Goal: Find specific page/section: Find specific page/section

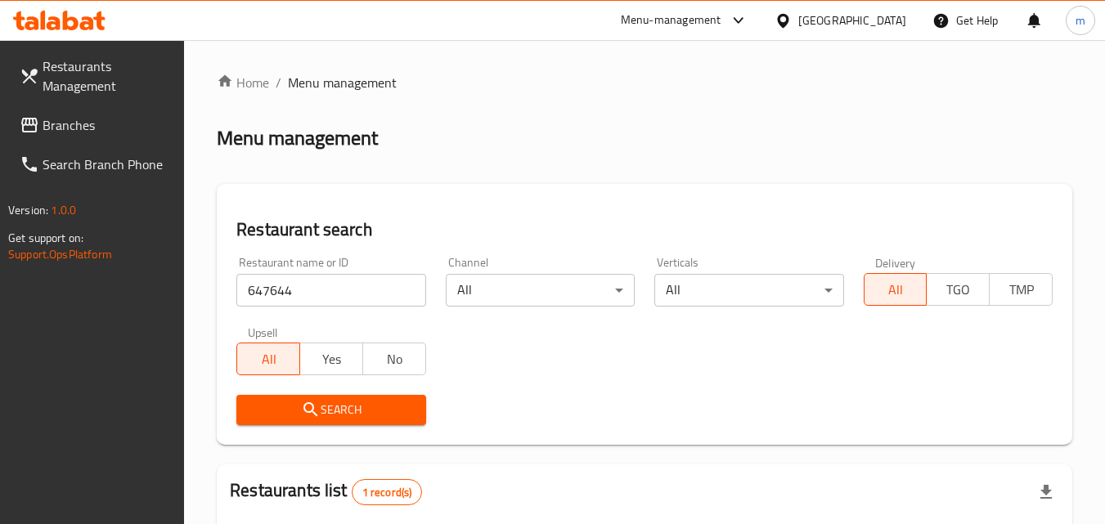
scroll to position [226, 0]
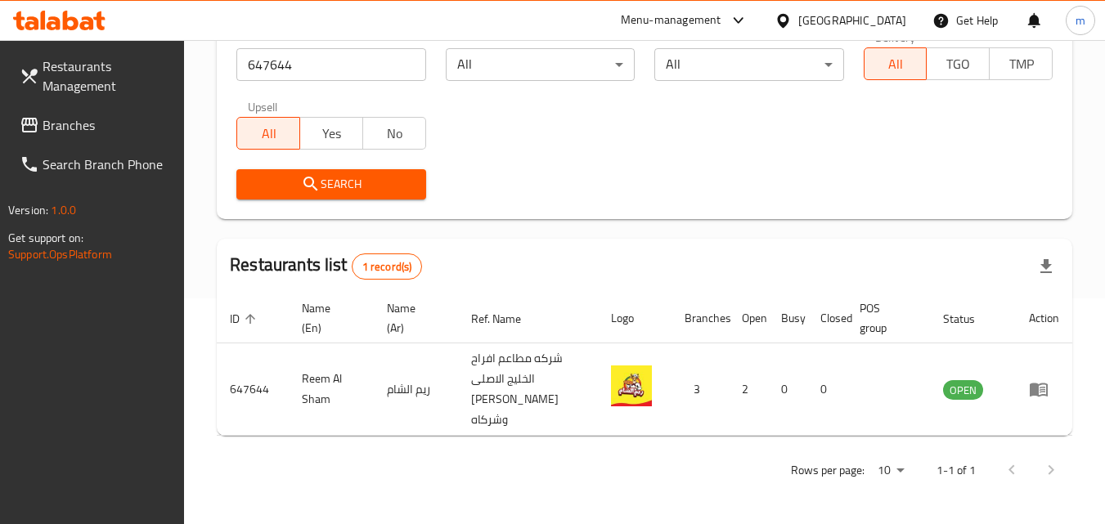
click at [890, 14] on div "[GEOGRAPHIC_DATA]" at bounding box center [852, 20] width 108 height 18
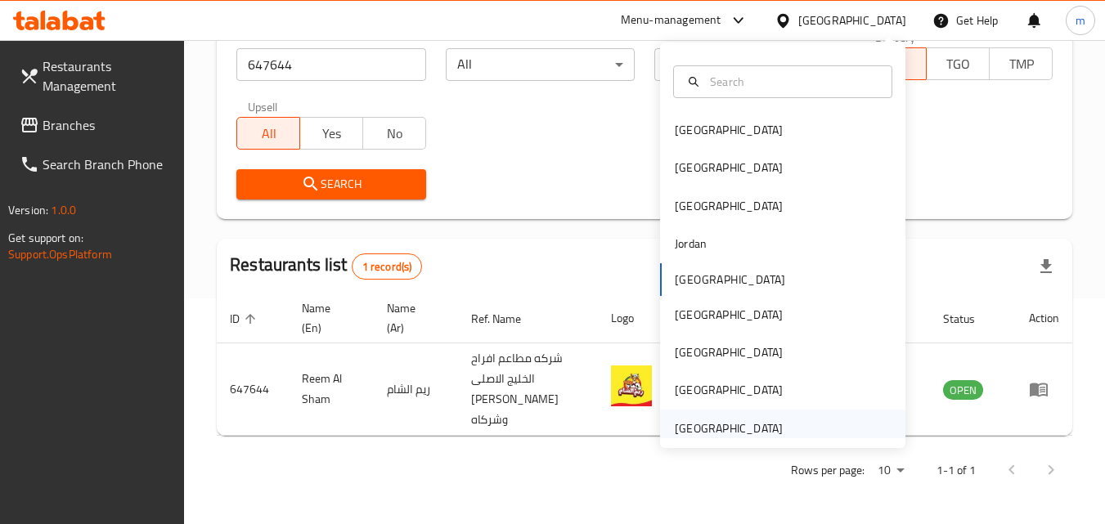
click at [691, 420] on div "[GEOGRAPHIC_DATA]" at bounding box center [729, 429] width 108 height 18
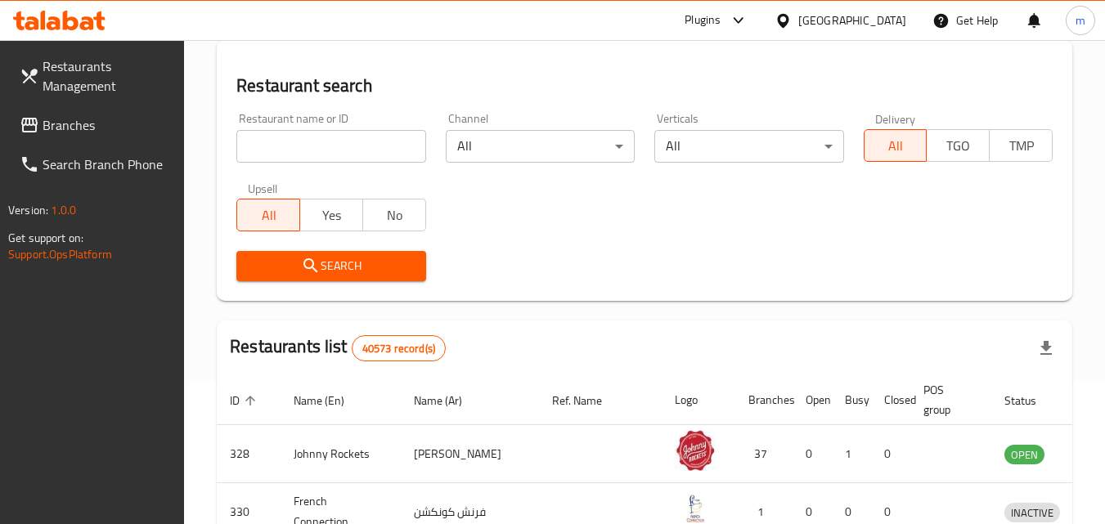
scroll to position [226, 0]
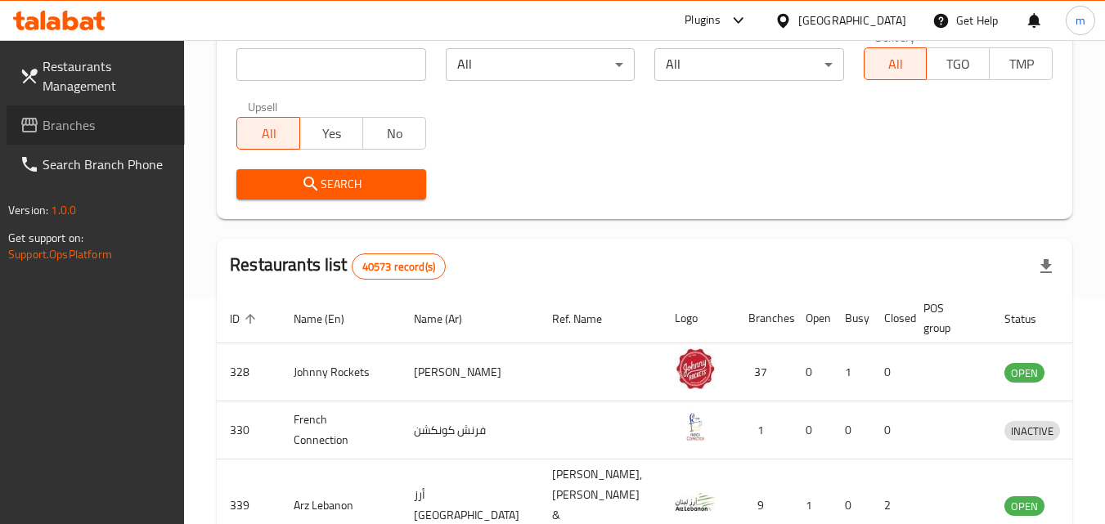
click at [70, 122] on span "Branches" at bounding box center [107, 125] width 129 height 20
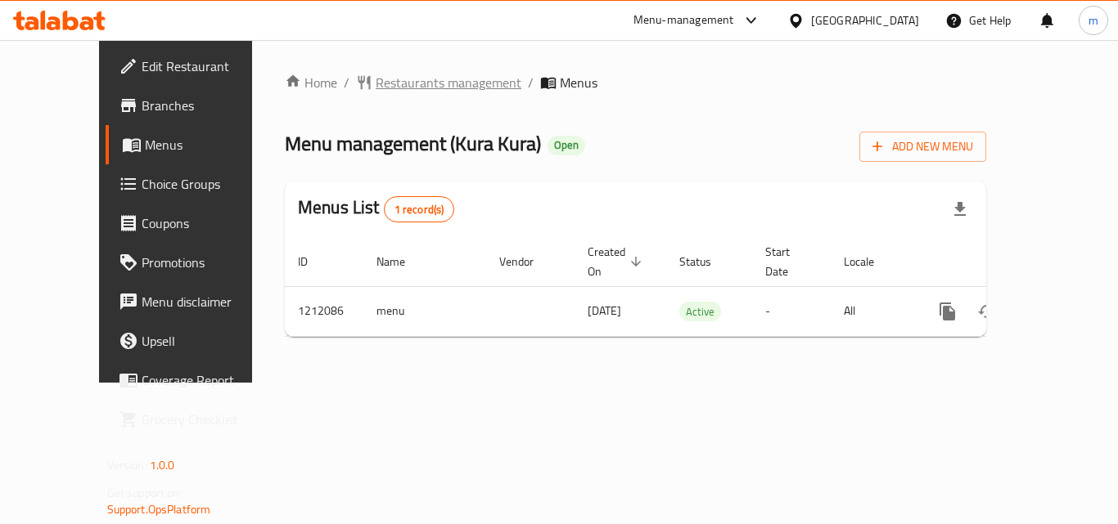
click at [396, 92] on span "Restaurants management" at bounding box center [449, 83] width 146 height 20
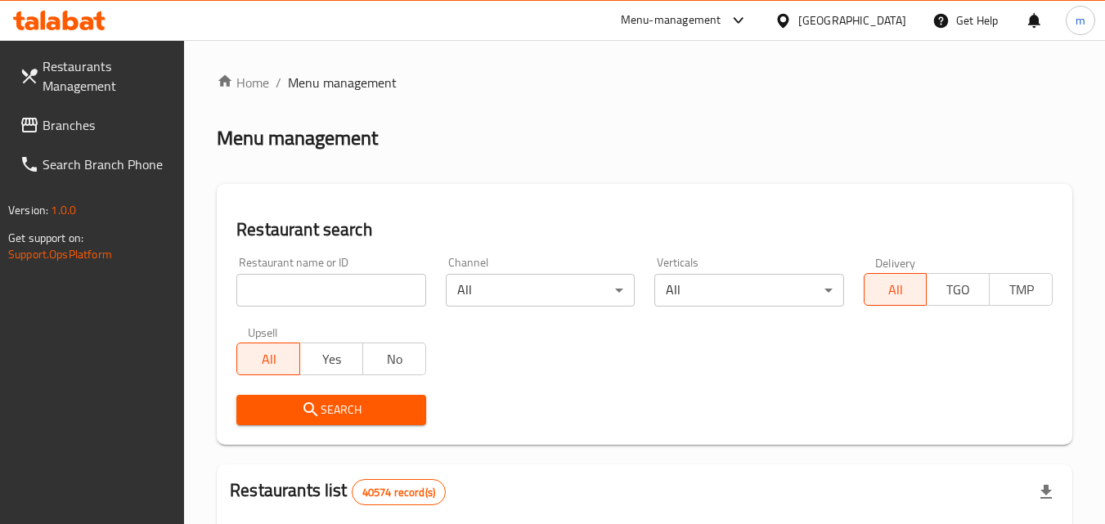
click at [304, 284] on input "search" at bounding box center [330, 290] width 189 height 33
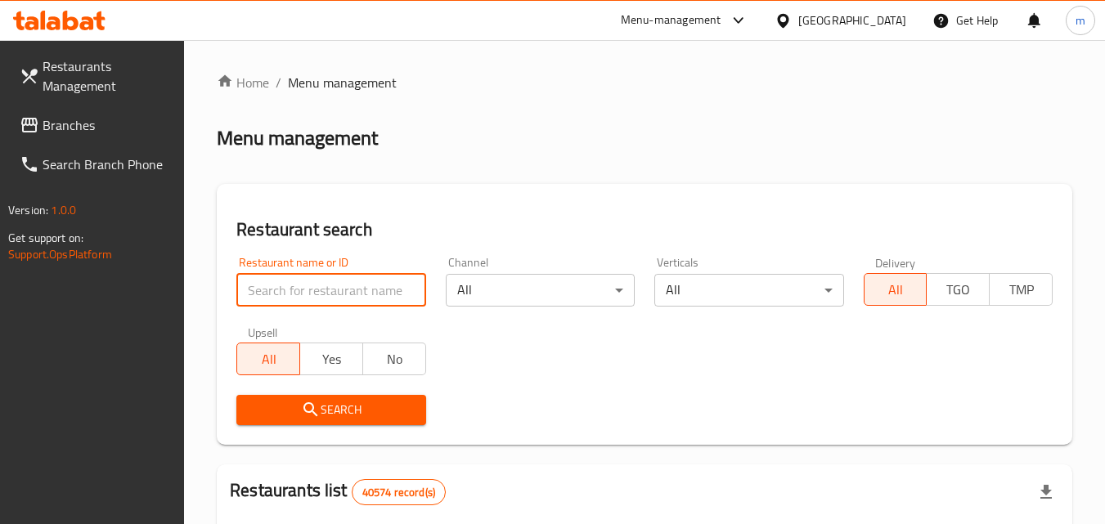
paste input "671547"
type input "671547"
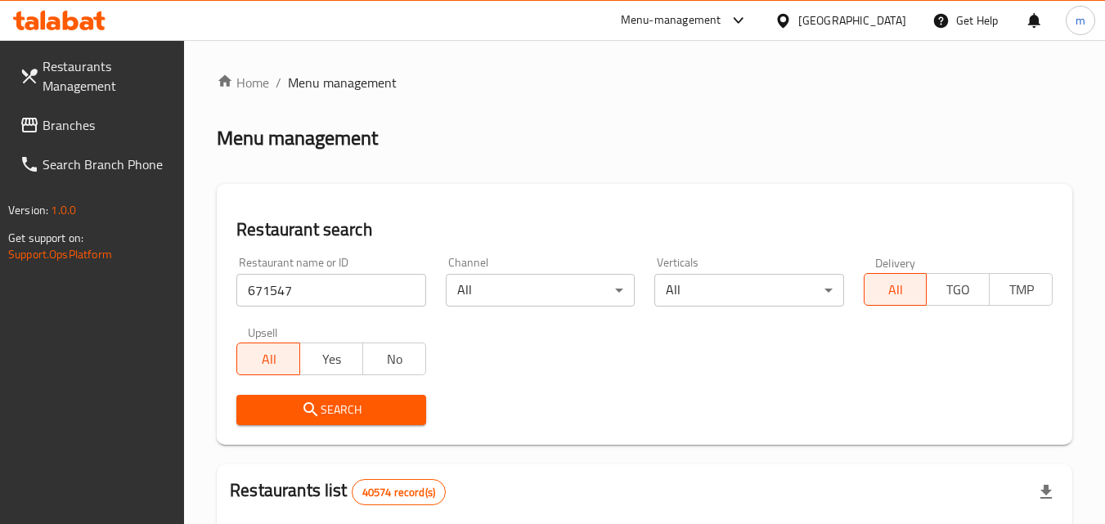
click at [319, 420] on icon "submit" at bounding box center [311, 410] width 20 height 20
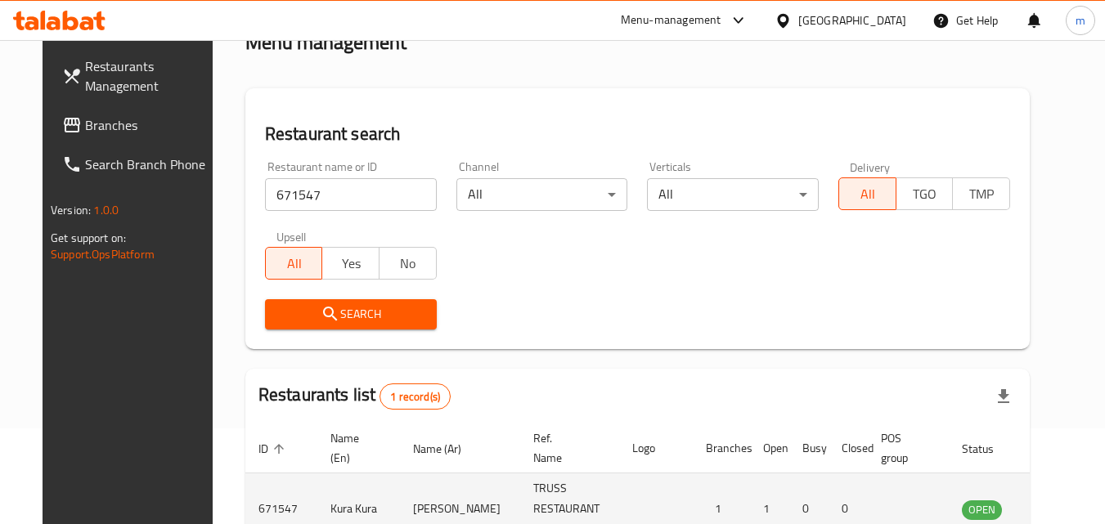
scroll to position [205, 0]
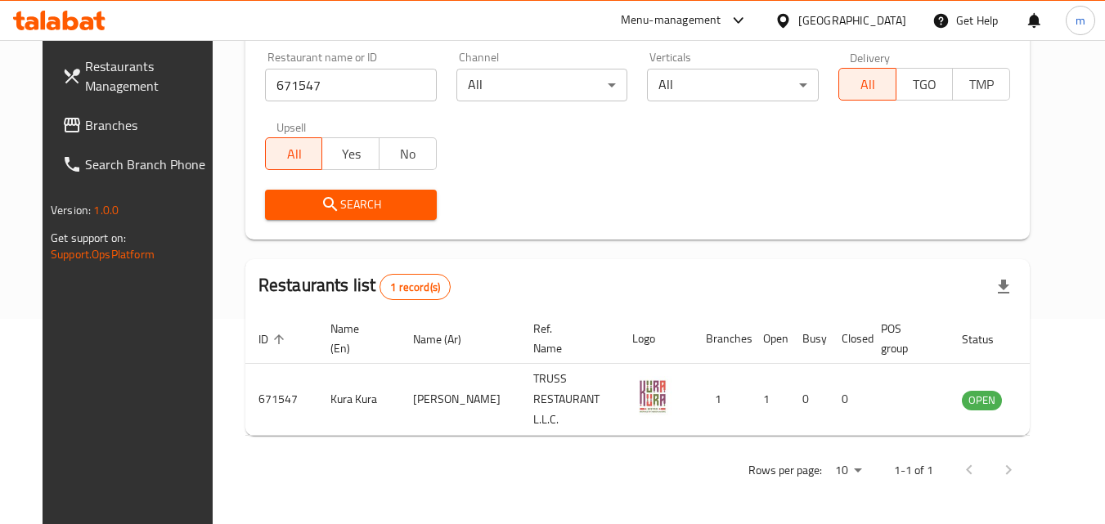
click at [864, 26] on div "[GEOGRAPHIC_DATA]" at bounding box center [852, 20] width 108 height 18
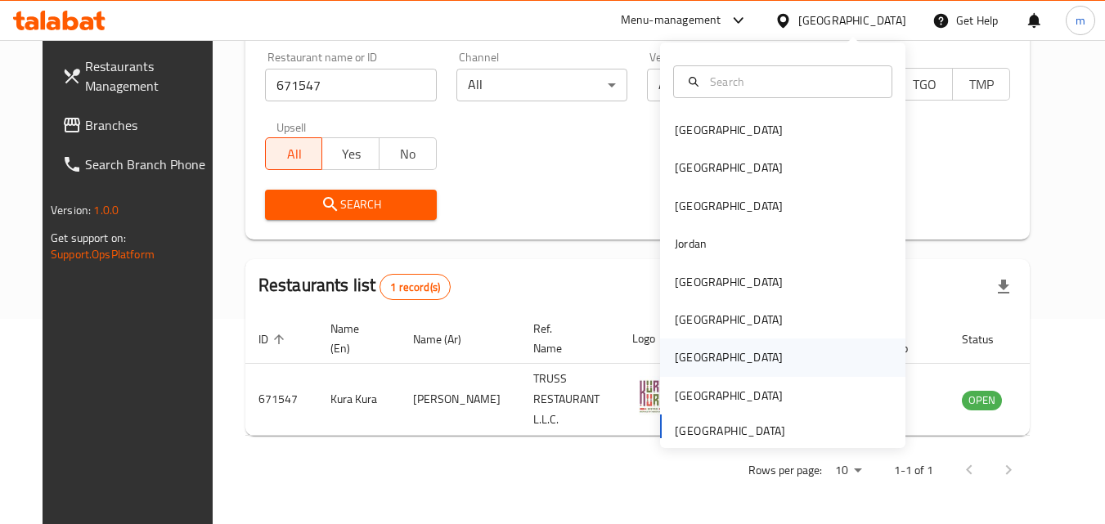
click at [691, 353] on div "[GEOGRAPHIC_DATA]" at bounding box center [729, 358] width 134 height 38
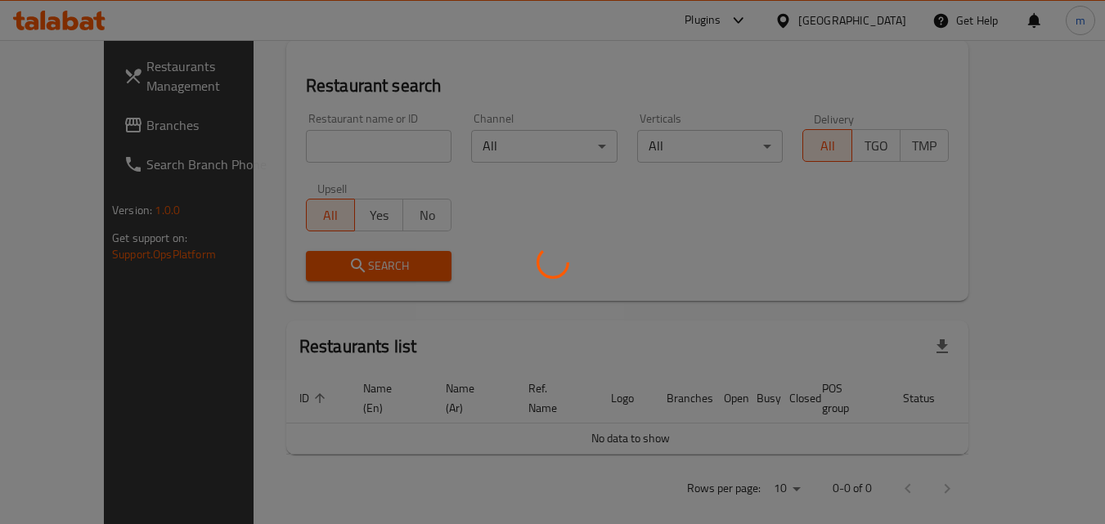
scroll to position [205, 0]
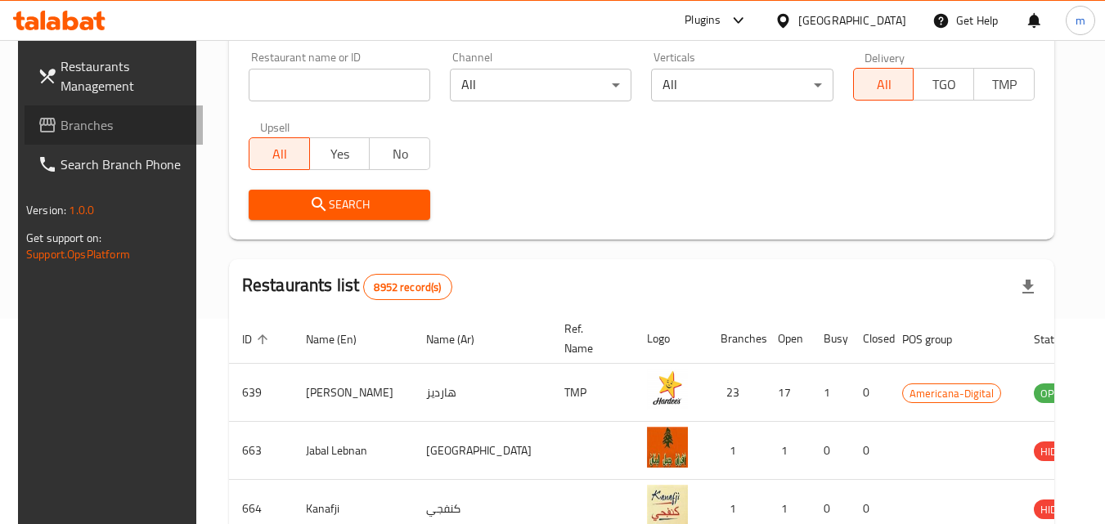
click at [88, 115] on span "Branches" at bounding box center [125, 125] width 129 height 20
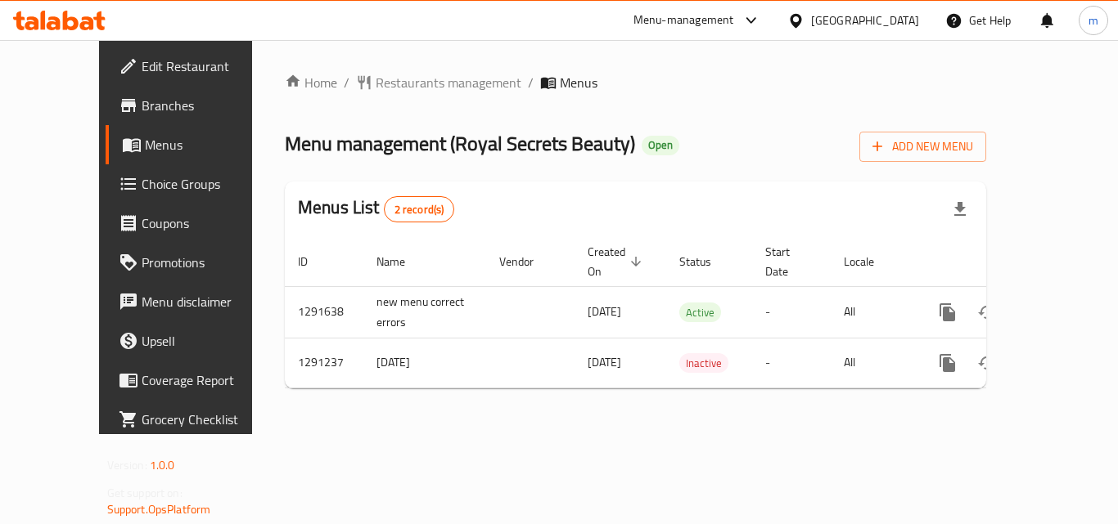
click at [386, 83] on span "Restaurants management" at bounding box center [449, 83] width 146 height 20
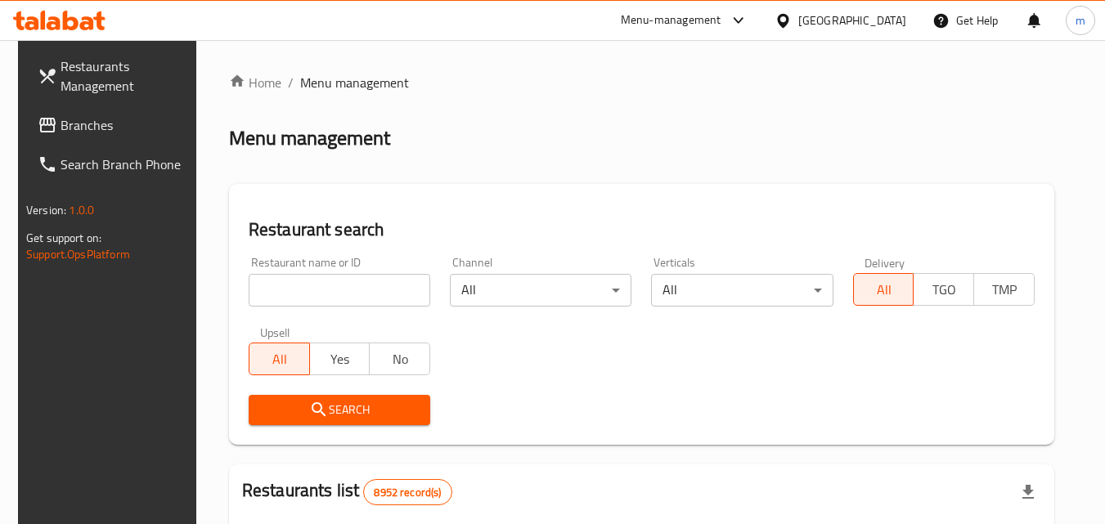
click at [335, 292] on input "search" at bounding box center [340, 290] width 182 height 33
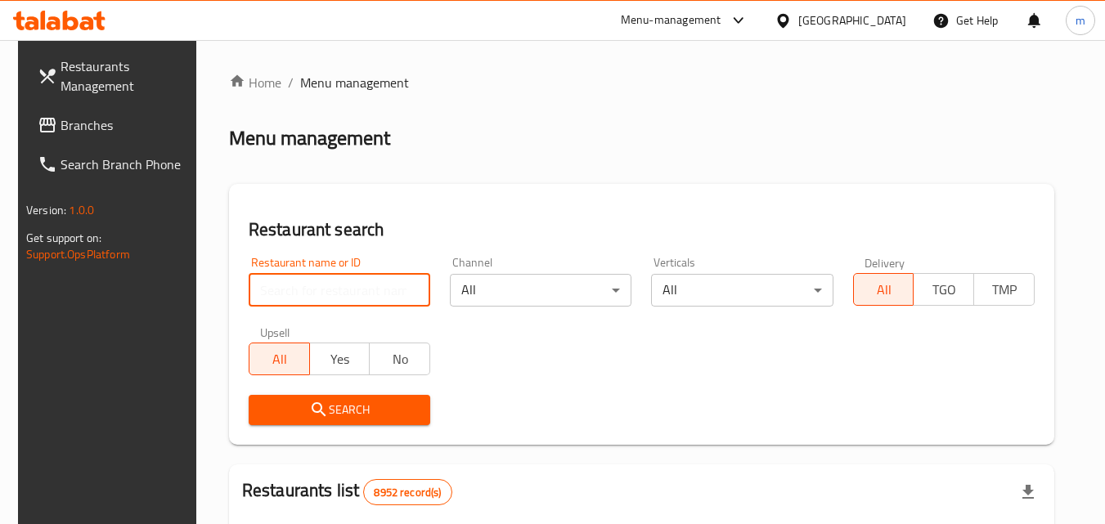
paste input "698502"
type input "698502"
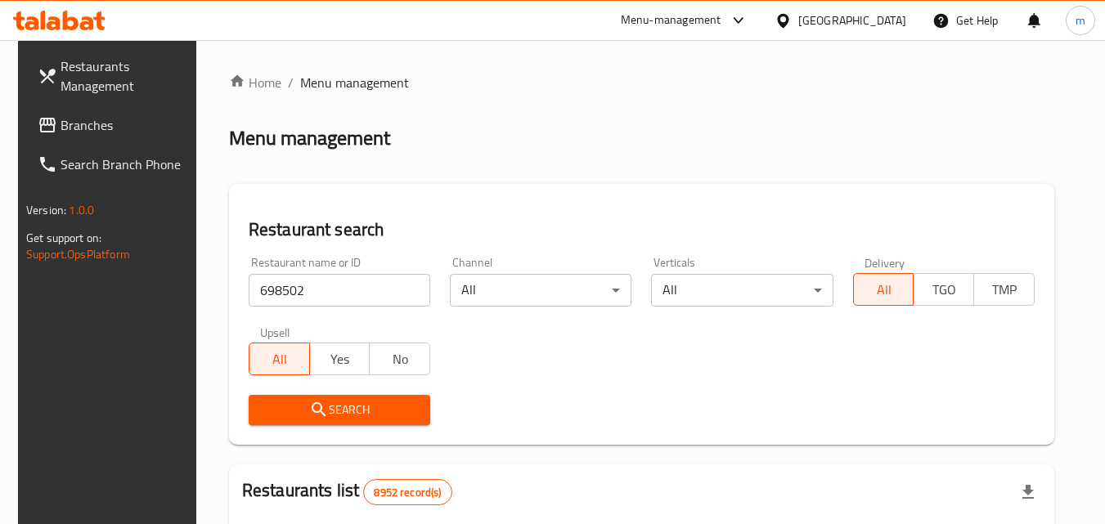
click at [300, 411] on span "Search" at bounding box center [339, 410] width 155 height 20
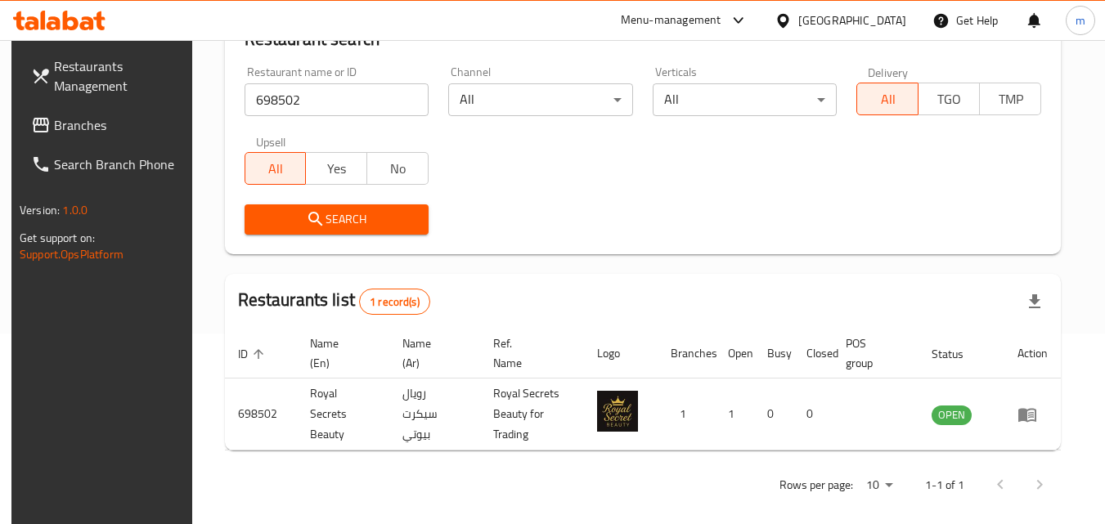
scroll to position [205, 0]
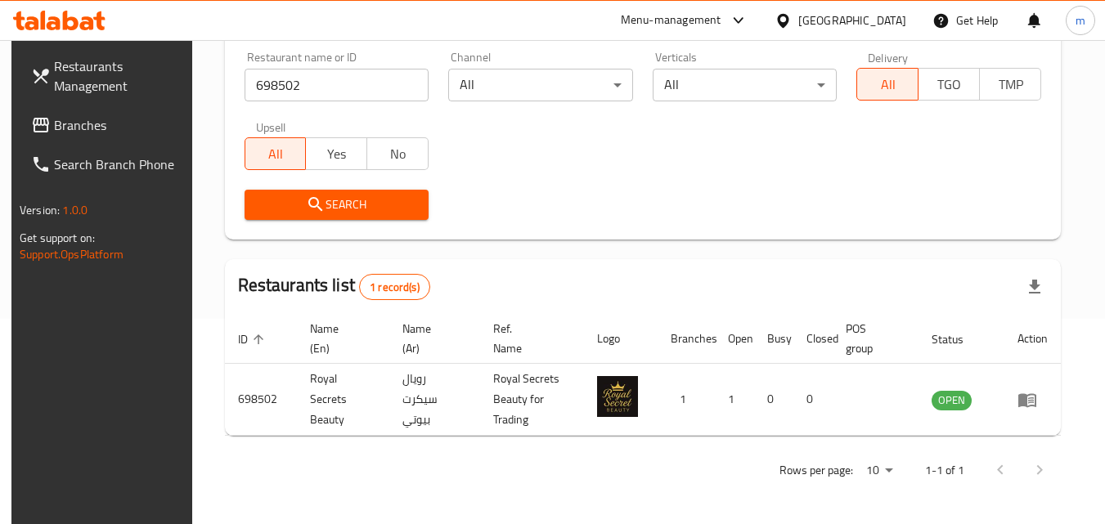
click at [792, 18] on icon at bounding box center [783, 20] width 17 height 17
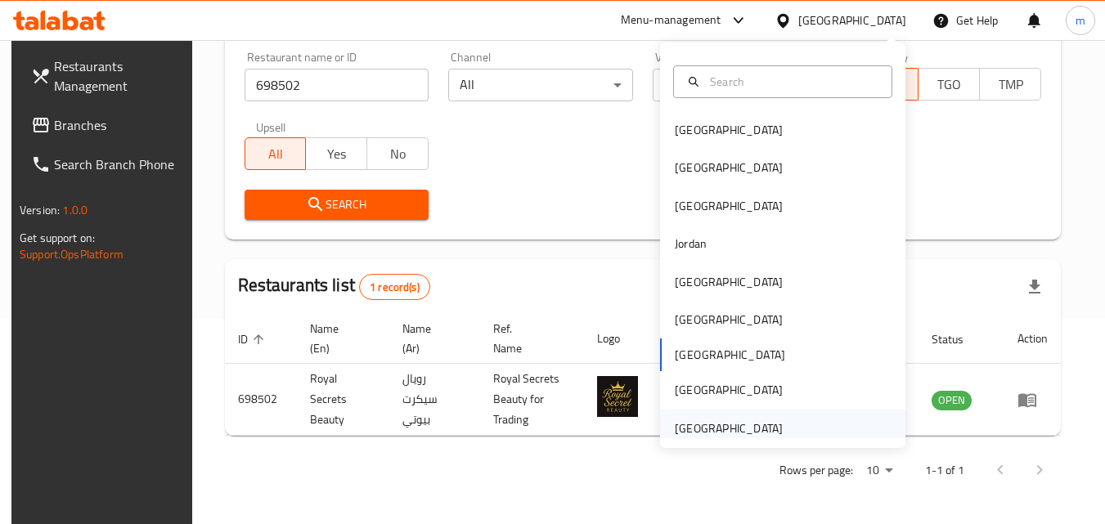
click at [749, 428] on div "[GEOGRAPHIC_DATA]" at bounding box center [729, 429] width 108 height 18
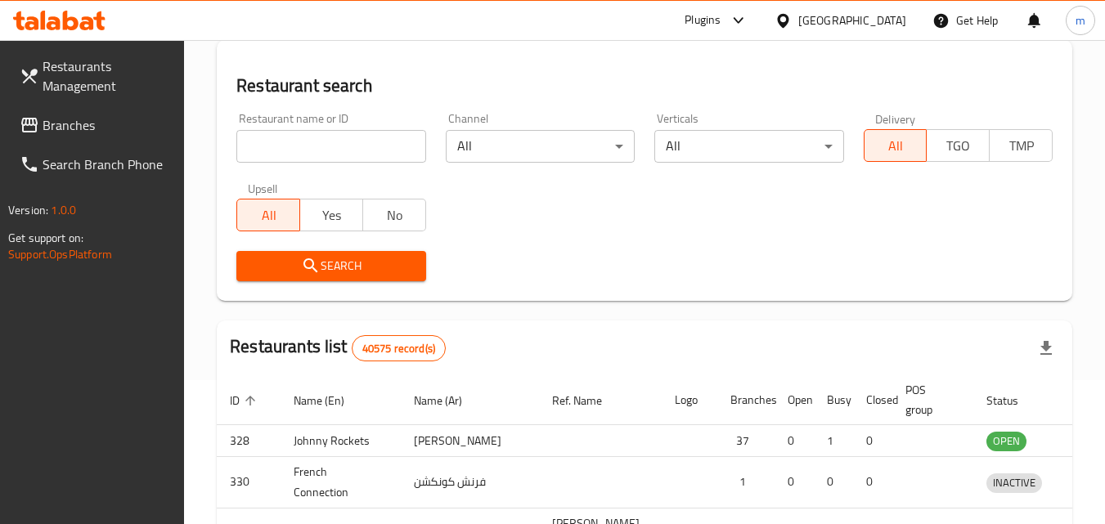
scroll to position [205, 0]
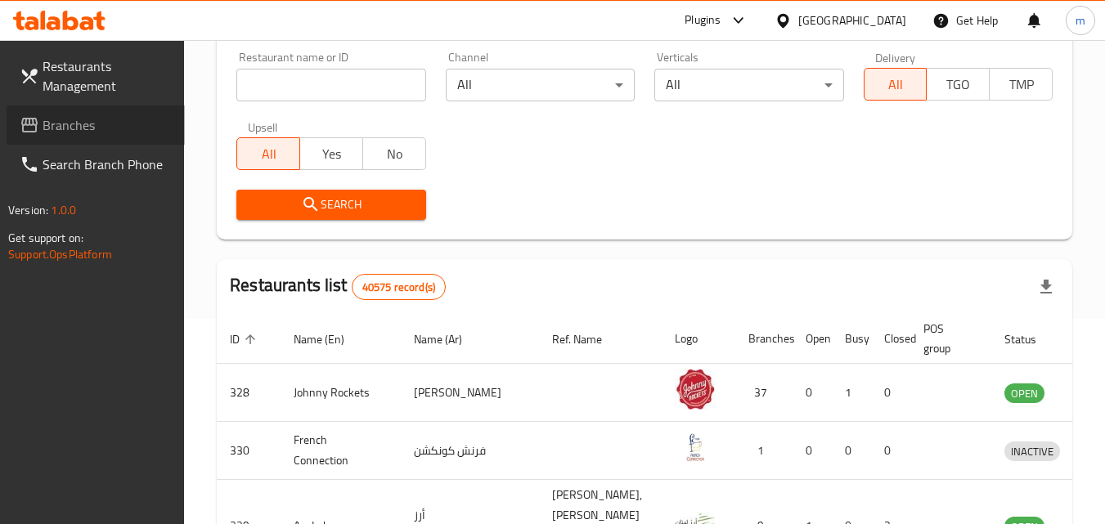
click at [97, 126] on span "Branches" at bounding box center [107, 125] width 129 height 20
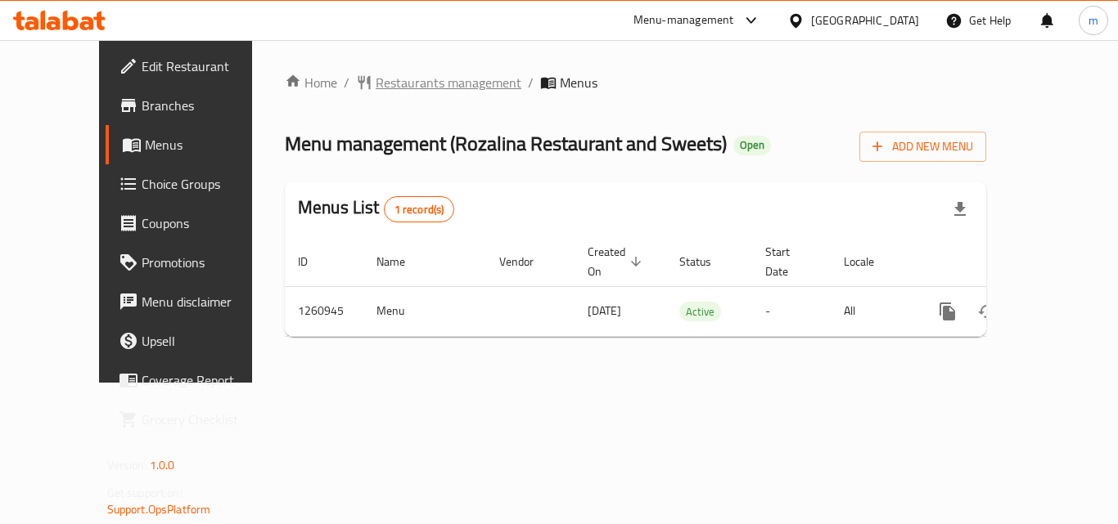
click at [388, 87] on span "Restaurants management" at bounding box center [449, 83] width 146 height 20
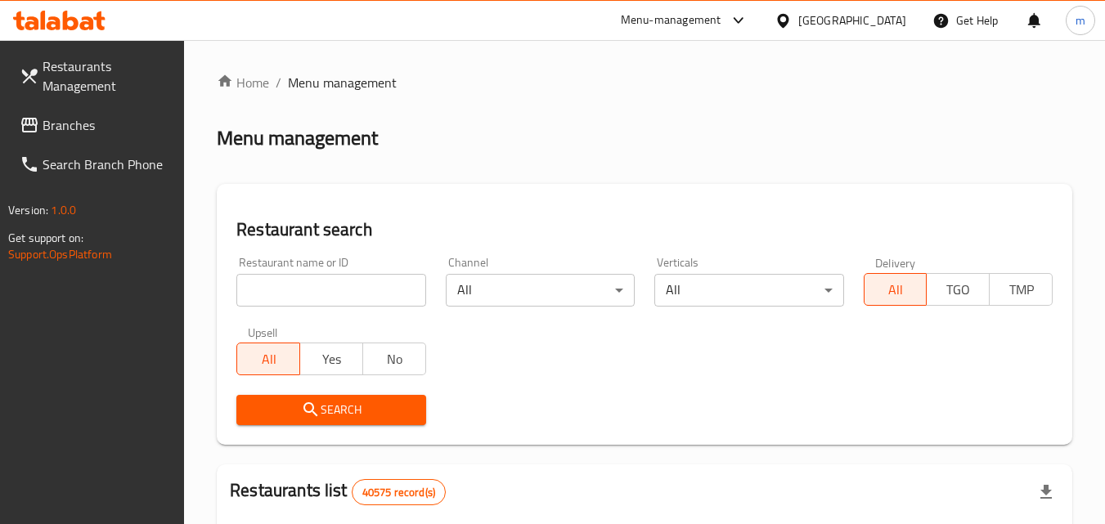
click at [324, 289] on input "search" at bounding box center [330, 290] width 189 height 33
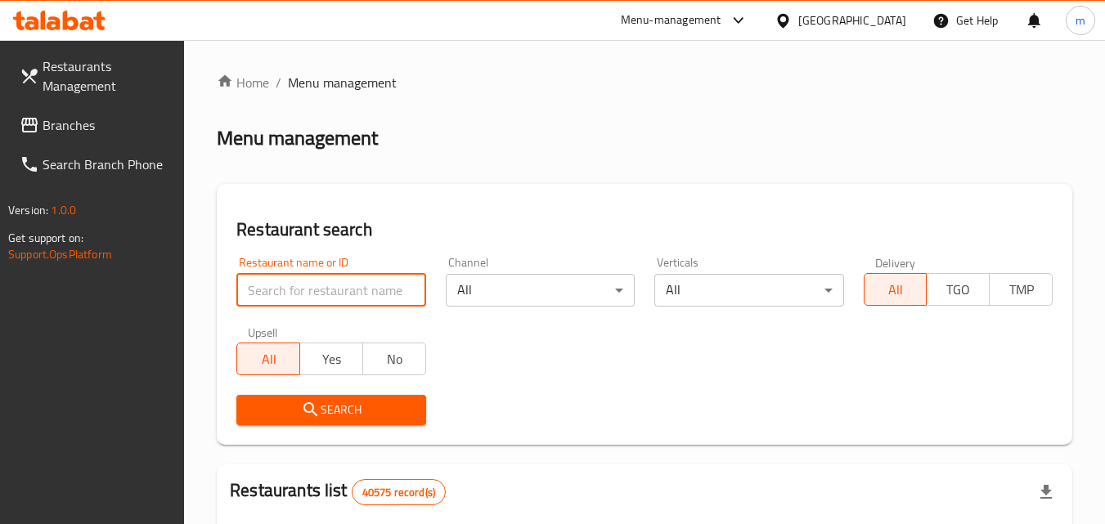
paste input "685004"
type input "685004"
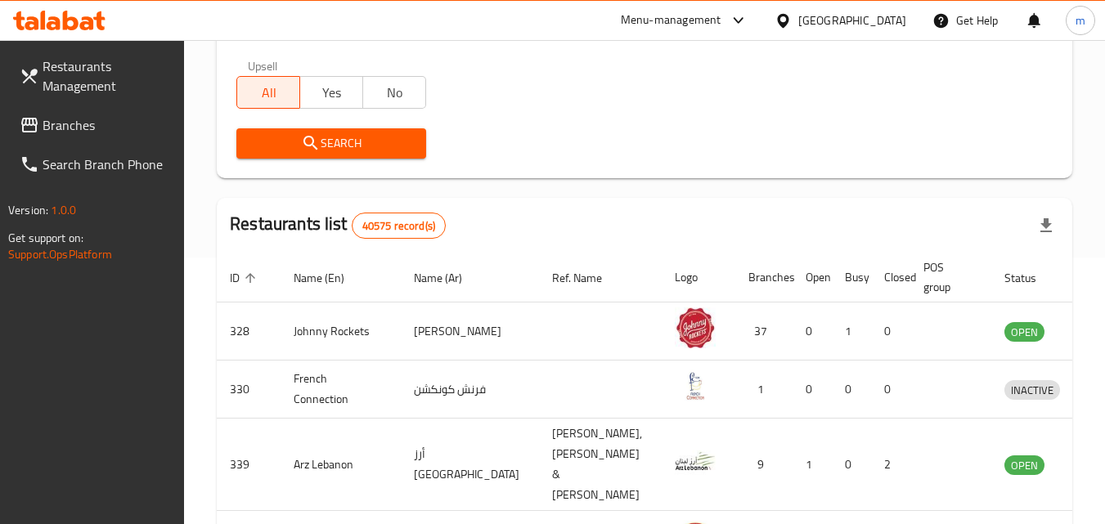
scroll to position [327, 0]
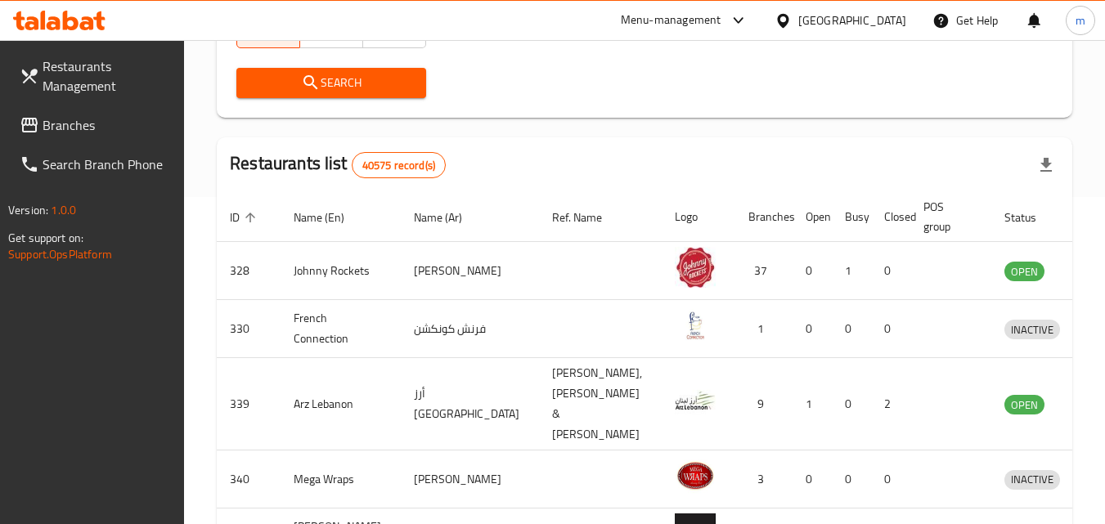
click at [338, 92] on span "Search" at bounding box center [331, 83] width 163 height 20
click at [338, 92] on div at bounding box center [552, 262] width 1105 height 524
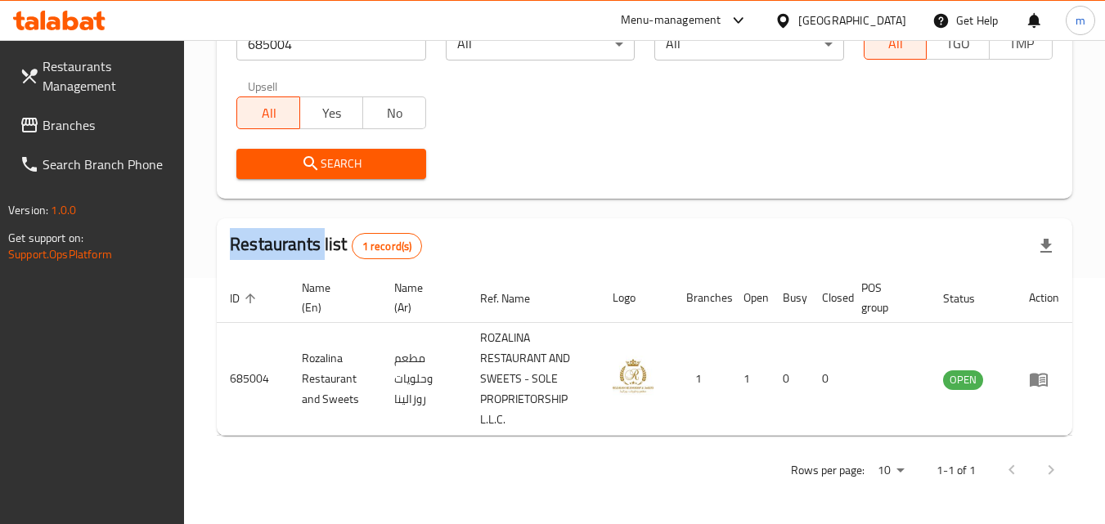
scroll to position [246, 0]
click at [850, 11] on div "[GEOGRAPHIC_DATA]" at bounding box center [852, 20] width 108 height 18
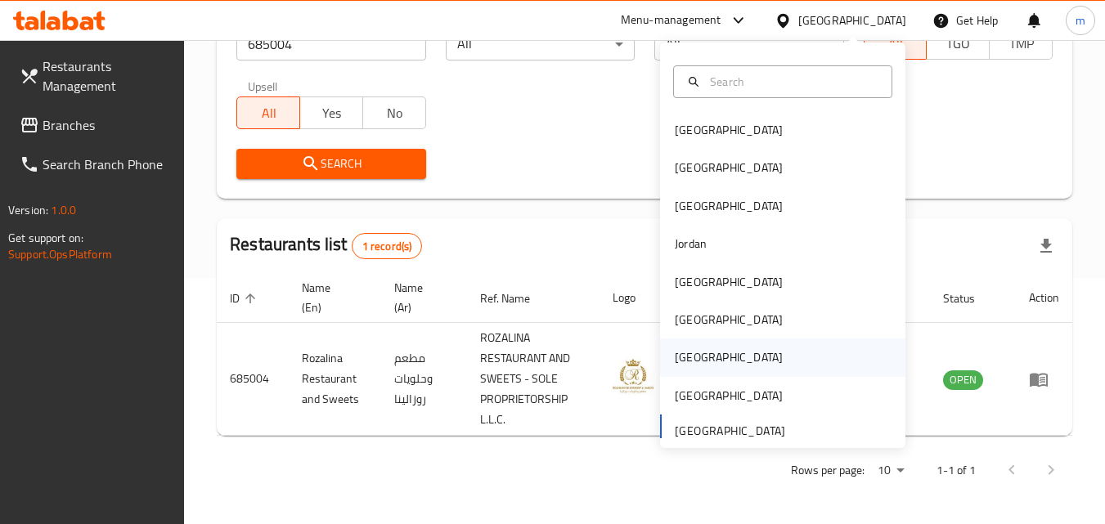
click at [683, 355] on div "[GEOGRAPHIC_DATA]" at bounding box center [729, 358] width 108 height 18
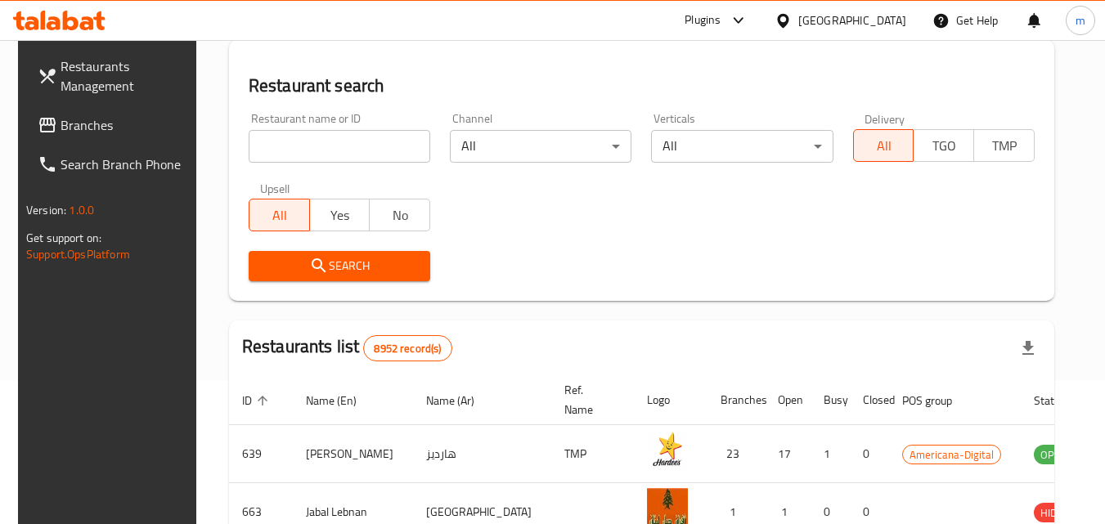
scroll to position [246, 0]
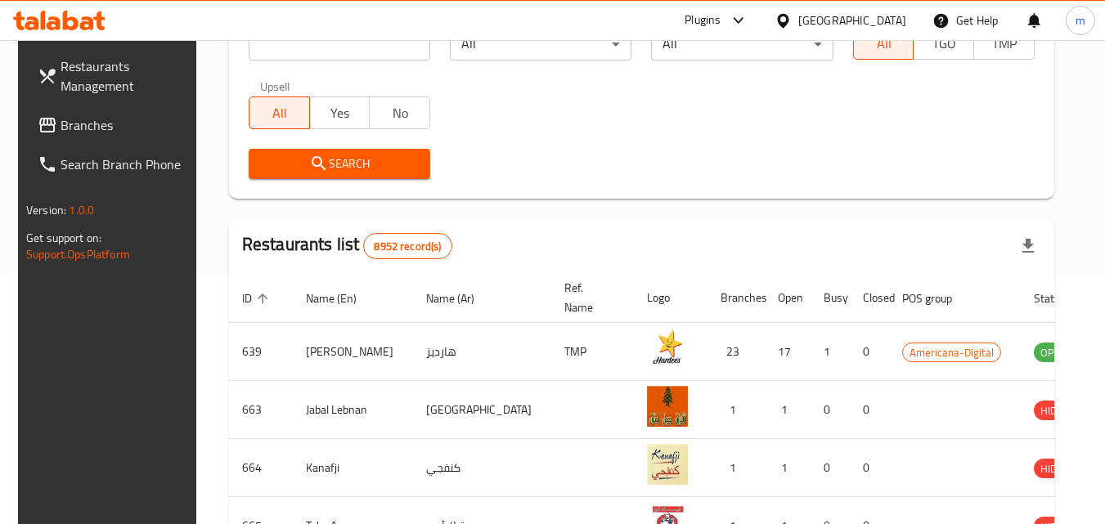
click at [91, 115] on span "Branches" at bounding box center [125, 125] width 129 height 20
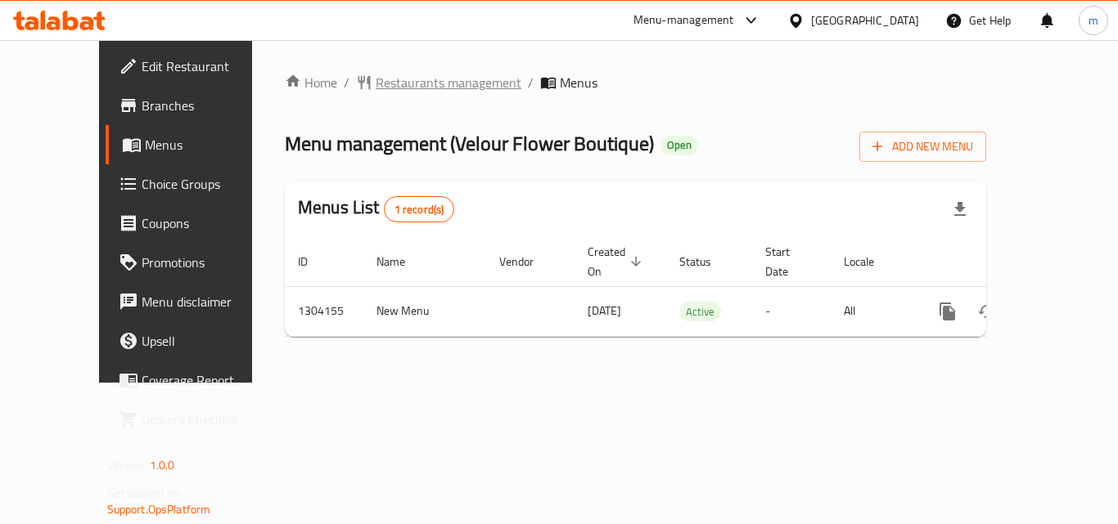
click at [391, 83] on span "Restaurants management" at bounding box center [449, 83] width 146 height 20
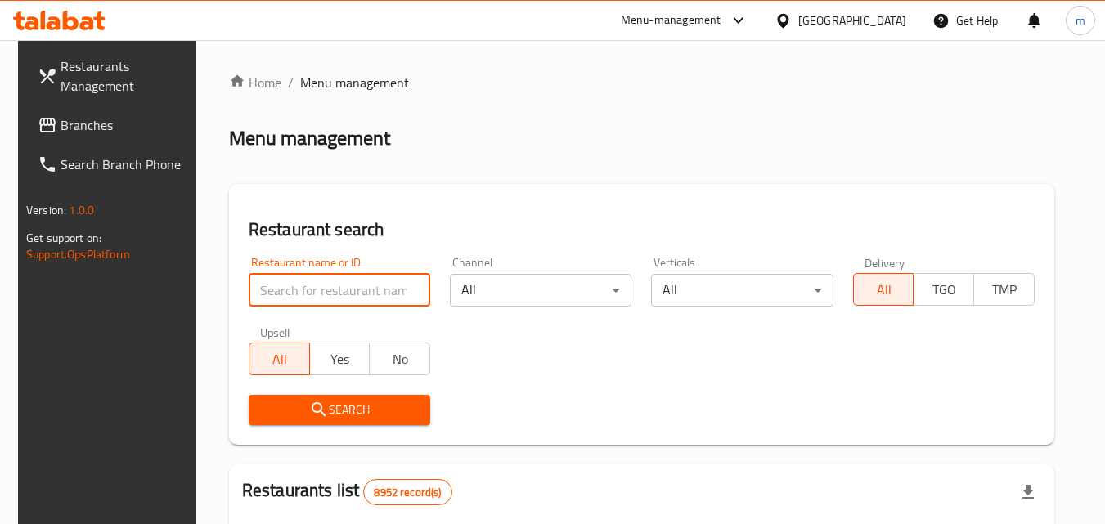
click at [367, 281] on input "search" at bounding box center [340, 290] width 182 height 33
paste input "703085"
type input "703085"
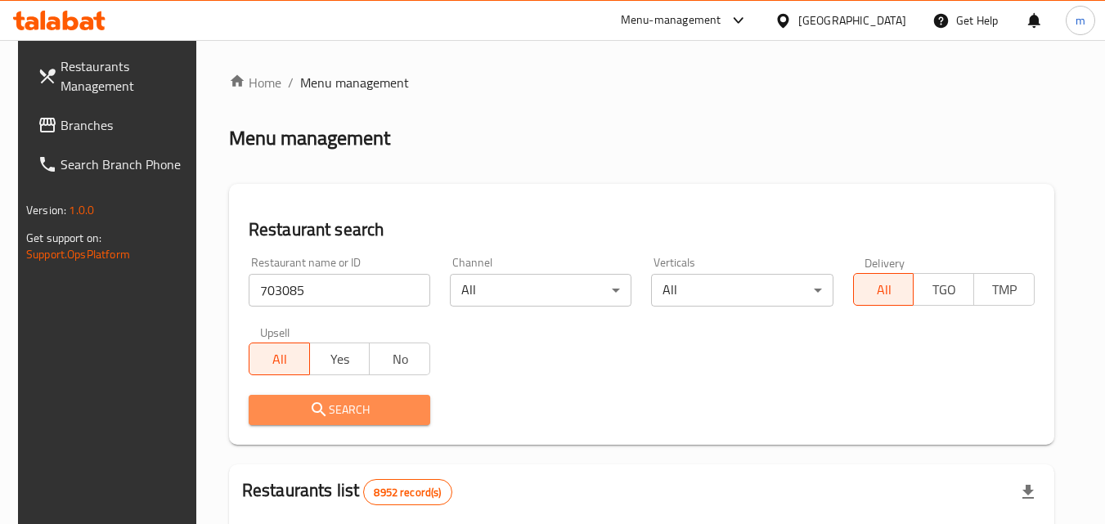
click at [319, 423] on button "Search" at bounding box center [340, 410] width 182 height 30
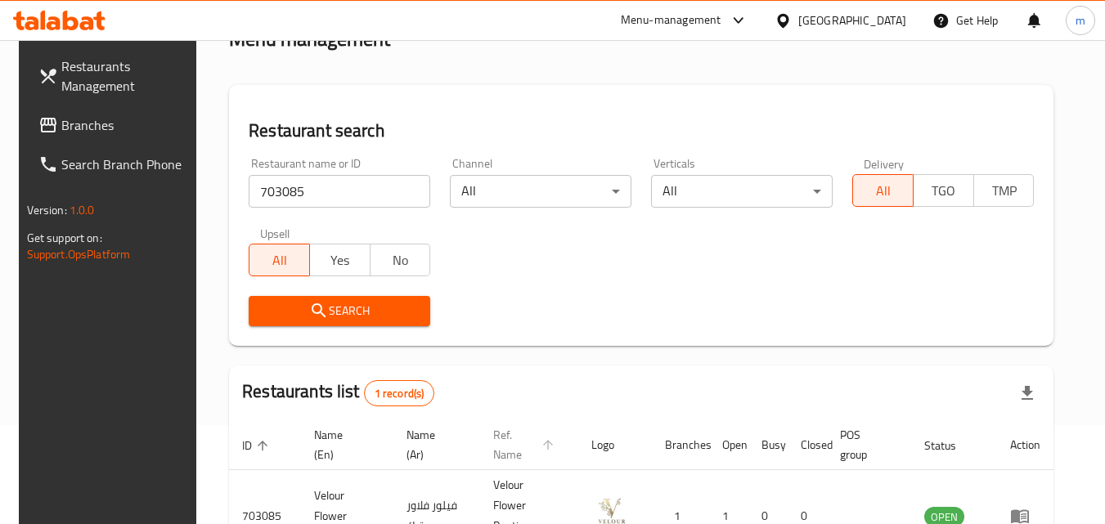
scroll to position [205, 0]
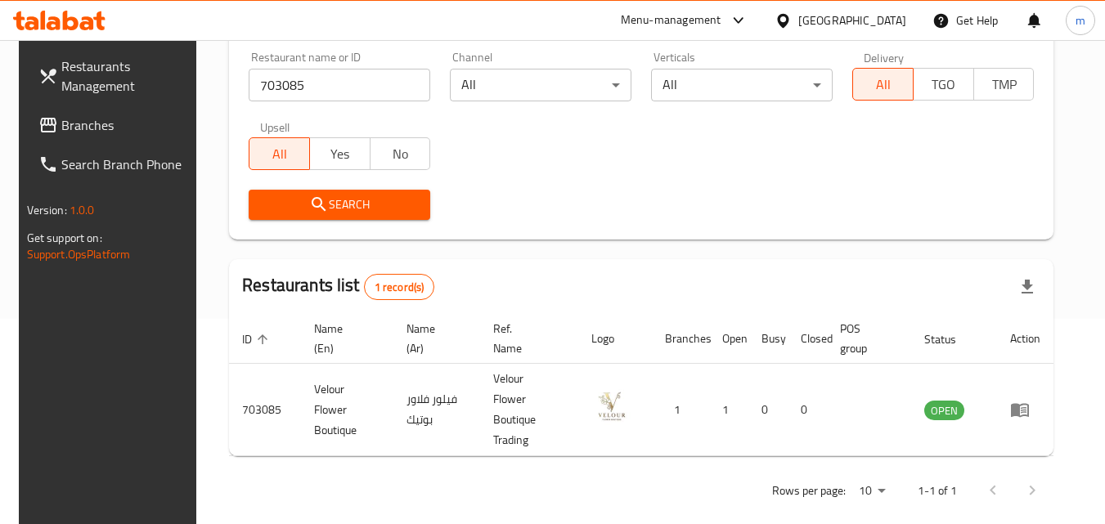
click at [884, 29] on div "Qatar" at bounding box center [852, 20] width 108 height 18
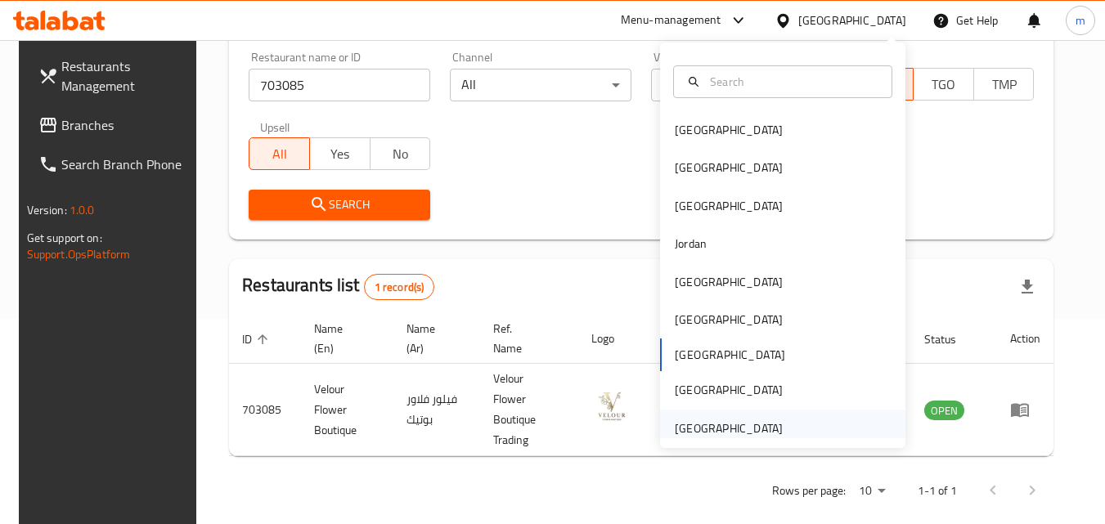
click at [727, 432] on div "[GEOGRAPHIC_DATA]" at bounding box center [729, 429] width 108 height 18
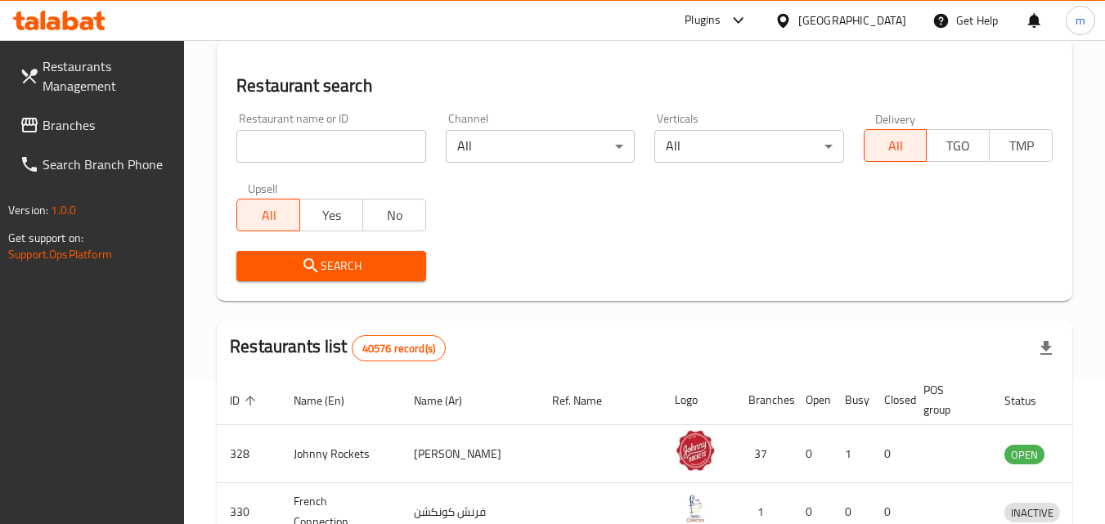
scroll to position [205, 0]
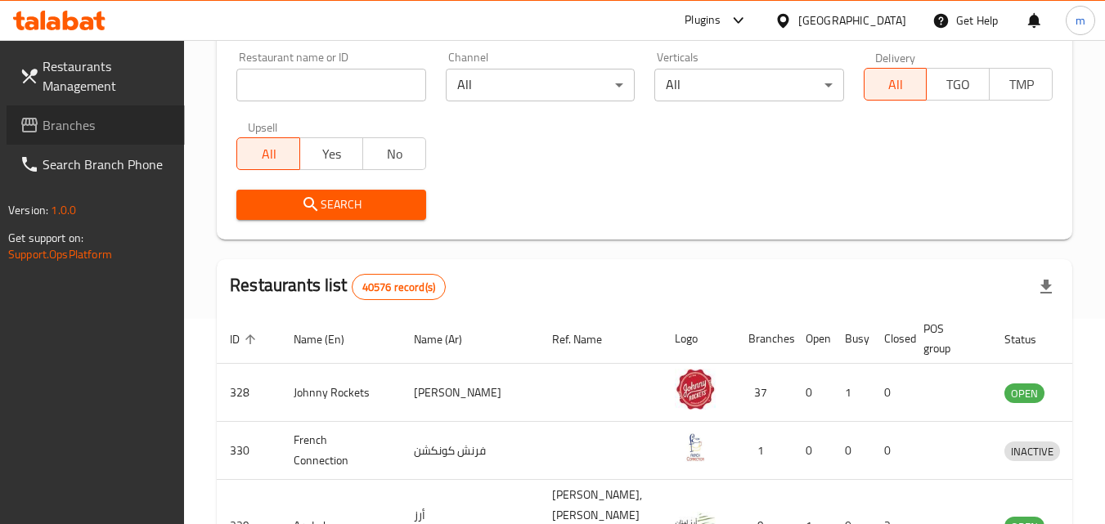
click at [91, 115] on span "Branches" at bounding box center [107, 125] width 129 height 20
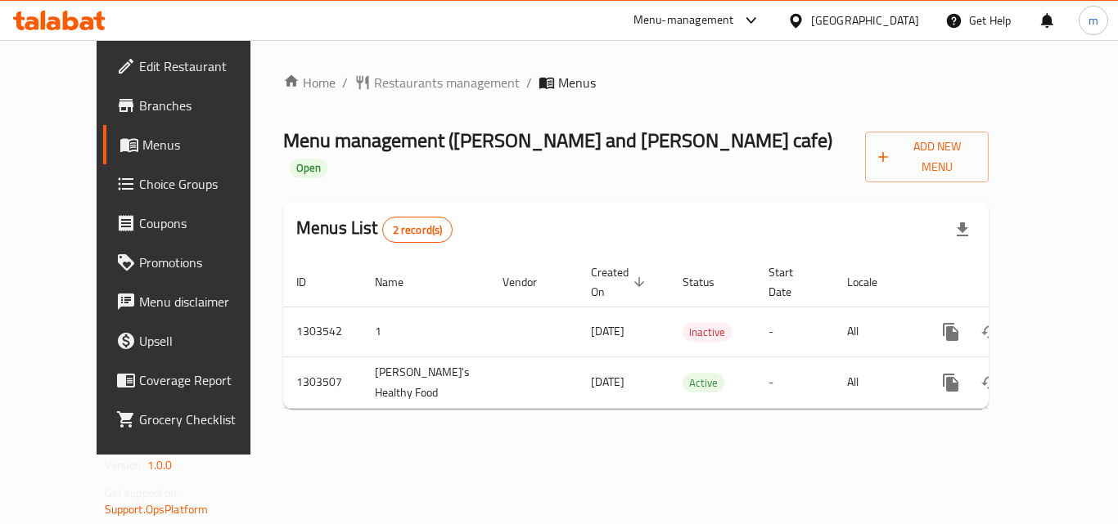
click at [746, 114] on div "Home / Restaurants management / Menus Menu management ( [PERSON_NAME] and [PERS…" at bounding box center [635, 247] width 705 height 349
click at [394, 76] on span "Restaurants management" at bounding box center [447, 83] width 146 height 20
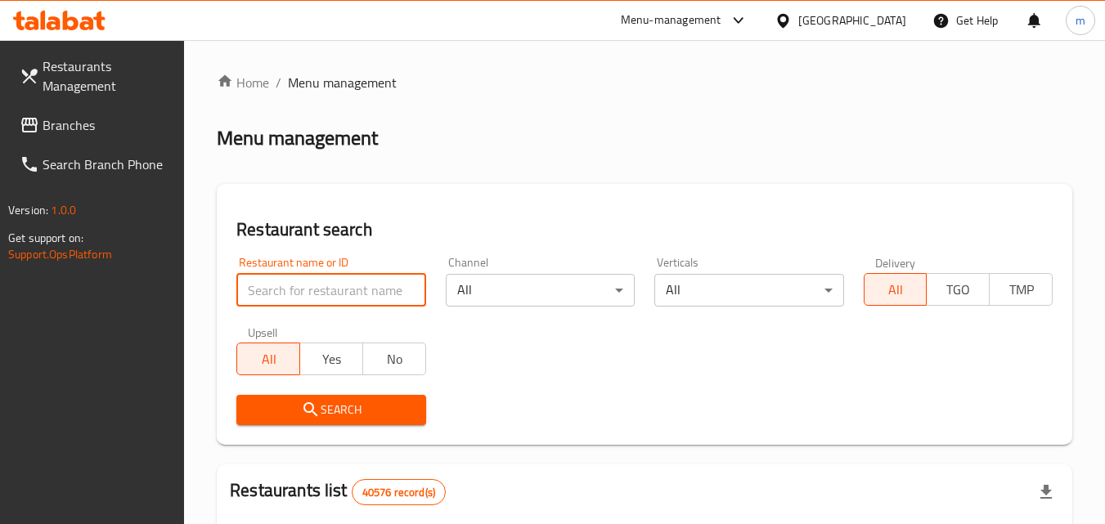
click at [355, 289] on input "search" at bounding box center [330, 290] width 189 height 33
paste input "702421"
type input "702421"
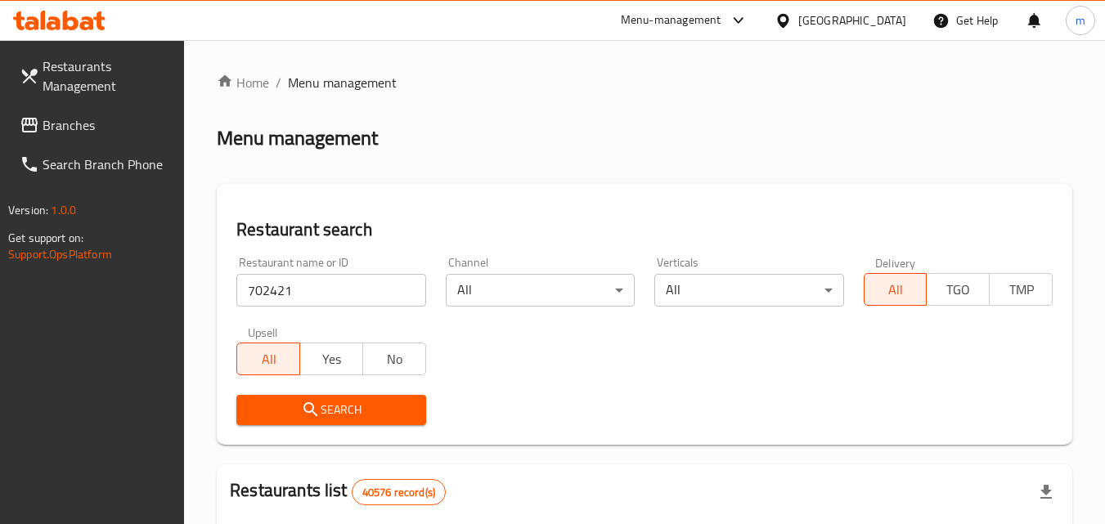
click at [371, 416] on span "Search" at bounding box center [331, 410] width 163 height 20
click at [74, 128] on span "Branches" at bounding box center [107, 125] width 129 height 20
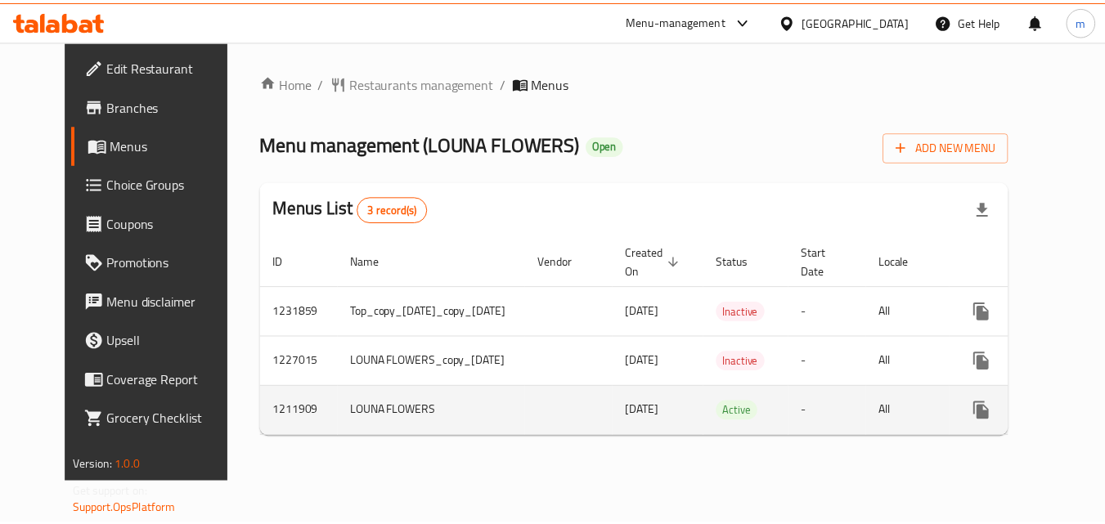
scroll to position [0, 70]
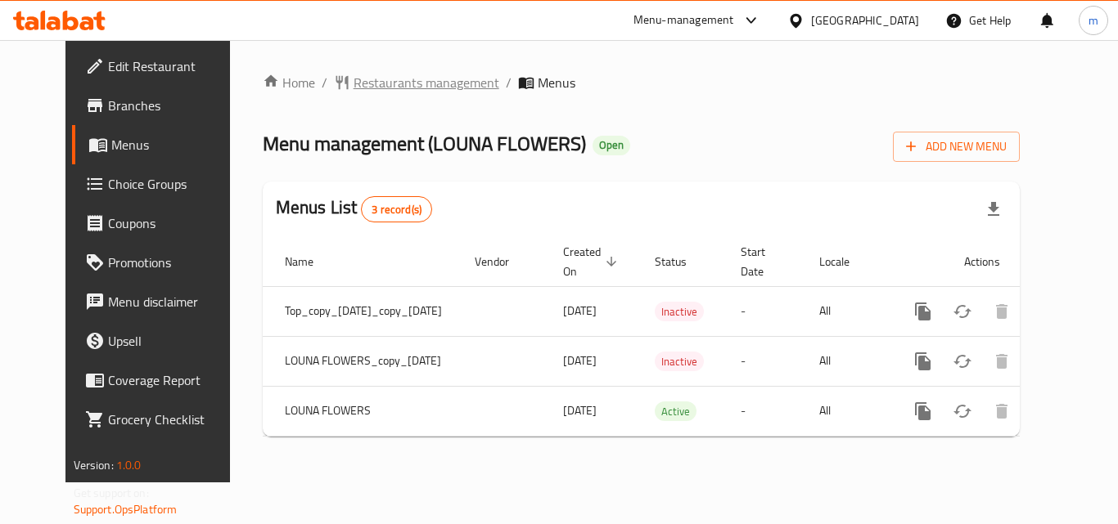
click at [353, 76] on span "Restaurants management" at bounding box center [426, 83] width 146 height 20
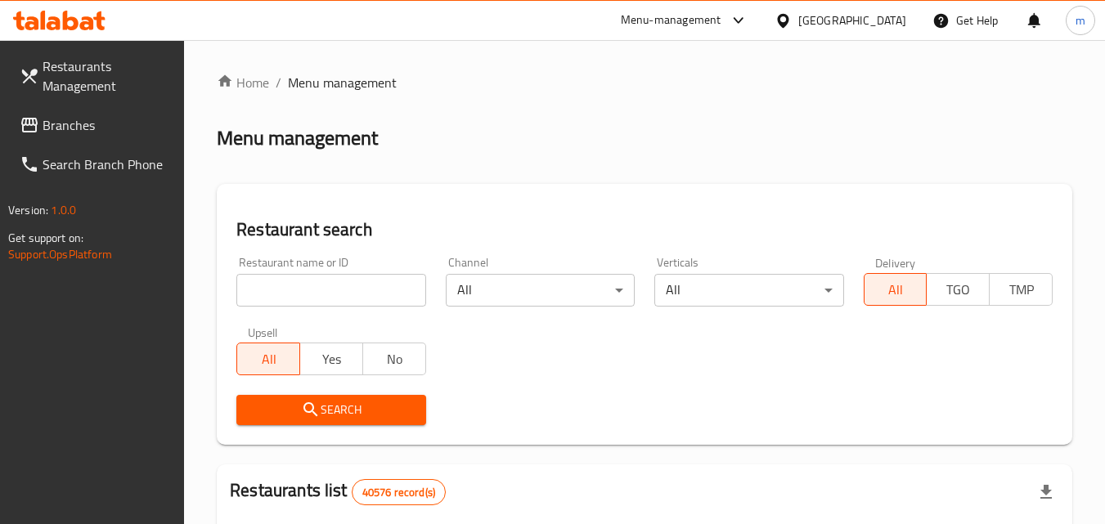
click at [346, 271] on div "Restaurant name or ID Restaurant name or ID" at bounding box center [330, 282] width 189 height 50
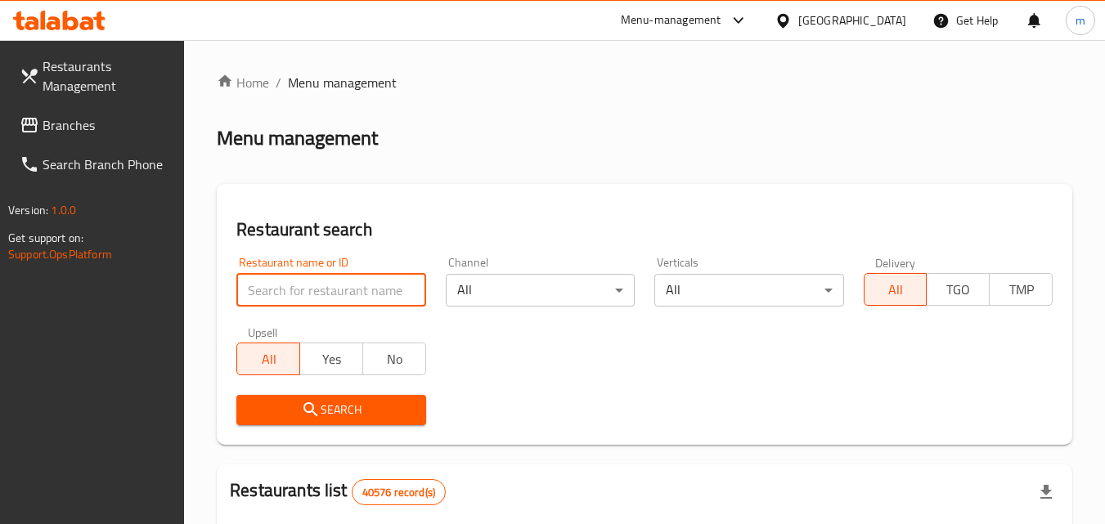
click at [351, 287] on input "search" at bounding box center [330, 290] width 189 height 33
paste input "671483"
type input "671483"
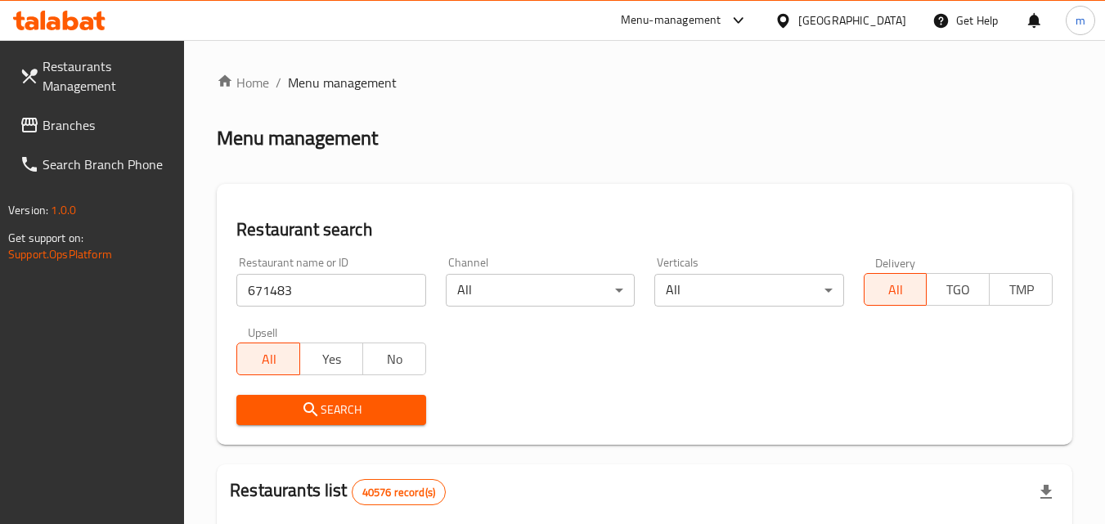
click at [361, 414] on span "Search" at bounding box center [331, 410] width 163 height 20
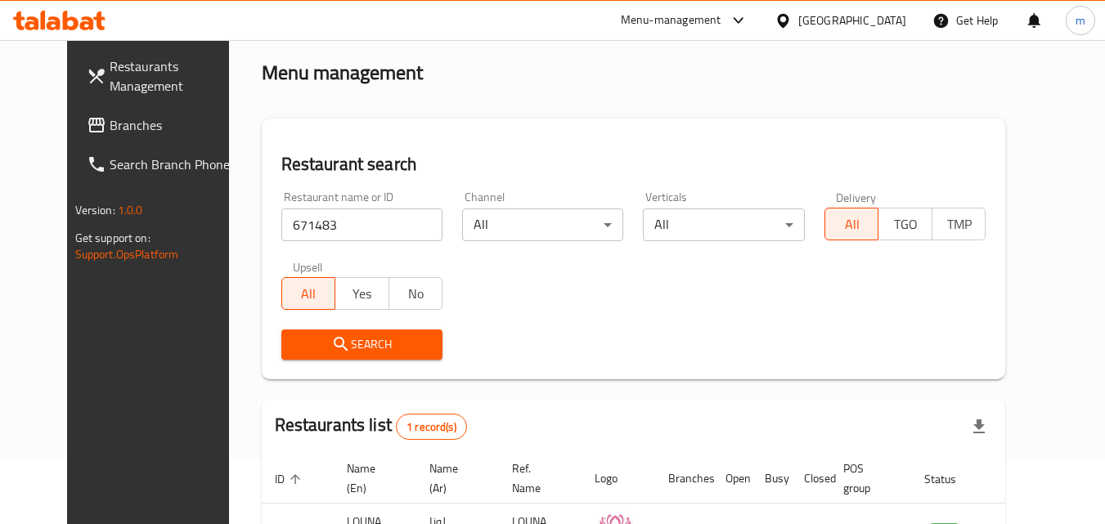
scroll to position [191, 0]
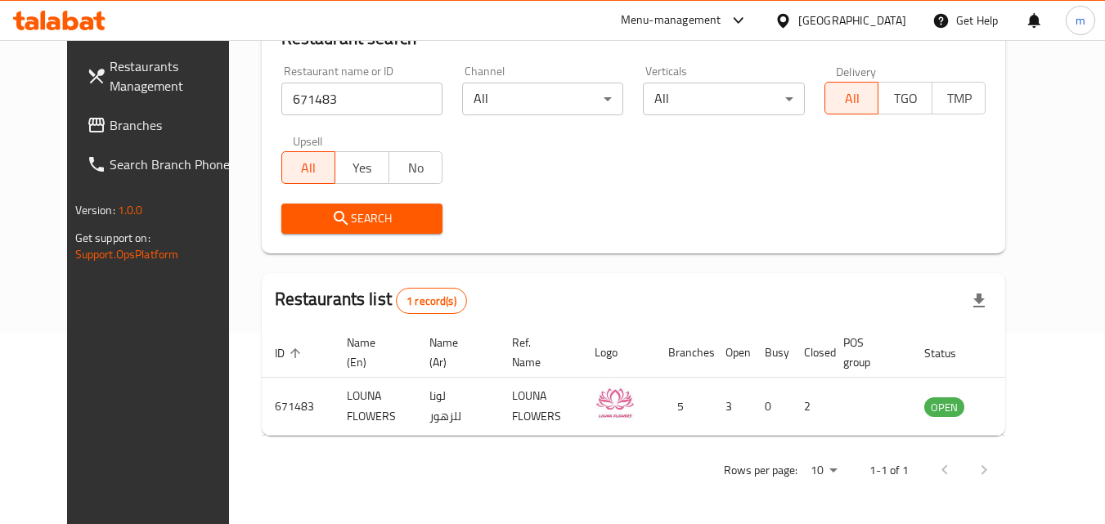
click at [862, 26] on div "[GEOGRAPHIC_DATA]" at bounding box center [852, 20] width 108 height 18
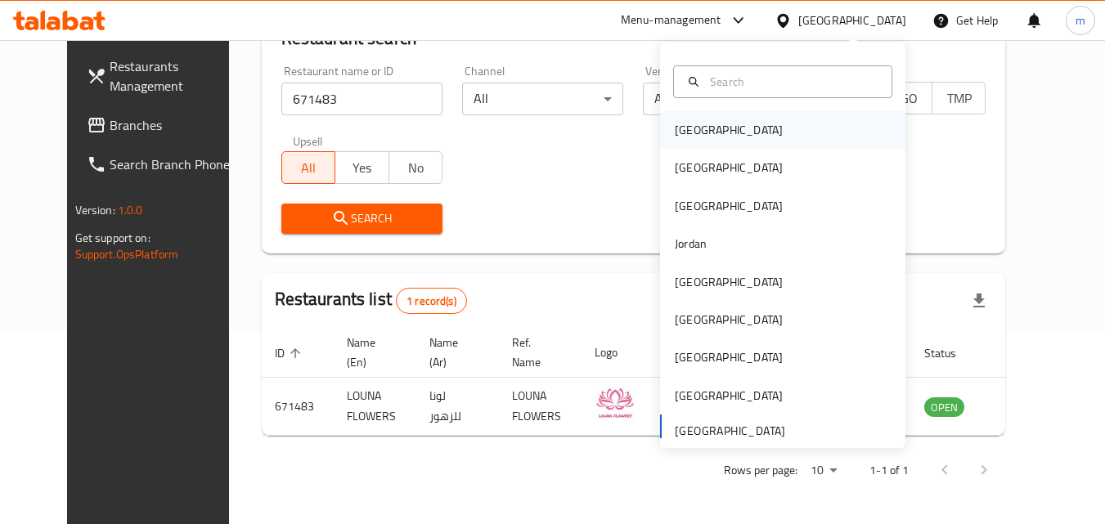
click at [728, 125] on div "[GEOGRAPHIC_DATA]" at bounding box center [782, 130] width 245 height 38
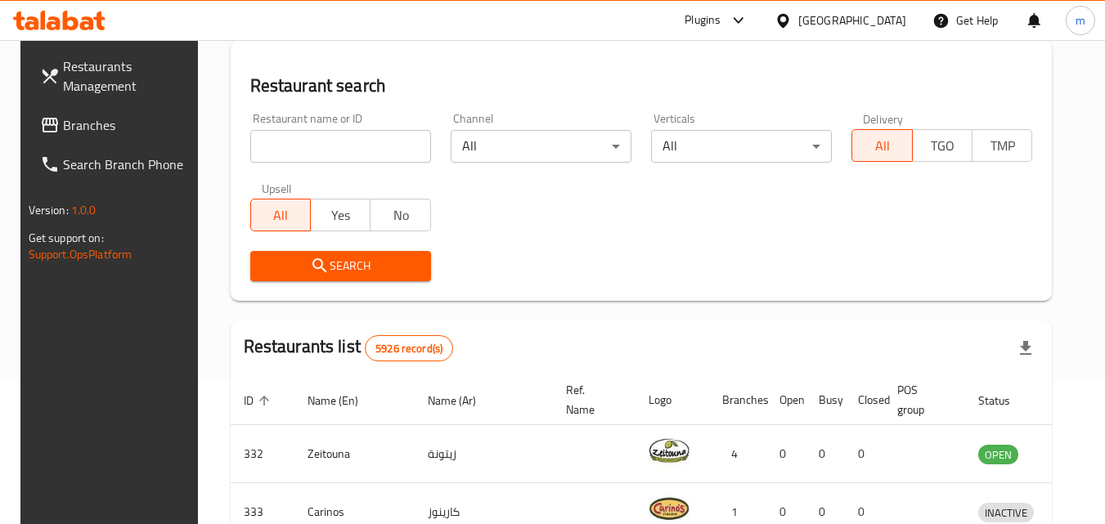
scroll to position [191, 0]
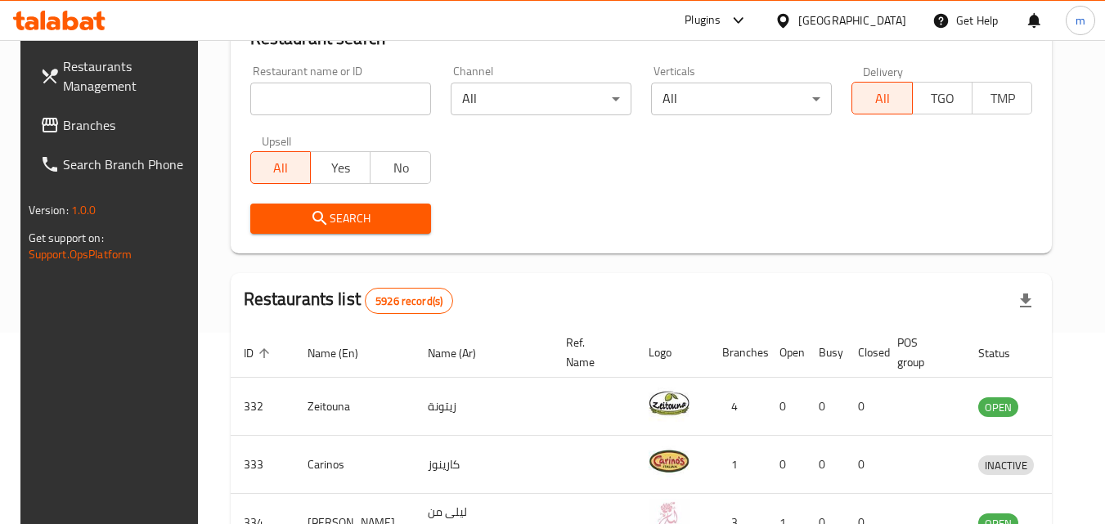
click at [95, 117] on span "Branches" at bounding box center [127, 125] width 129 height 20
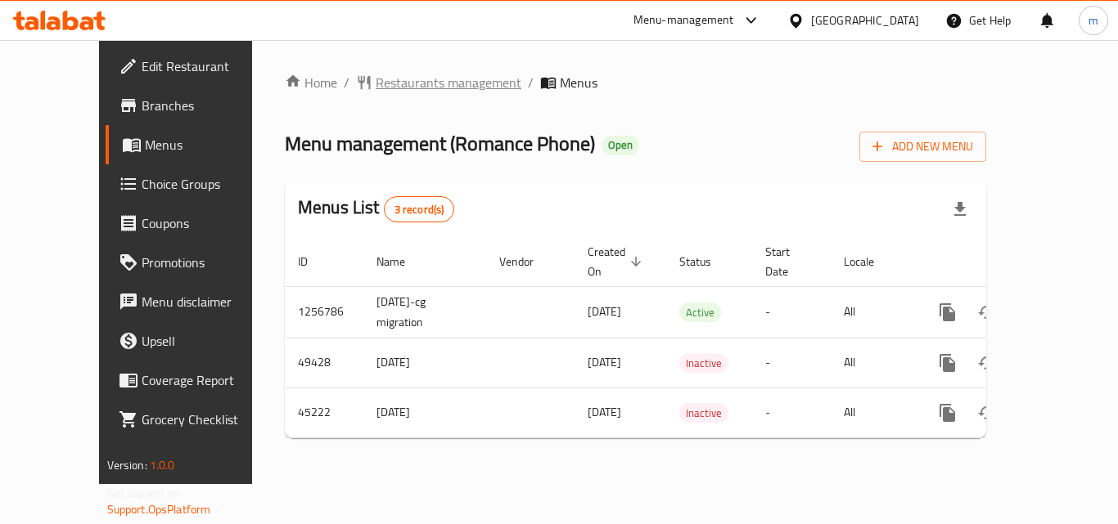
click at [376, 87] on span "Restaurants management" at bounding box center [449, 83] width 146 height 20
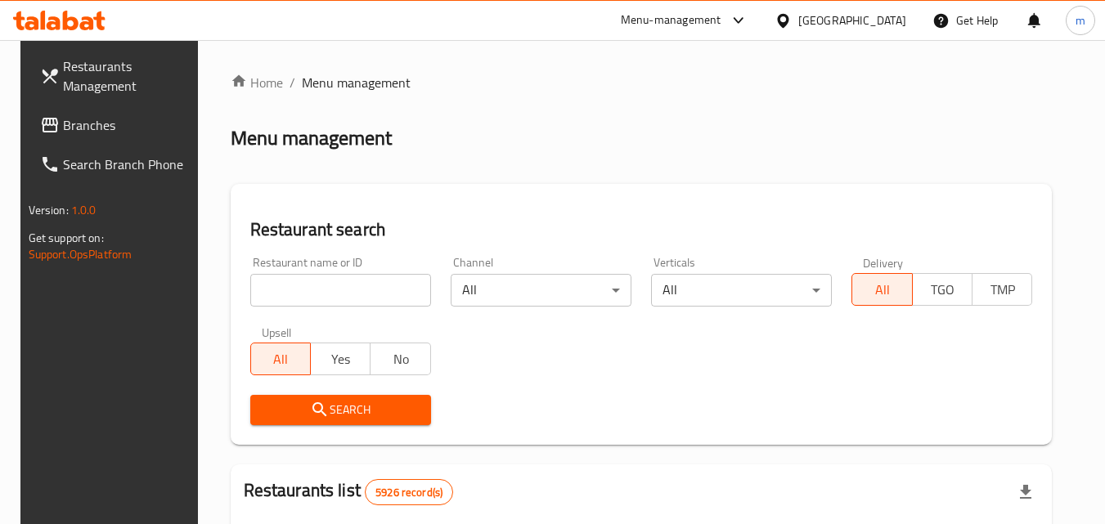
click at [327, 290] on input "search" at bounding box center [340, 290] width 181 height 33
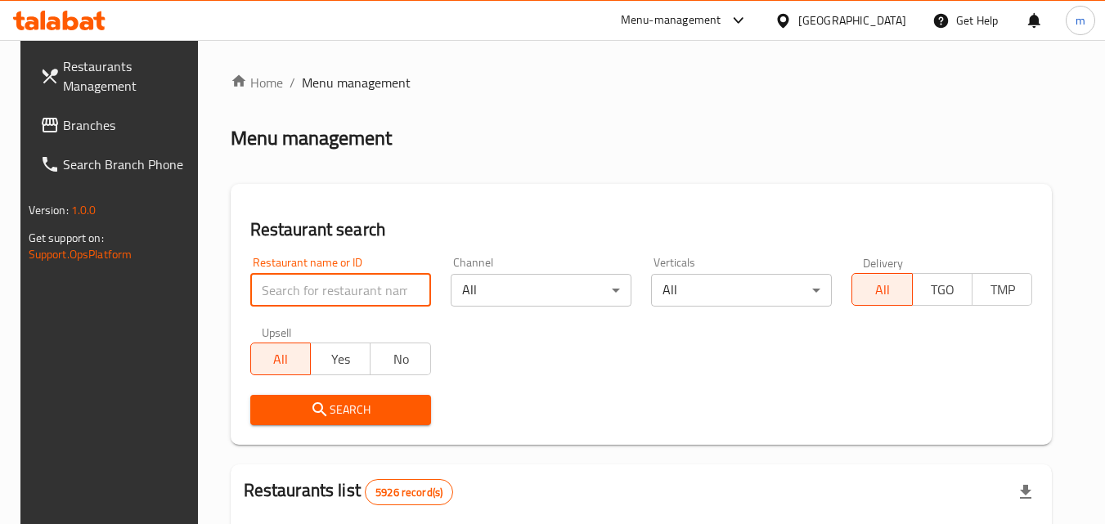
paste input "23118"
type input "23118"
click button "Search" at bounding box center [340, 410] width 181 height 30
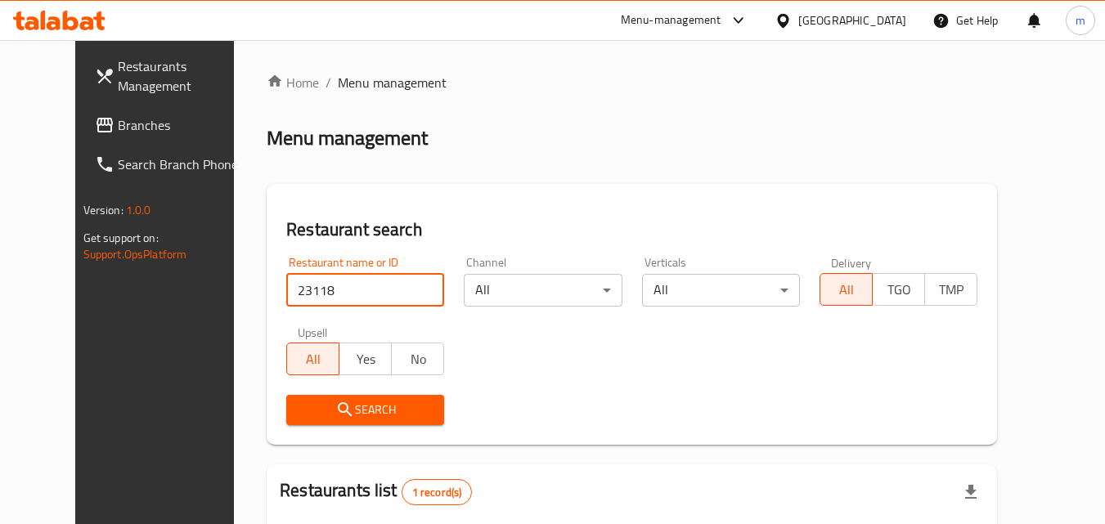
click at [339, 413] on span "Search" at bounding box center [365, 410] width 132 height 20
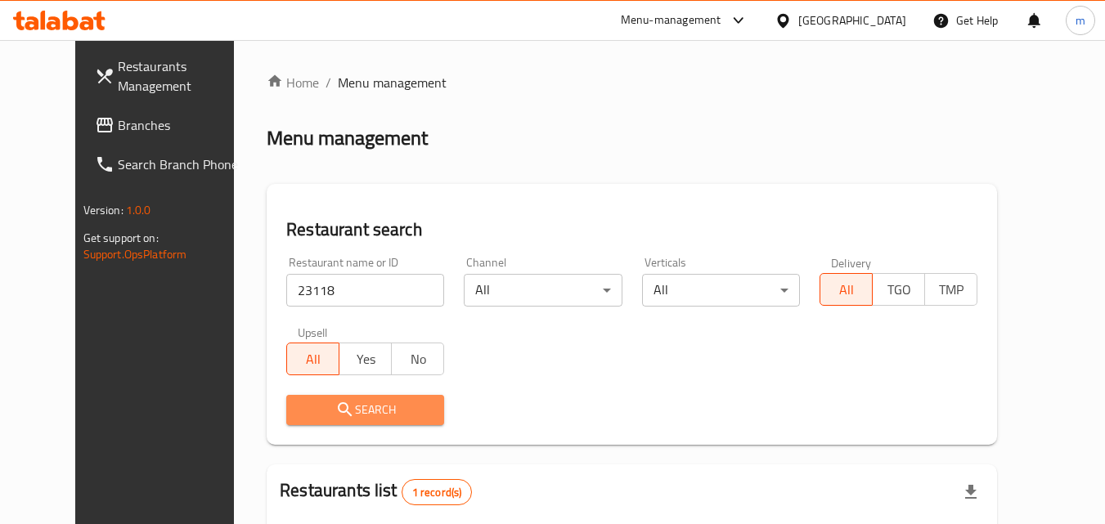
click at [339, 413] on span "Search" at bounding box center [365, 410] width 132 height 20
click at [874, 24] on div "[GEOGRAPHIC_DATA]" at bounding box center [852, 20] width 108 height 18
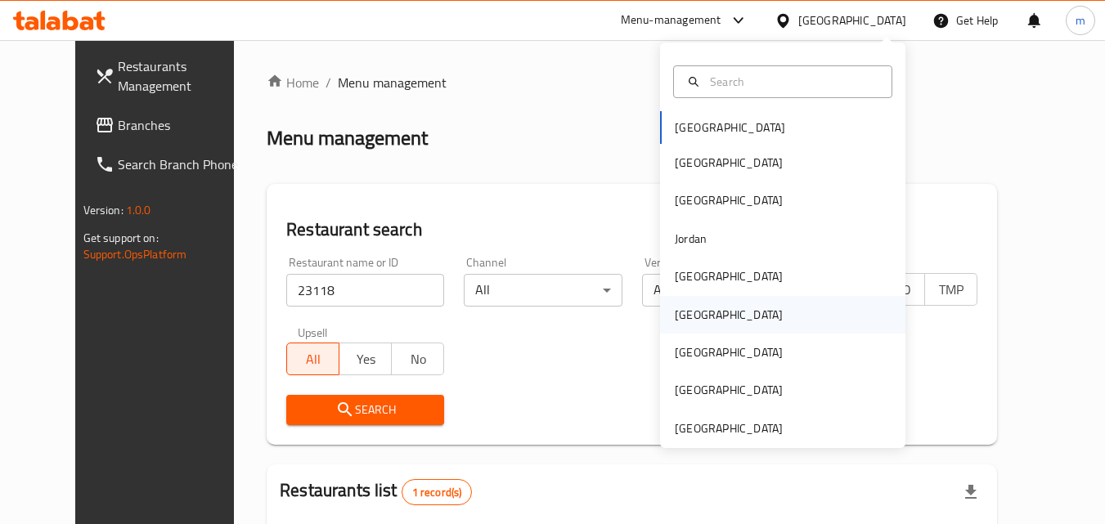
click at [708, 323] on div "[GEOGRAPHIC_DATA]" at bounding box center [782, 315] width 245 height 38
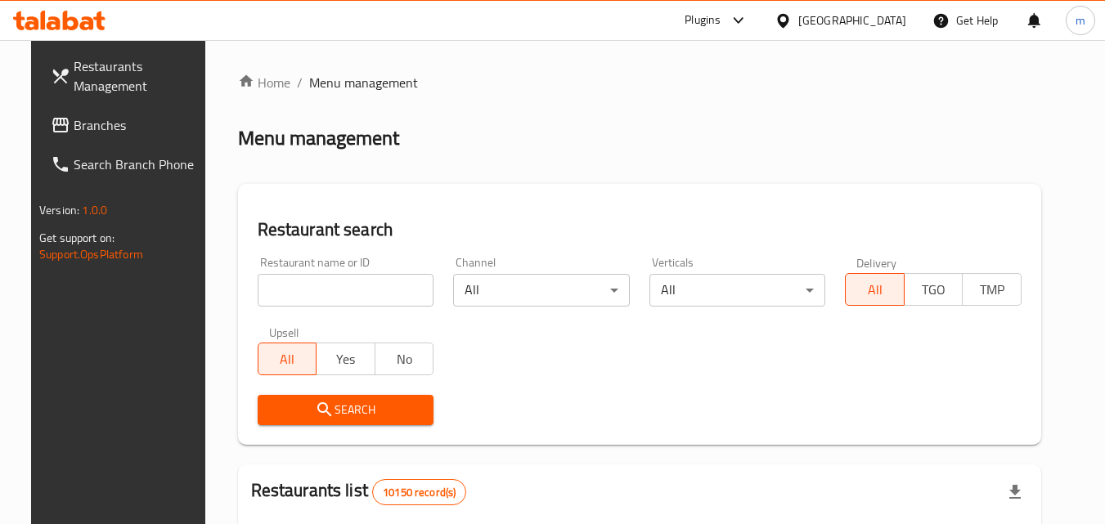
click at [77, 128] on span "Branches" at bounding box center [138, 125] width 129 height 20
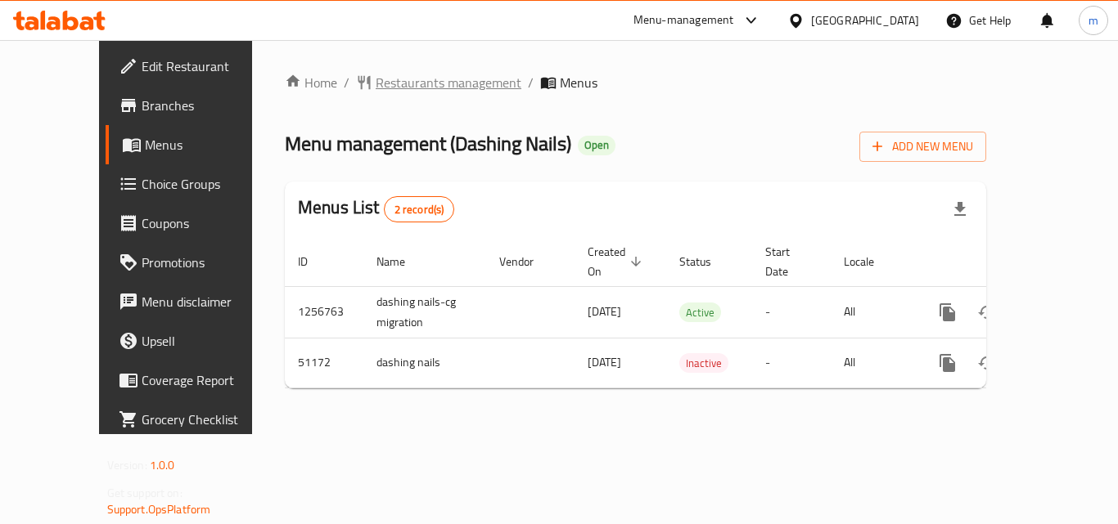
click at [376, 83] on span "Restaurants management" at bounding box center [449, 83] width 146 height 20
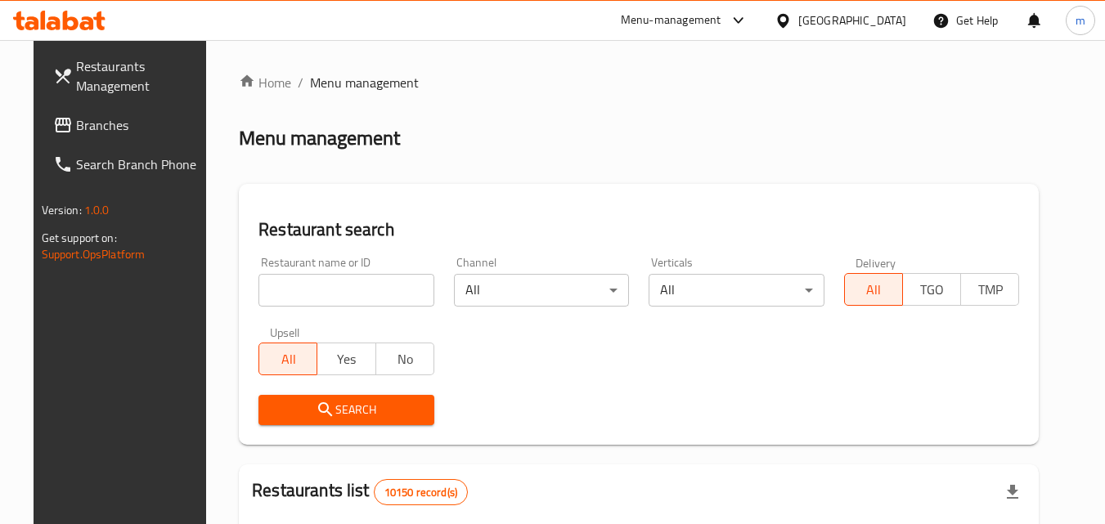
click at [358, 304] on input "search" at bounding box center [347, 290] width 176 height 33
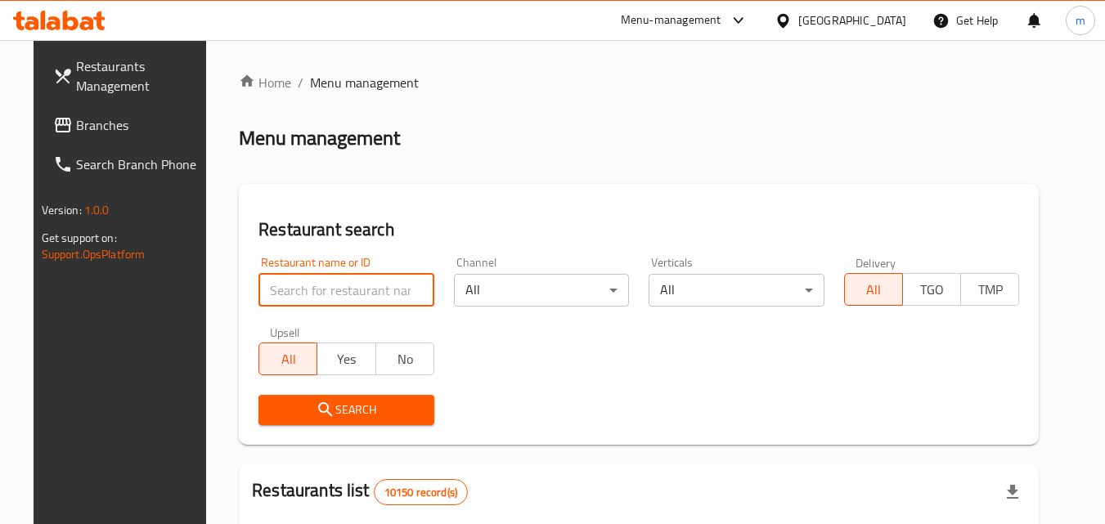
paste input "25172"
type input "25172"
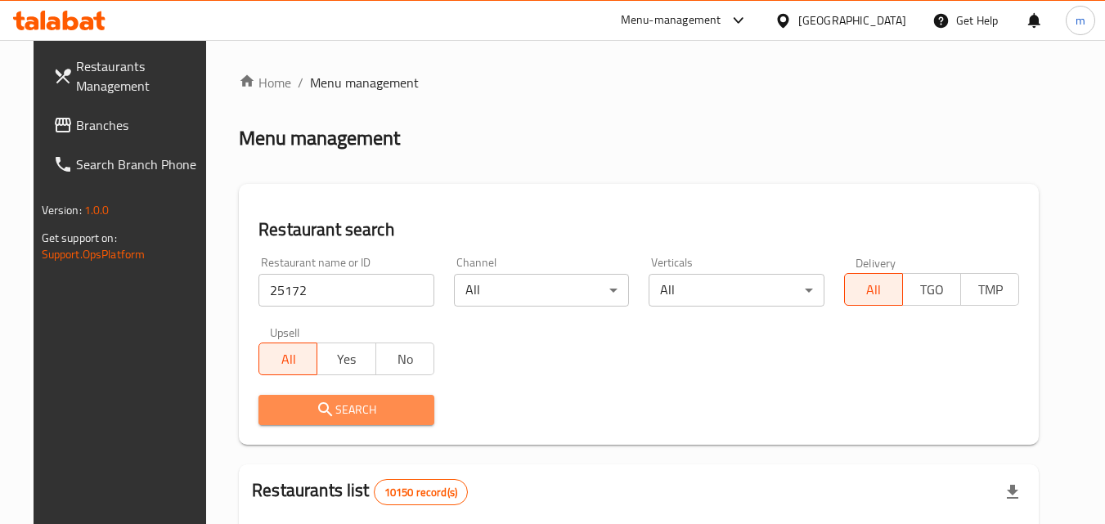
click at [359, 397] on button "Search" at bounding box center [347, 410] width 176 height 30
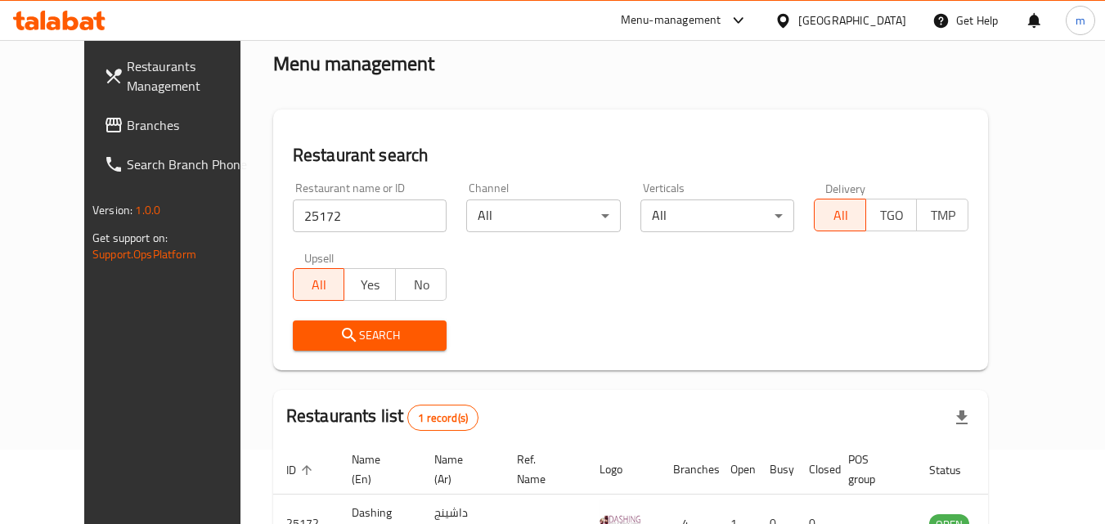
scroll to position [164, 0]
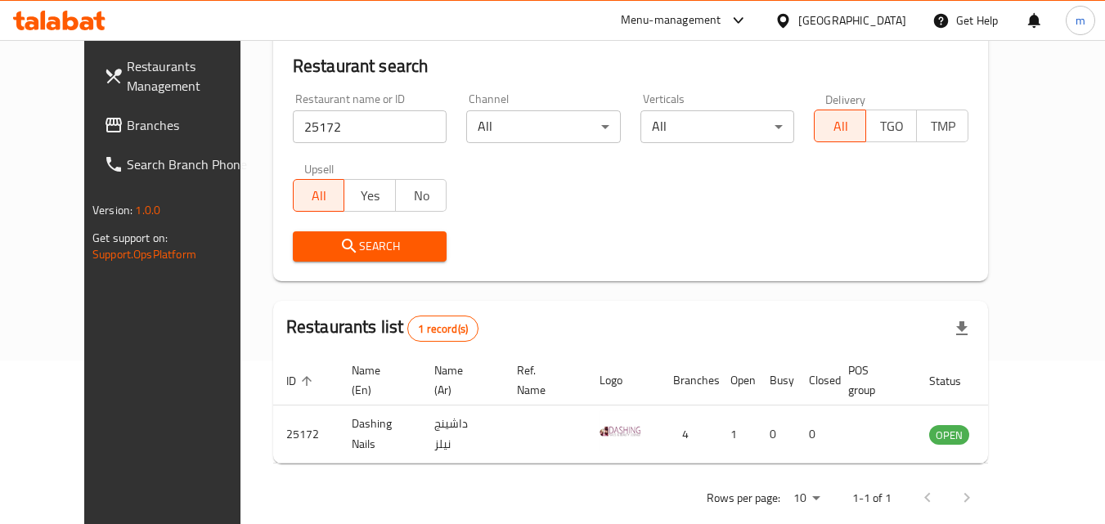
click at [881, 22] on div "[GEOGRAPHIC_DATA]" at bounding box center [852, 20] width 108 height 18
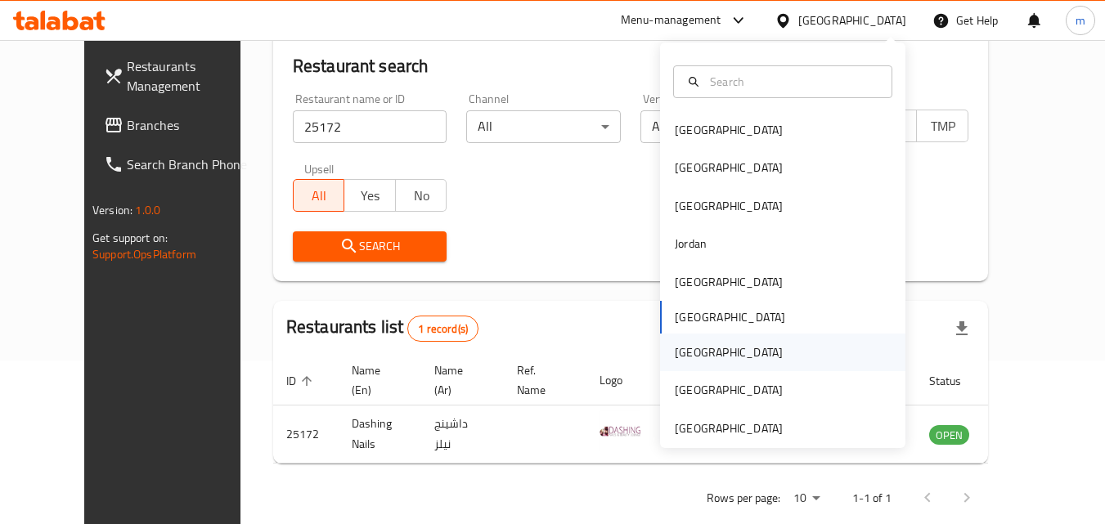
click at [681, 365] on div "Qatar" at bounding box center [729, 353] width 134 height 38
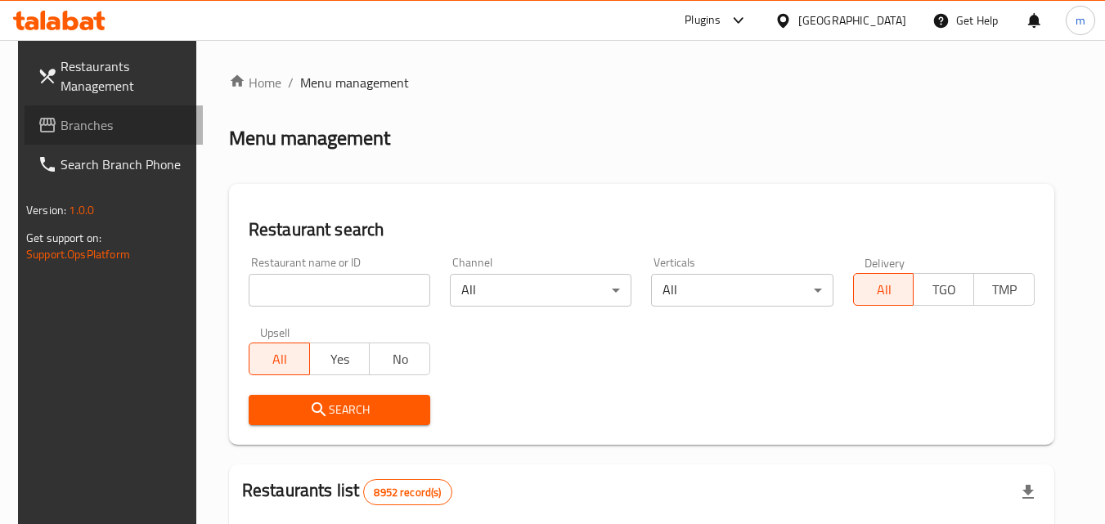
click at [99, 124] on span "Branches" at bounding box center [125, 125] width 129 height 20
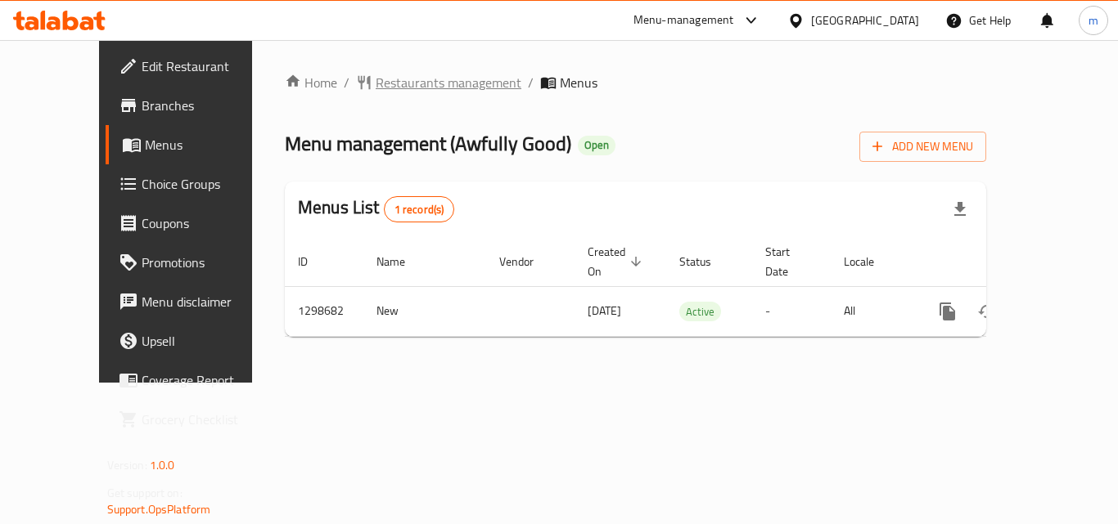
click at [376, 84] on span "Restaurants management" at bounding box center [449, 83] width 146 height 20
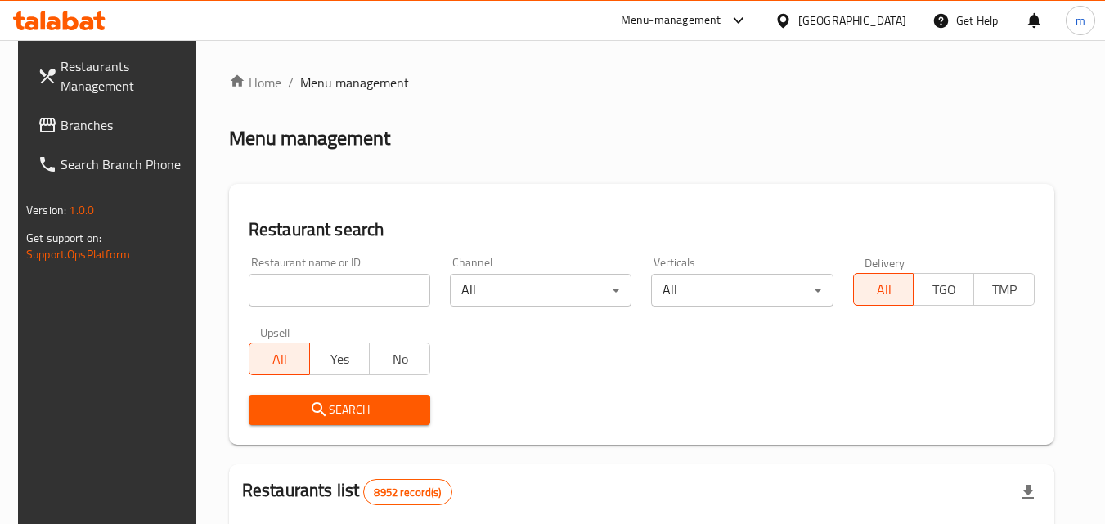
click at [330, 290] on input "search" at bounding box center [340, 290] width 182 height 33
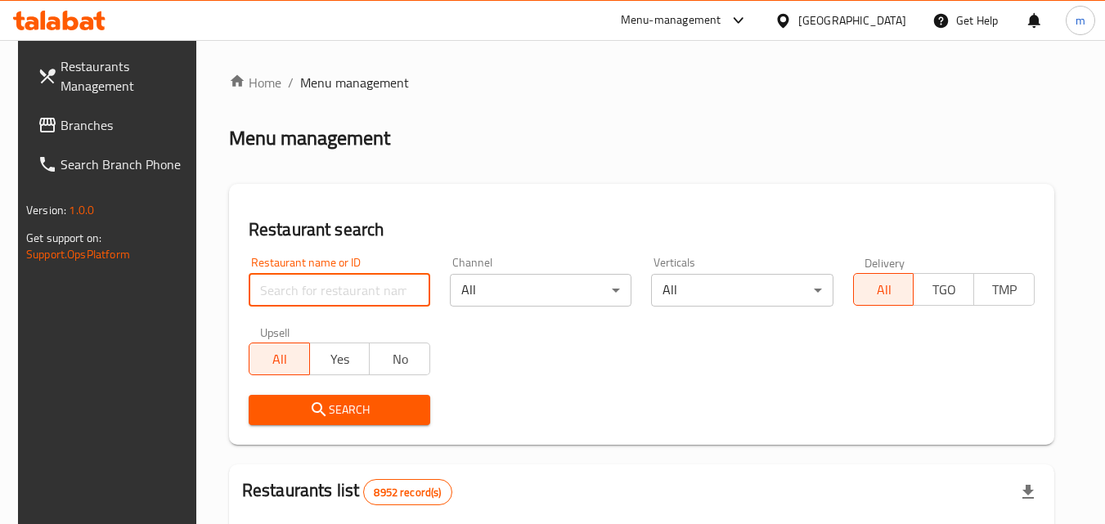
paste input "701056"
type input "701056"
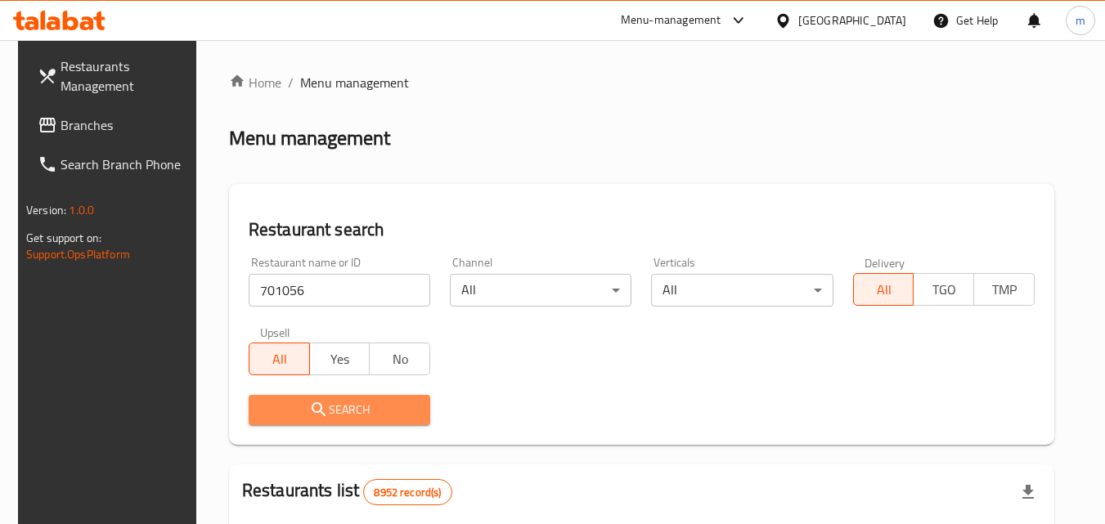
click at [345, 407] on span "Search" at bounding box center [339, 410] width 155 height 20
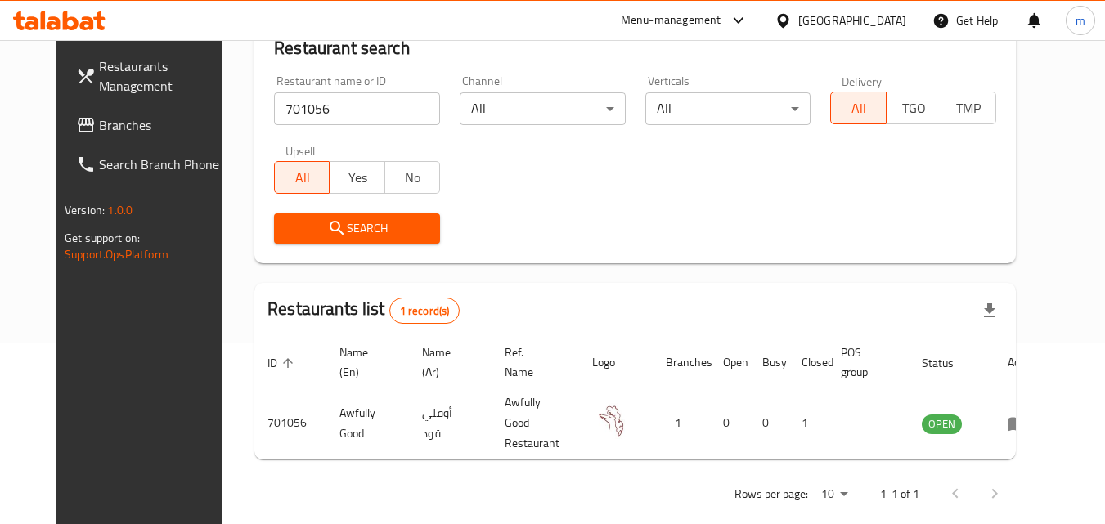
scroll to position [191, 0]
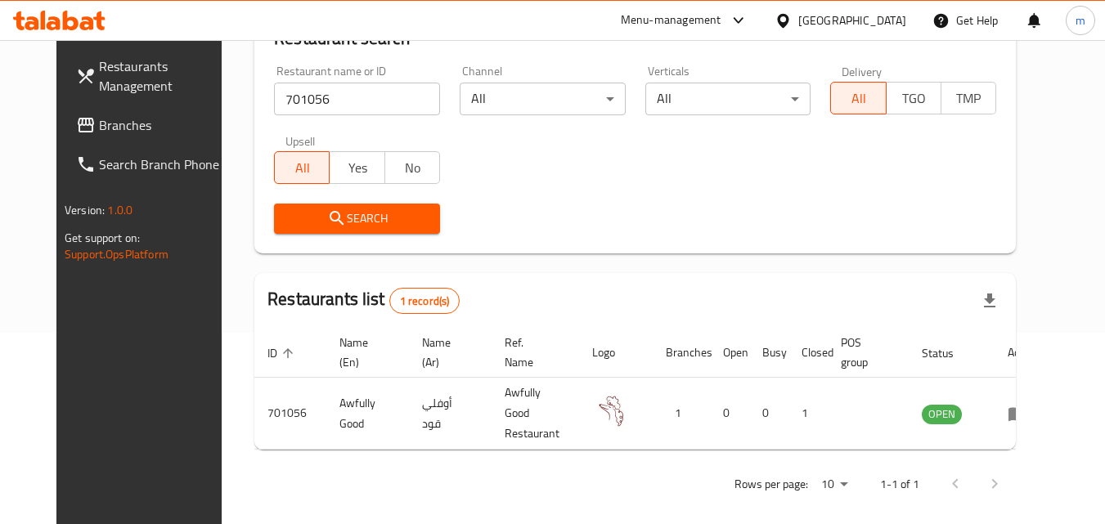
click at [885, 16] on div "[GEOGRAPHIC_DATA]" at bounding box center [852, 20] width 108 height 18
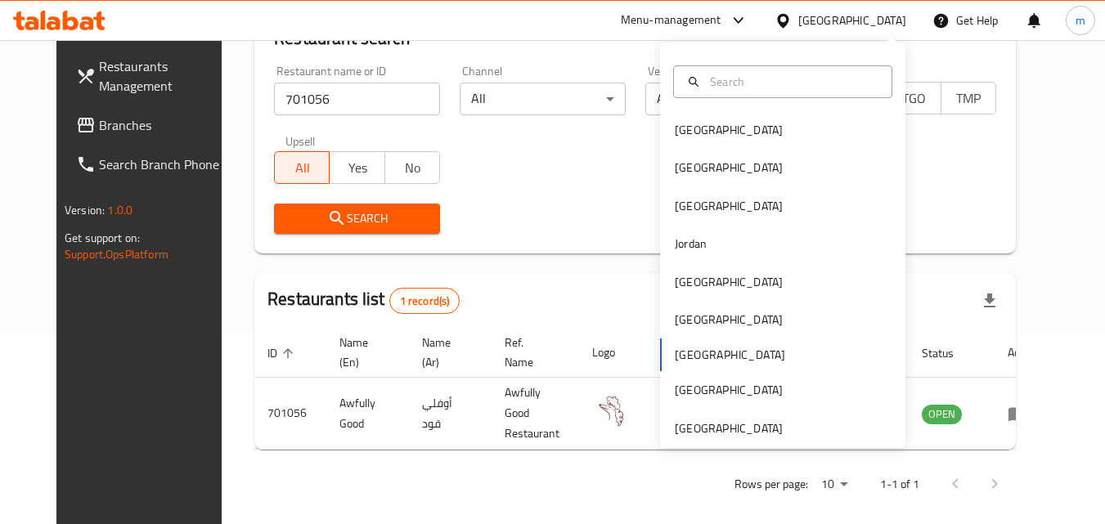
click at [881, 12] on div "[GEOGRAPHIC_DATA]" at bounding box center [852, 20] width 108 height 18
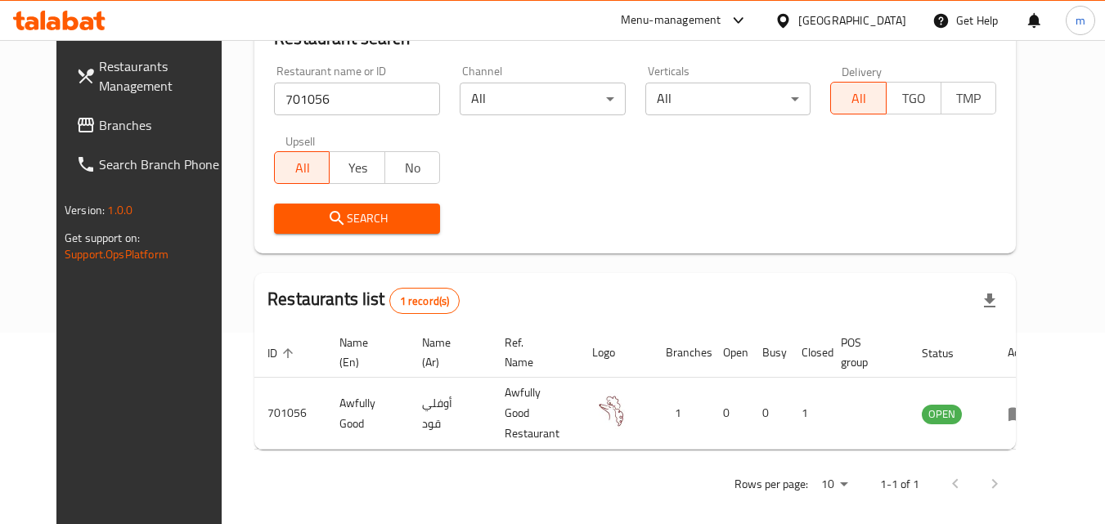
click at [888, 3] on div "[GEOGRAPHIC_DATA]" at bounding box center [841, 20] width 158 height 39
click at [798, 28] on div at bounding box center [787, 20] width 24 height 18
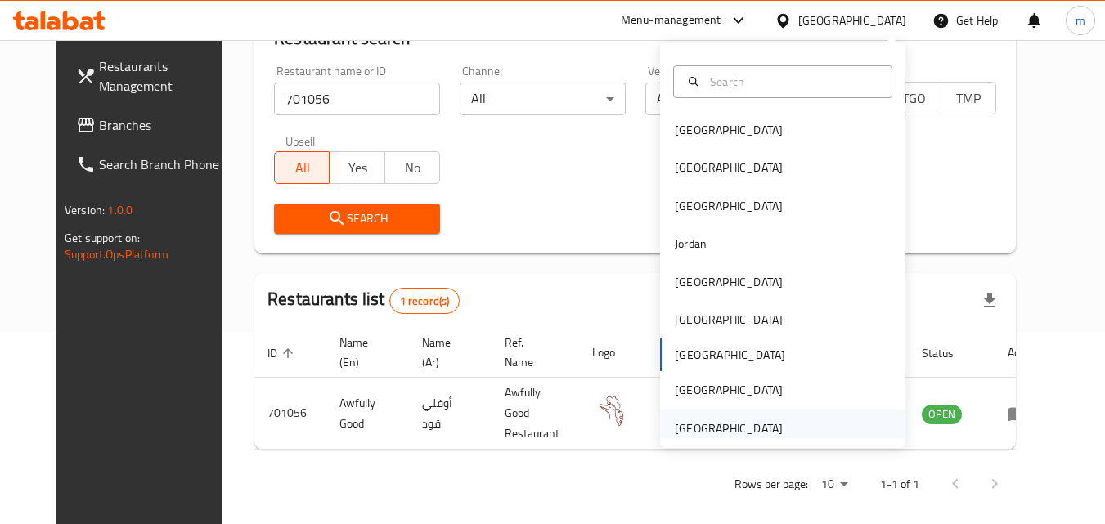
click at [724, 425] on div "[GEOGRAPHIC_DATA]" at bounding box center [729, 429] width 108 height 18
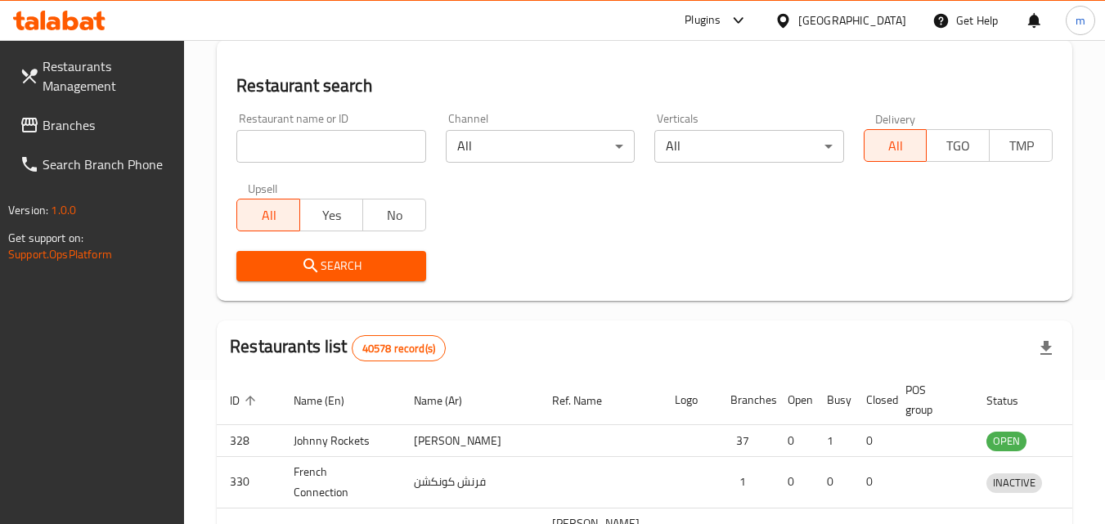
scroll to position [191, 0]
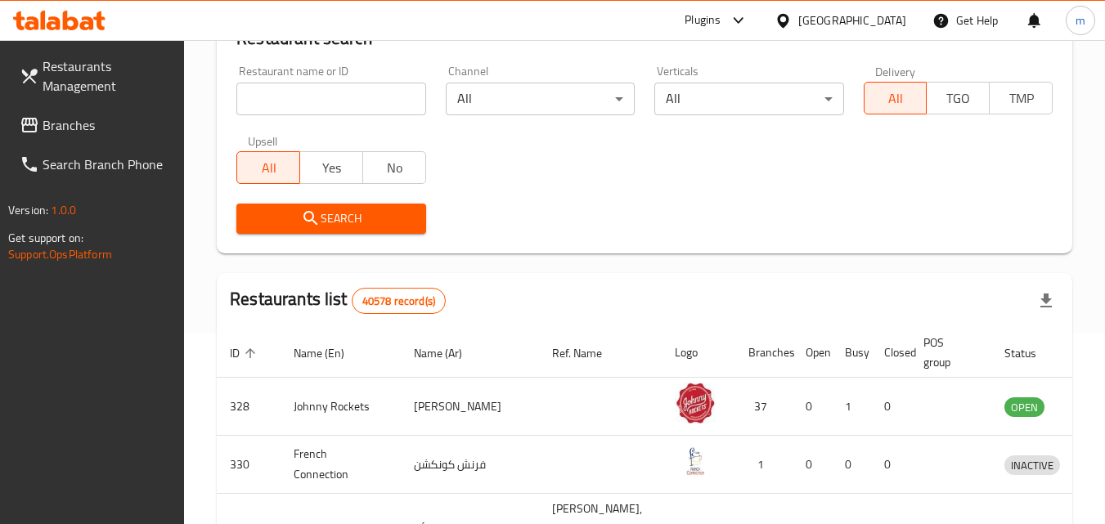
click at [65, 128] on span "Branches" at bounding box center [107, 125] width 129 height 20
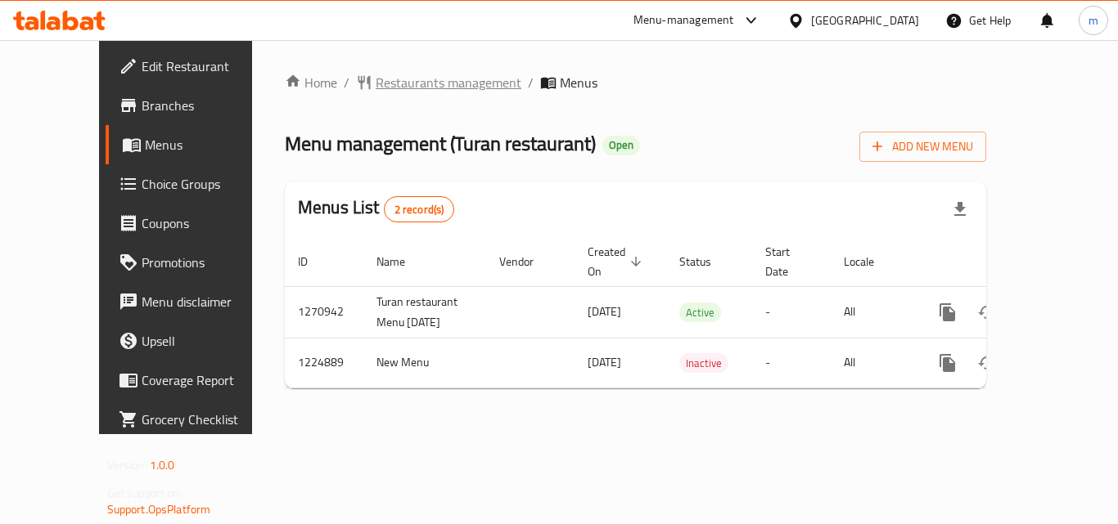
click at [410, 83] on span "Restaurants management" at bounding box center [449, 83] width 146 height 20
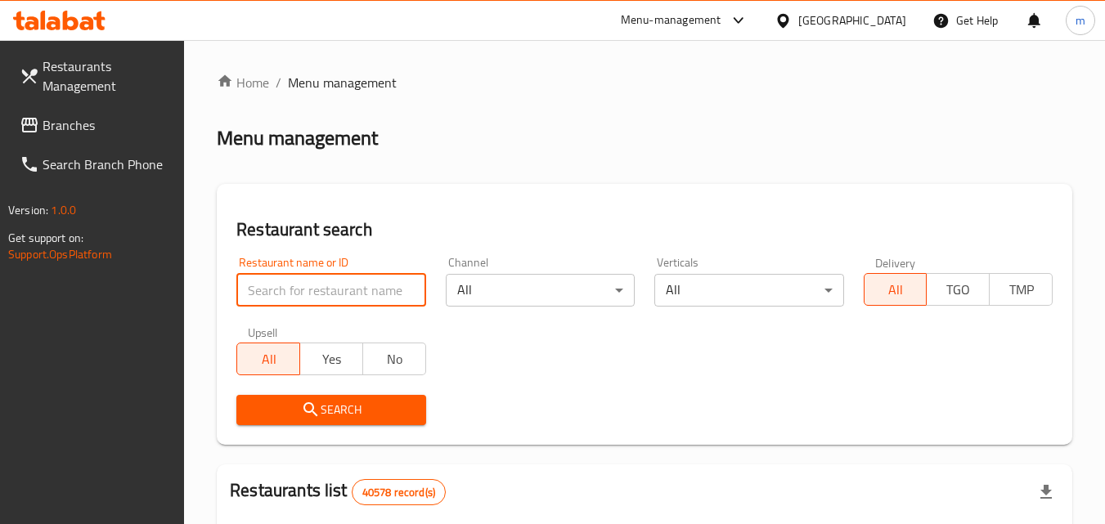
click at [360, 283] on input "search" at bounding box center [330, 290] width 189 height 33
paste input "675124"
type input "675124"
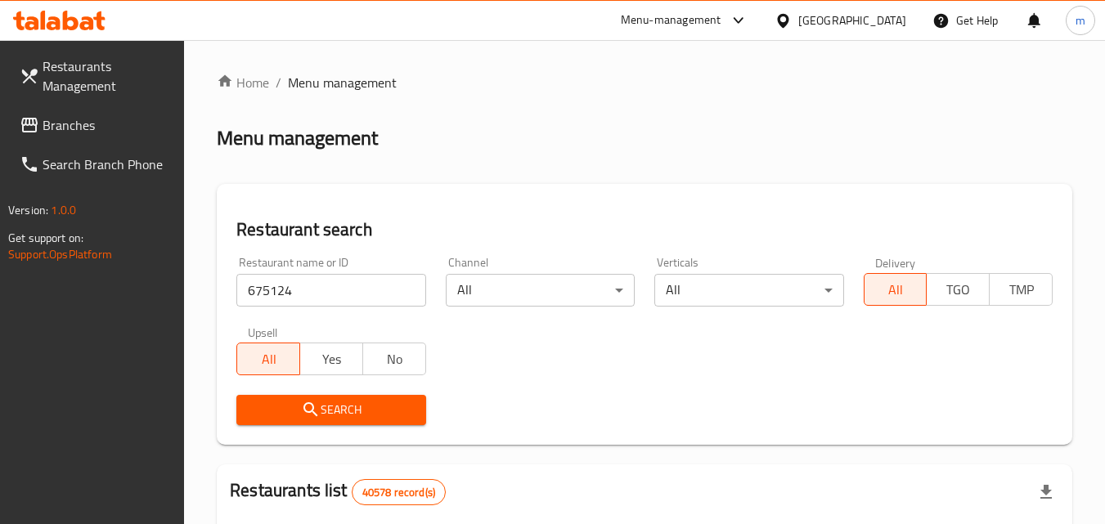
click at [362, 413] on span "Search" at bounding box center [331, 410] width 163 height 20
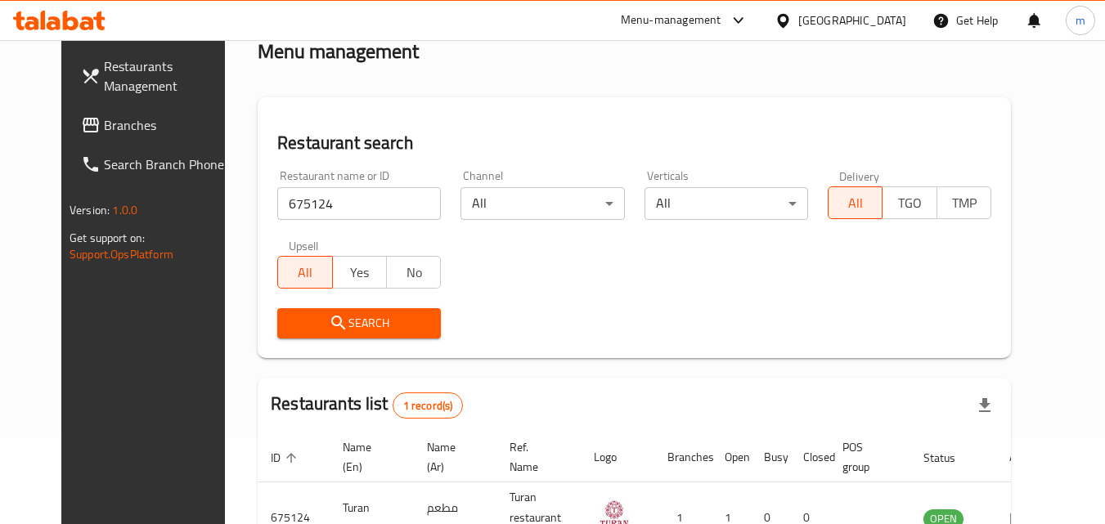
scroll to position [191, 0]
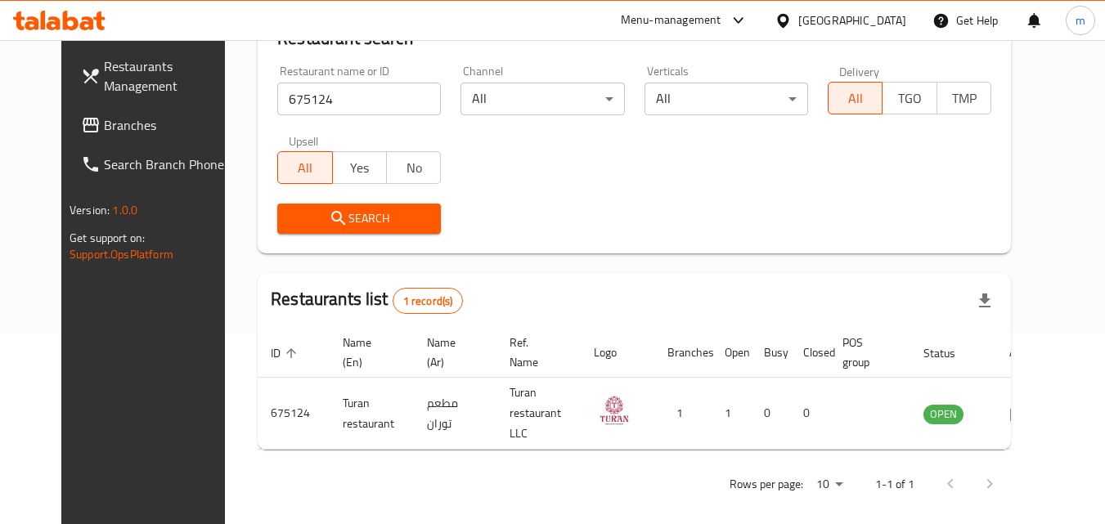
click at [825, 20] on div "[GEOGRAPHIC_DATA]" at bounding box center [852, 20] width 108 height 18
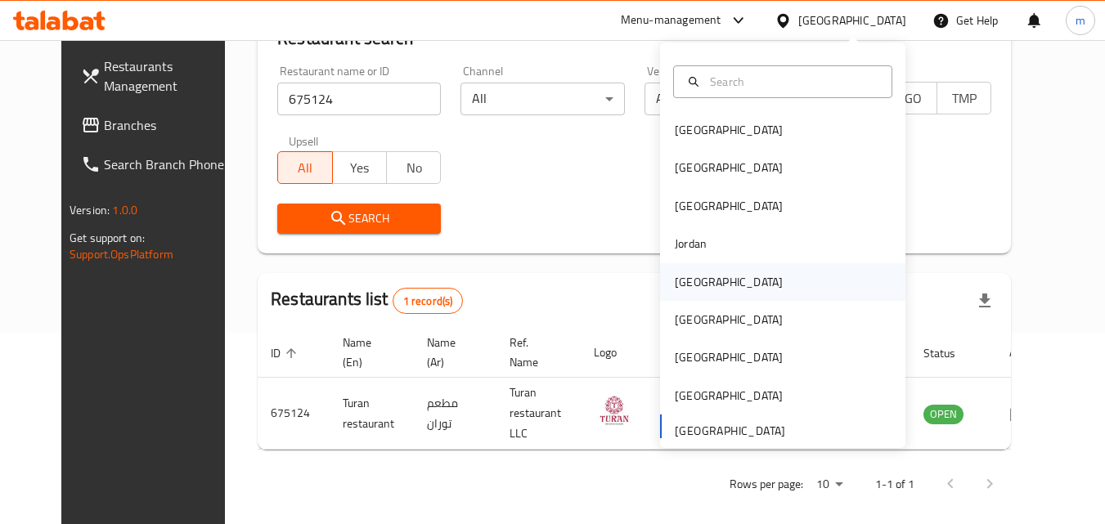
click at [698, 281] on div "[GEOGRAPHIC_DATA]" at bounding box center [729, 282] width 134 height 38
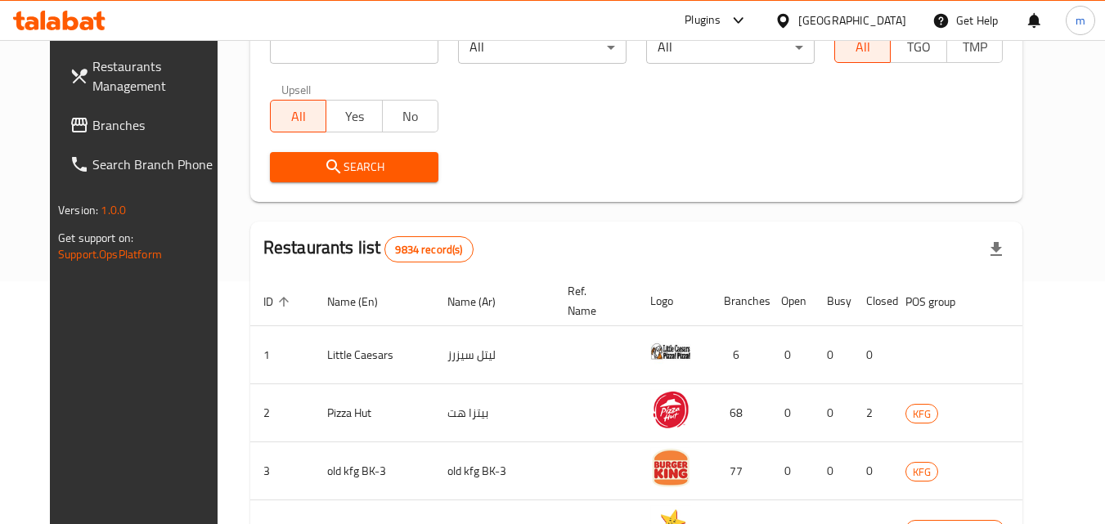
scroll to position [191, 0]
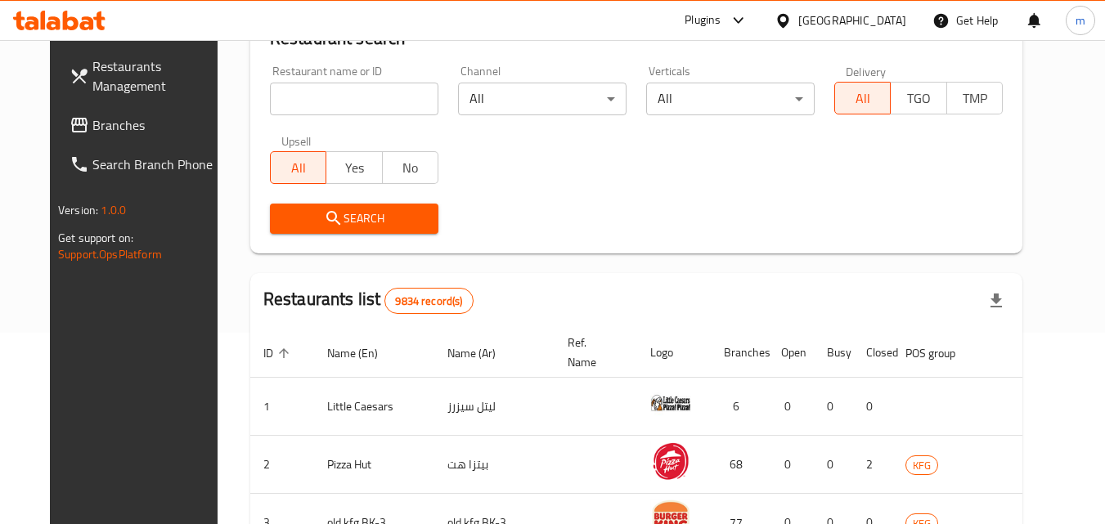
click at [92, 125] on span "Branches" at bounding box center [156, 125] width 129 height 20
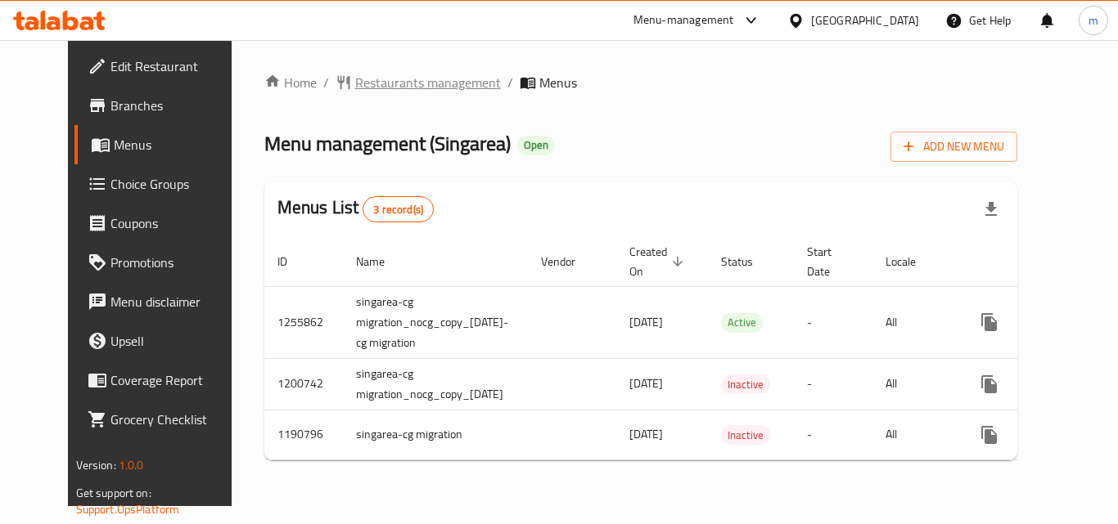
click at [392, 88] on span "Restaurants management" at bounding box center [428, 83] width 146 height 20
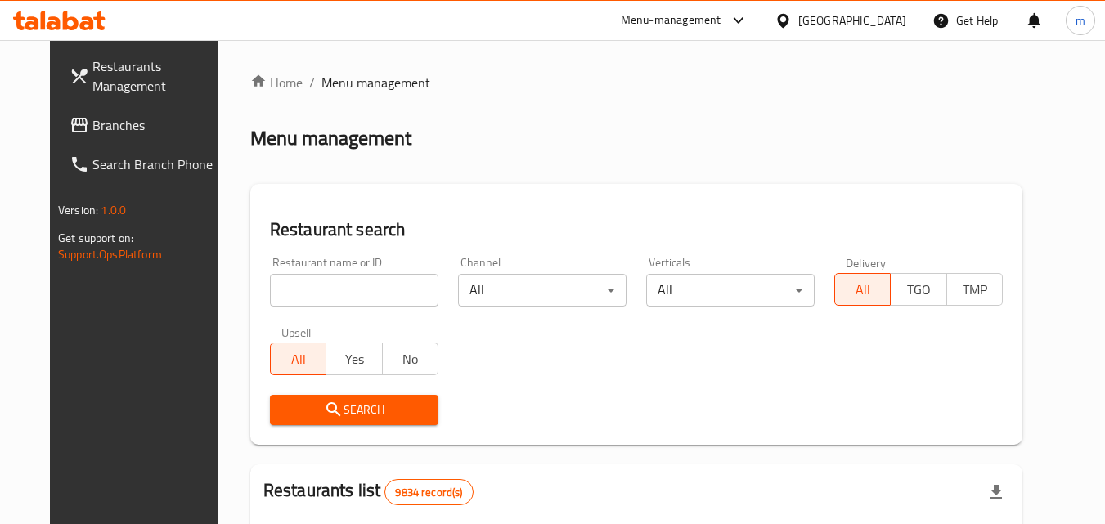
click at [347, 285] on input "search" at bounding box center [354, 290] width 169 height 33
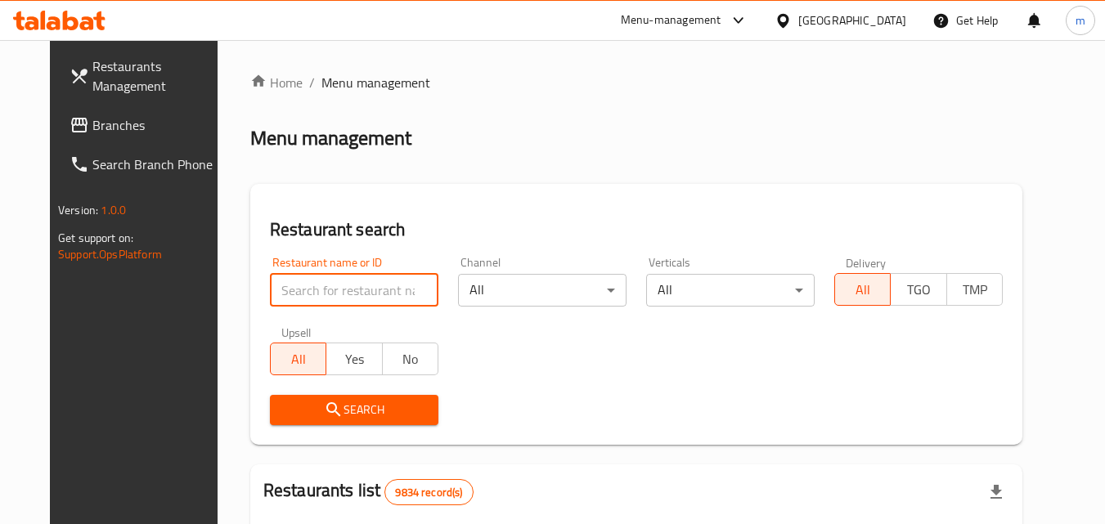
paste input "623221"
type input "623221"
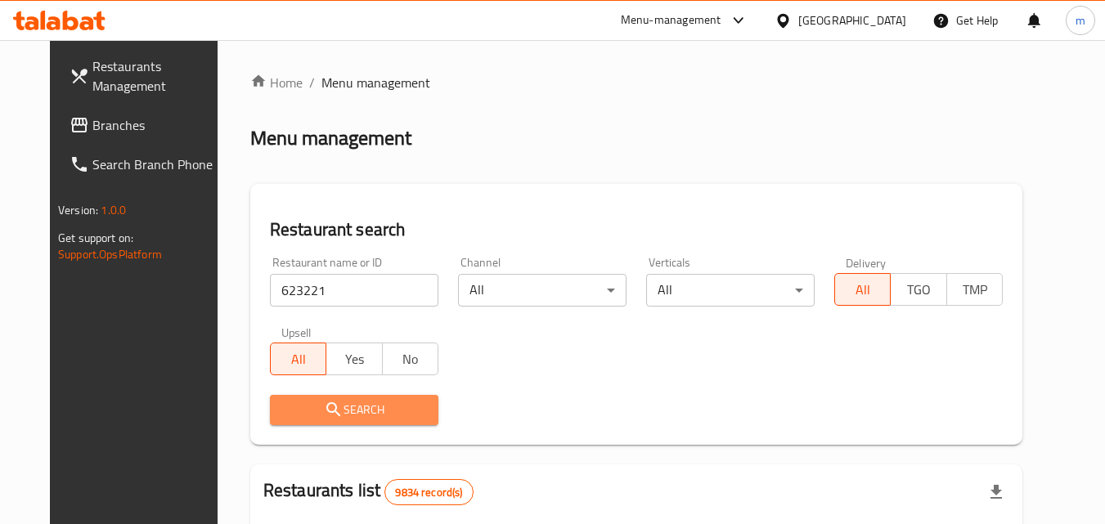
click at [411, 411] on span "Search" at bounding box center [354, 410] width 142 height 20
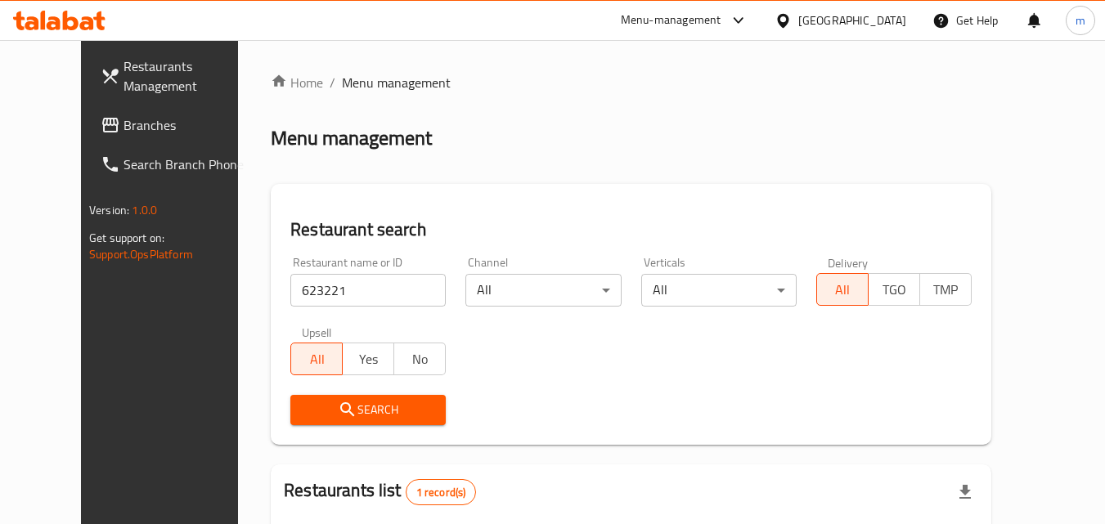
click at [892, 18] on div "Kuwait" at bounding box center [852, 20] width 108 height 18
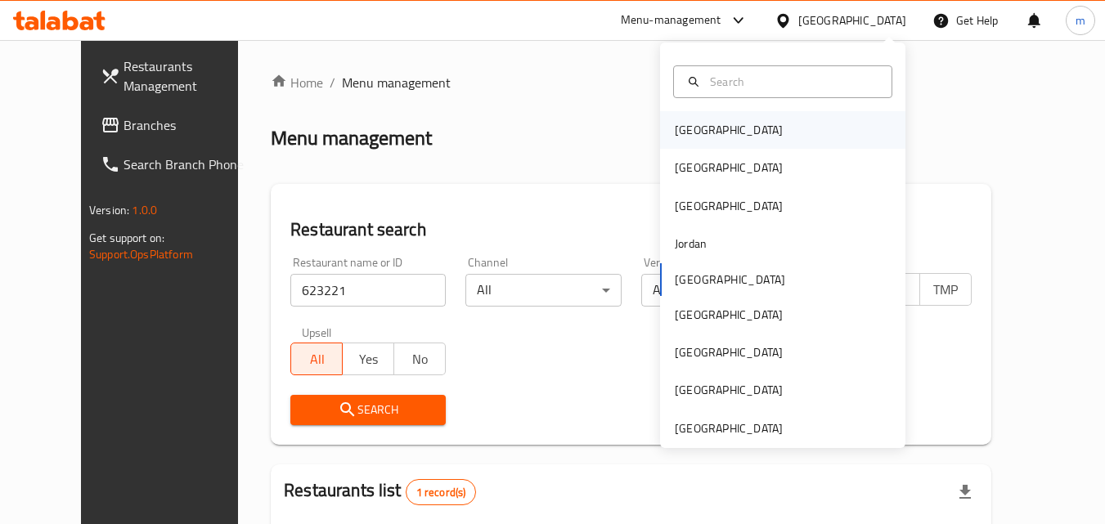
click at [689, 133] on div "Bahrain" at bounding box center [729, 130] width 108 height 18
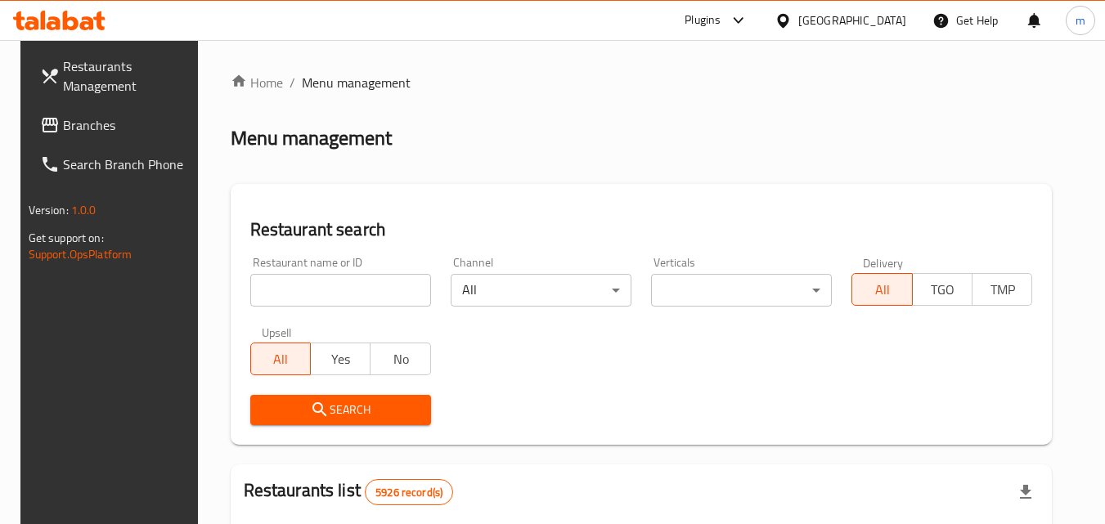
click at [89, 122] on span "Branches" at bounding box center [127, 125] width 129 height 20
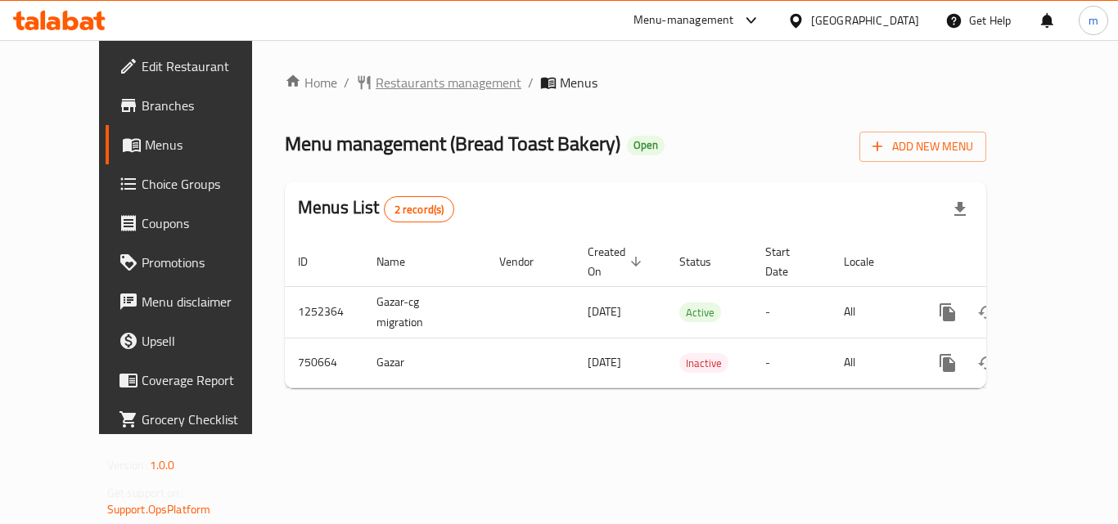
click at [376, 76] on span "Restaurants management" at bounding box center [449, 83] width 146 height 20
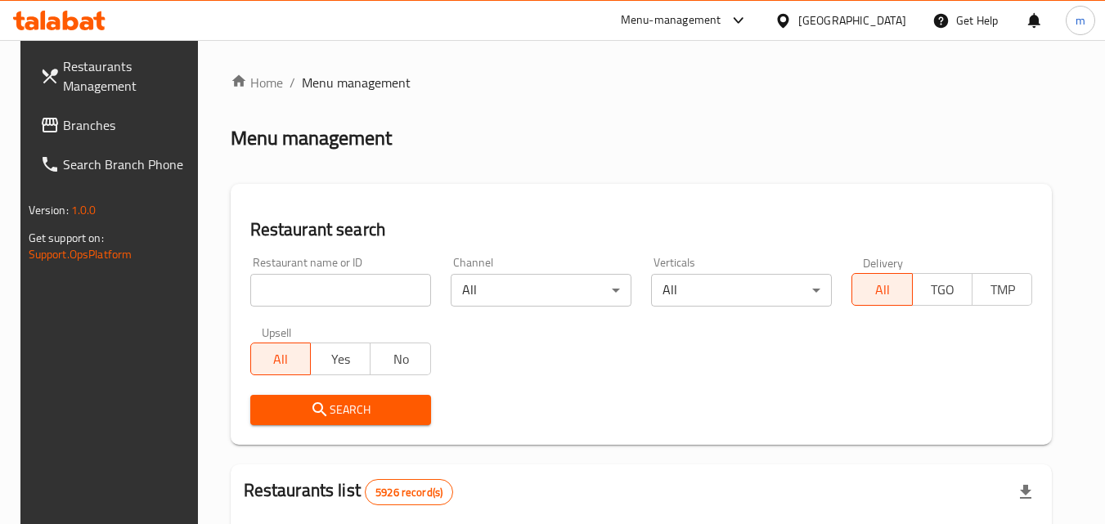
click at [356, 286] on input "search" at bounding box center [340, 290] width 181 height 33
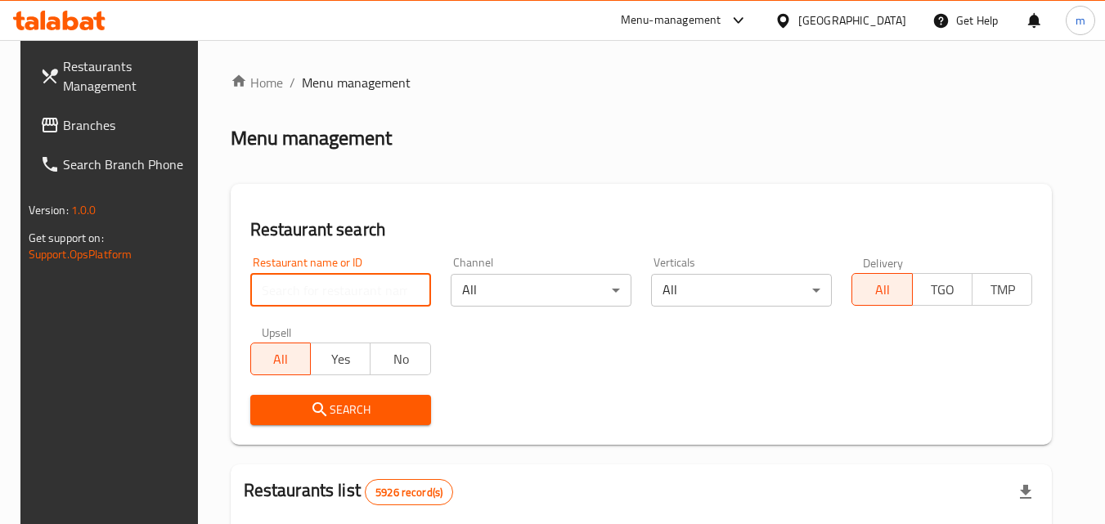
paste input "649027"
type input "649027"
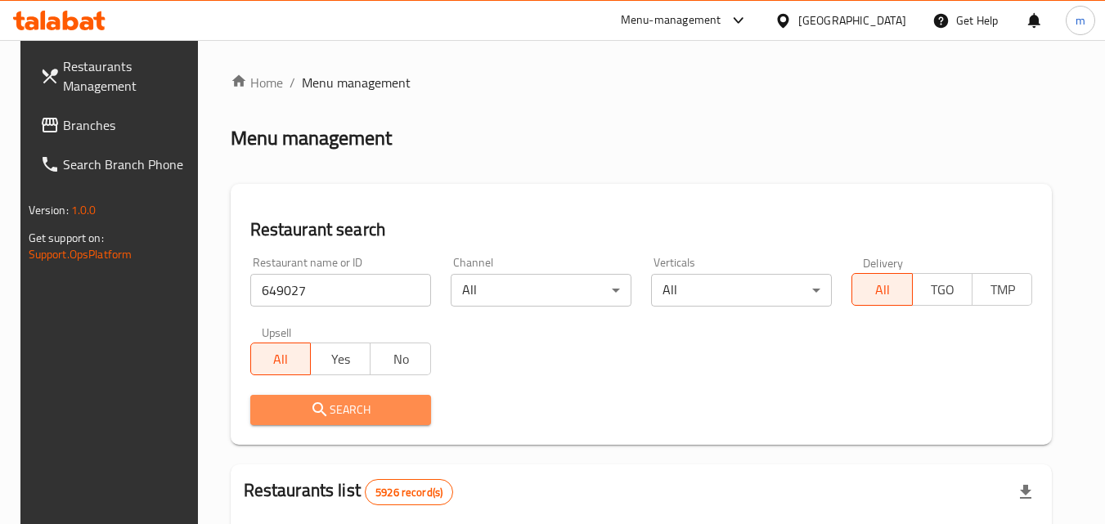
click at [360, 400] on span "Search" at bounding box center [340, 410] width 155 height 20
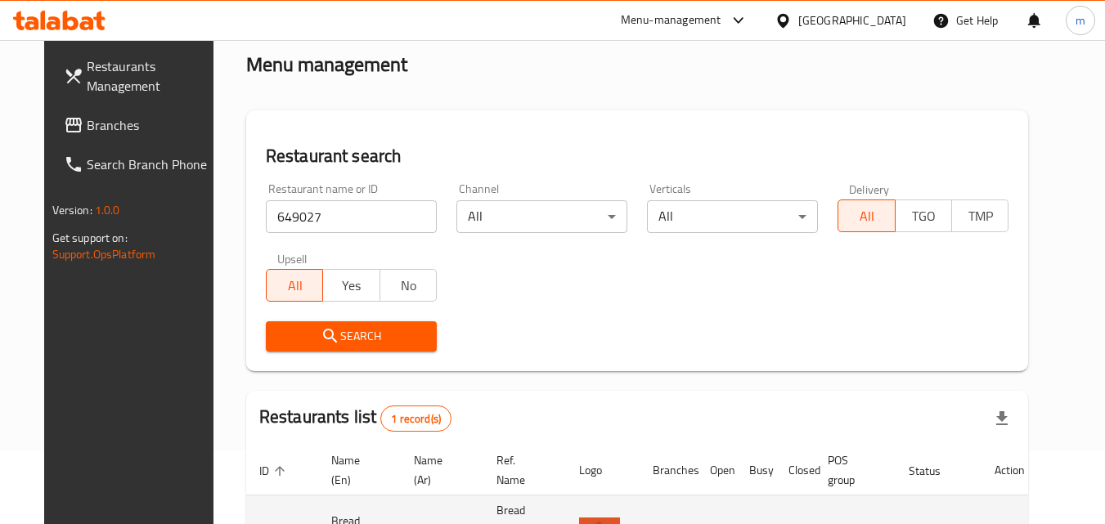
scroll to position [191, 0]
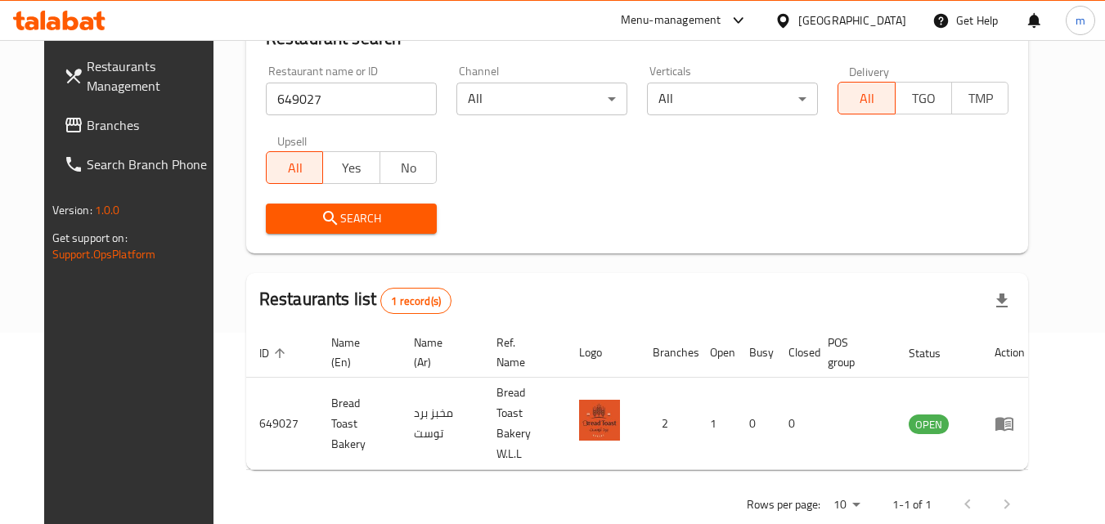
click at [870, 20] on div "[GEOGRAPHIC_DATA]" at bounding box center [852, 20] width 108 height 18
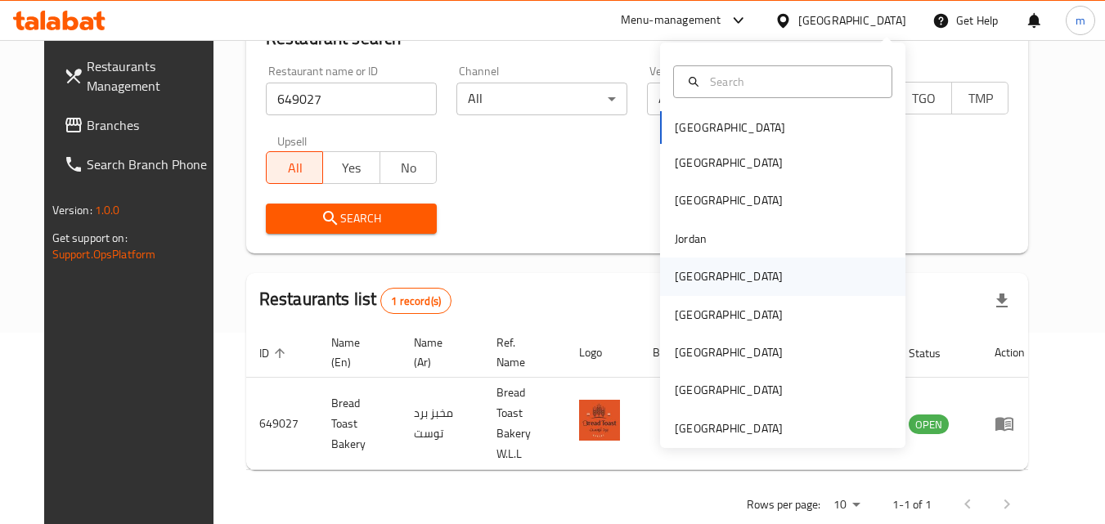
click at [691, 273] on div "[GEOGRAPHIC_DATA]" at bounding box center [729, 277] width 108 height 18
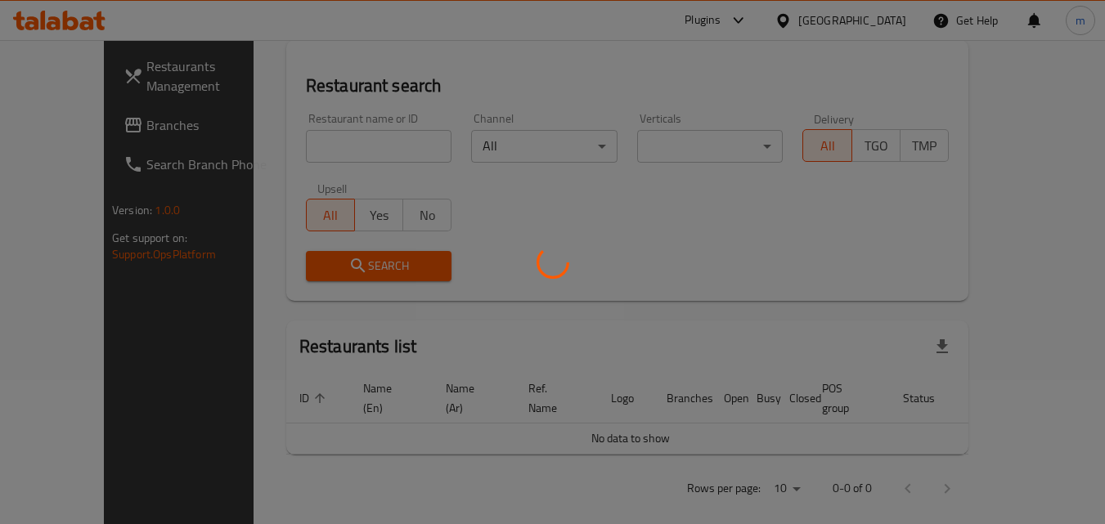
scroll to position [191, 0]
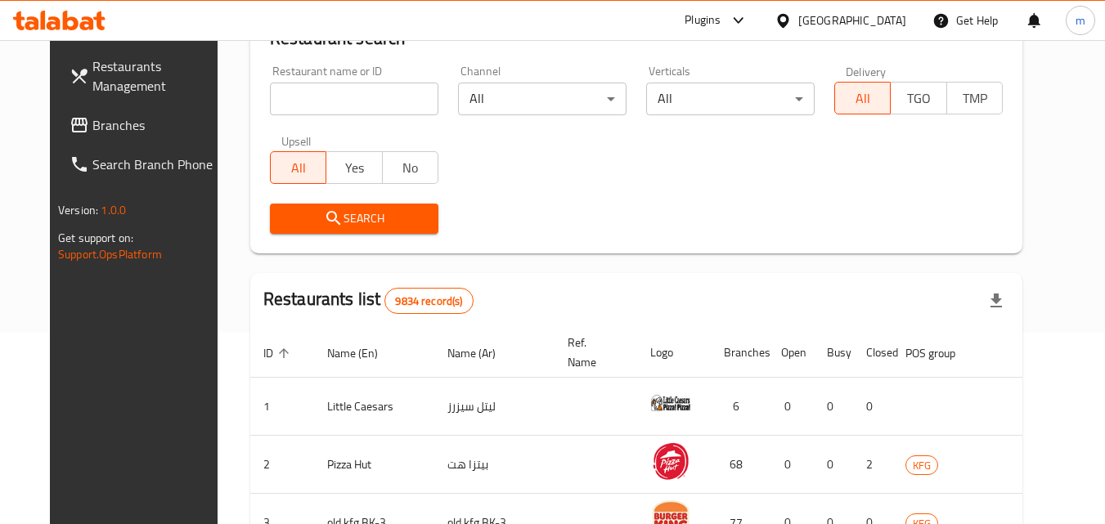
click at [92, 115] on span "Branches" at bounding box center [156, 125] width 129 height 20
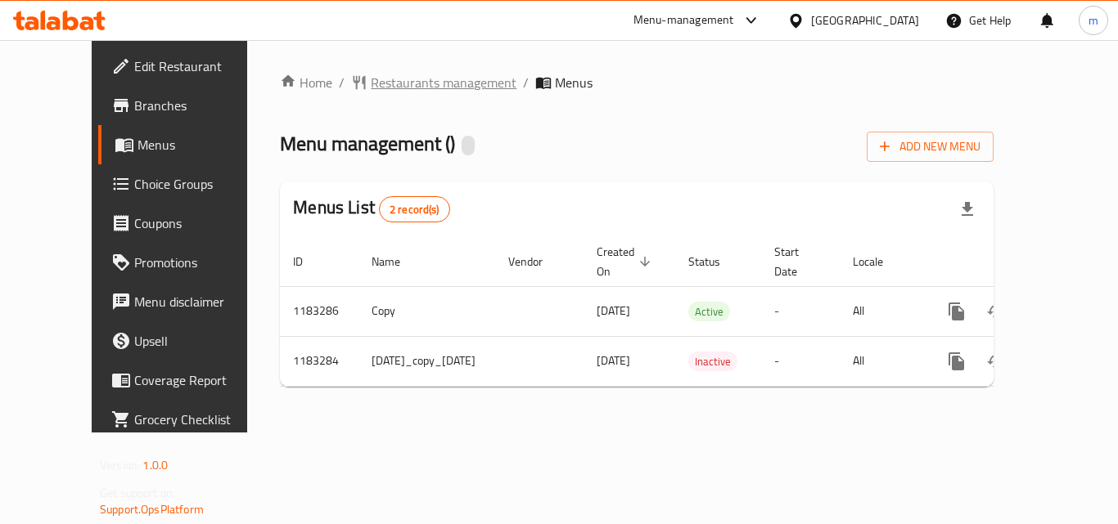
click at [407, 79] on span "Restaurants management" at bounding box center [444, 83] width 146 height 20
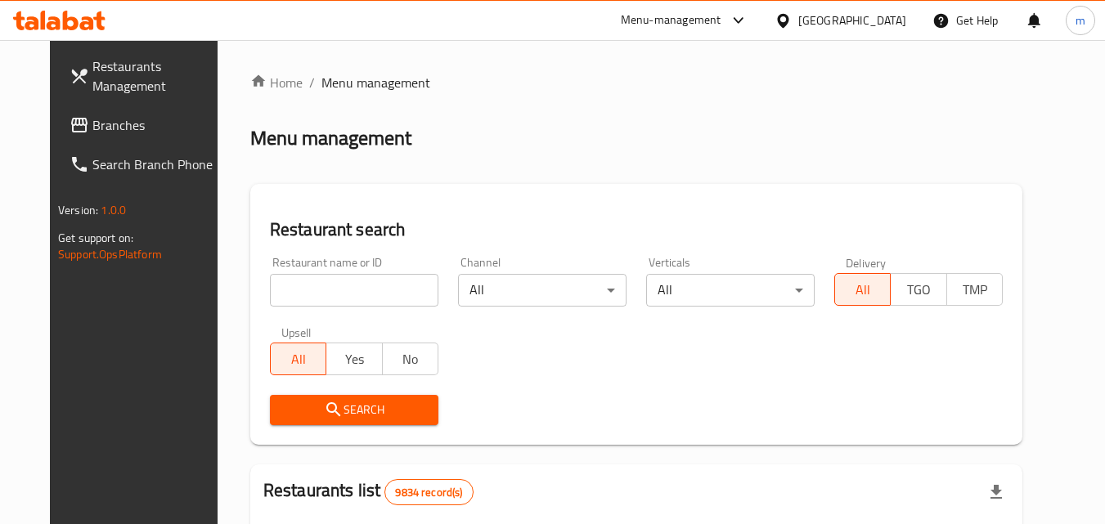
click at [339, 283] on input "search" at bounding box center [354, 290] width 169 height 33
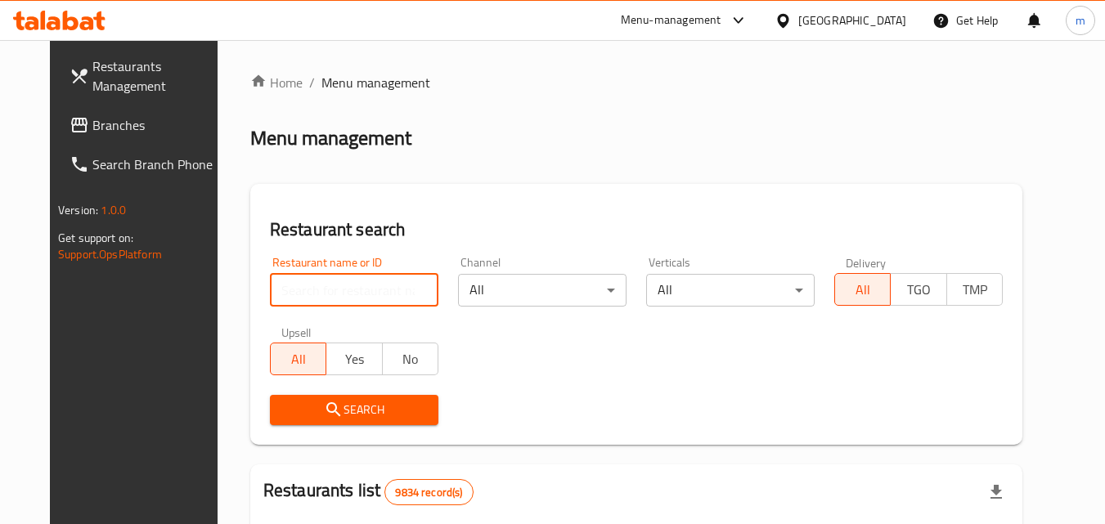
paste input "666318"
type input "666318"
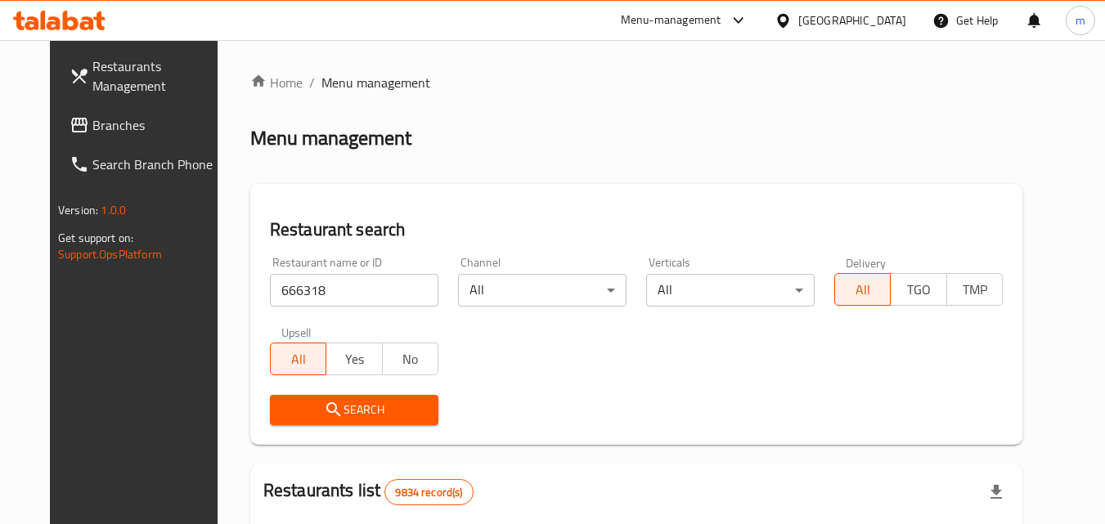
click at [348, 415] on span "Search" at bounding box center [354, 410] width 142 height 20
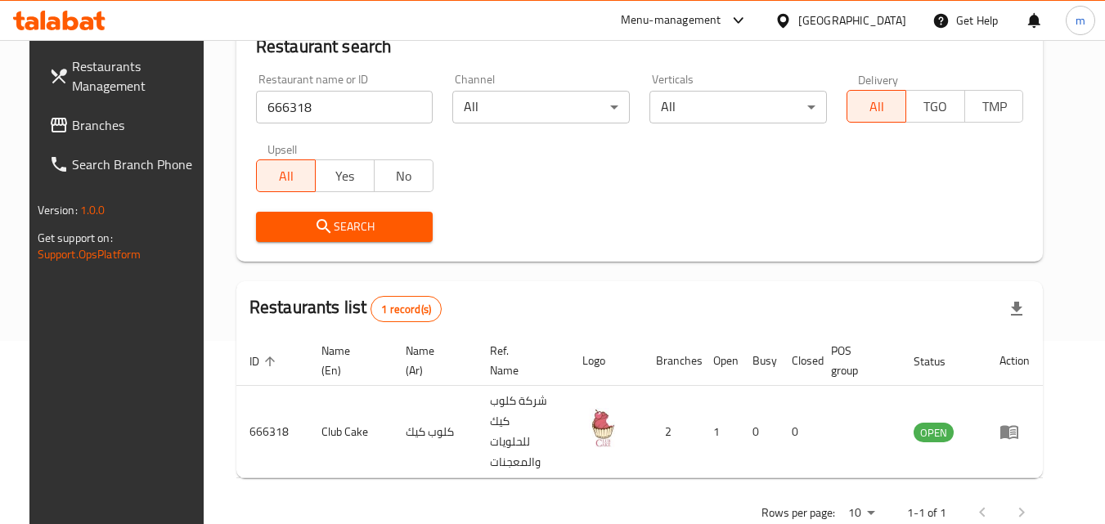
scroll to position [191, 0]
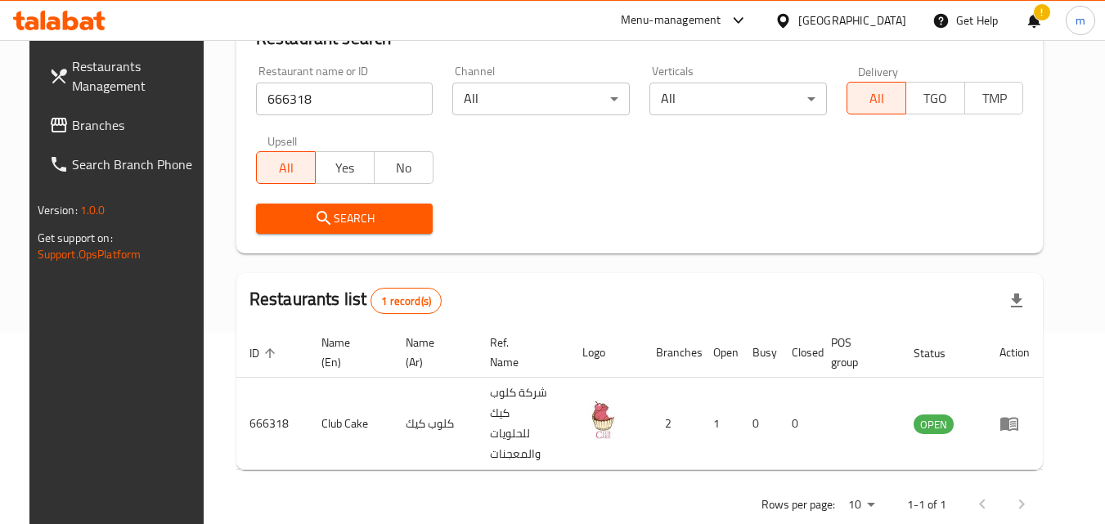
click at [875, 24] on div "[GEOGRAPHIC_DATA]" at bounding box center [852, 20] width 108 height 18
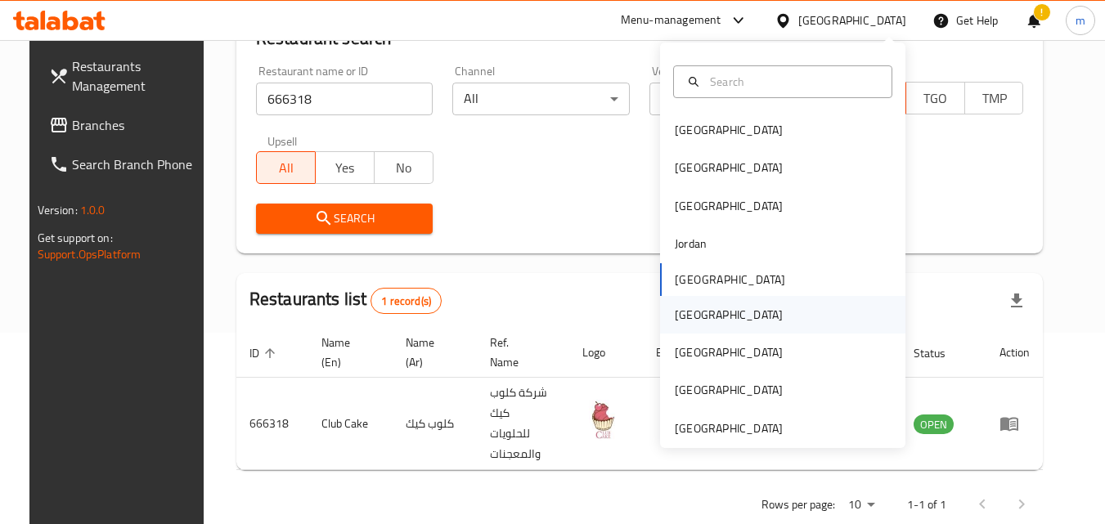
click at [694, 306] on div "[GEOGRAPHIC_DATA]" at bounding box center [729, 315] width 134 height 38
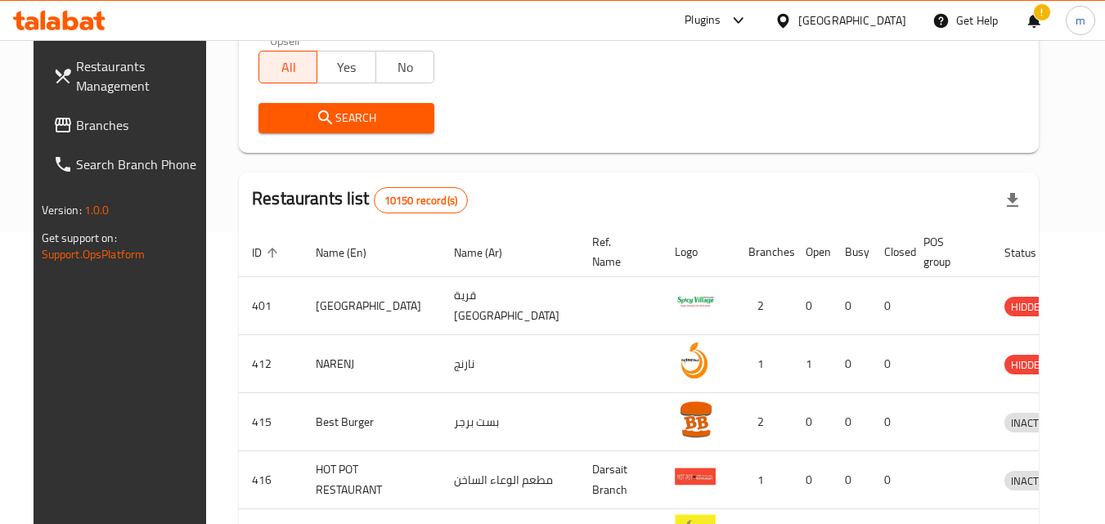
scroll to position [47, 0]
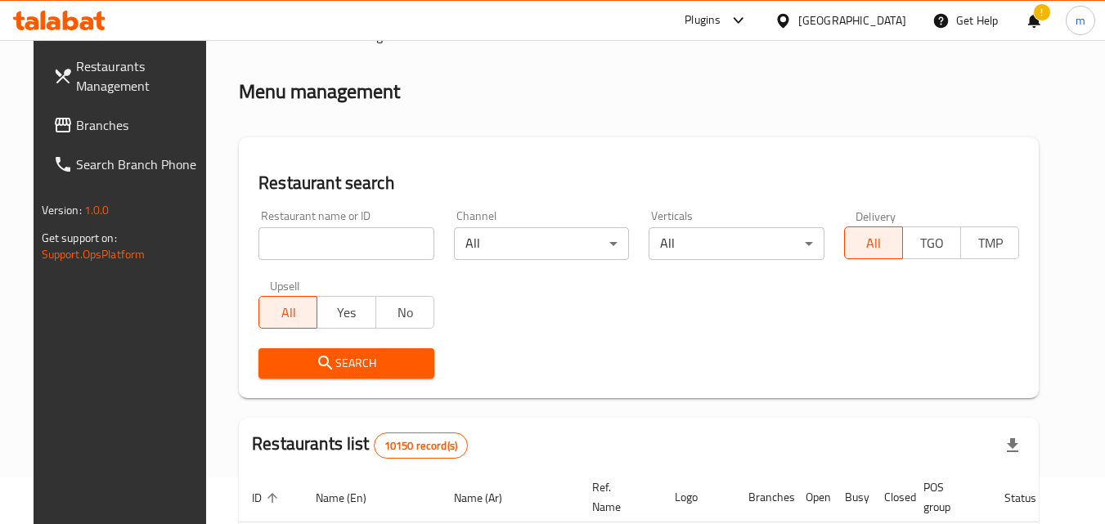
click at [81, 128] on span "Branches" at bounding box center [140, 125] width 129 height 20
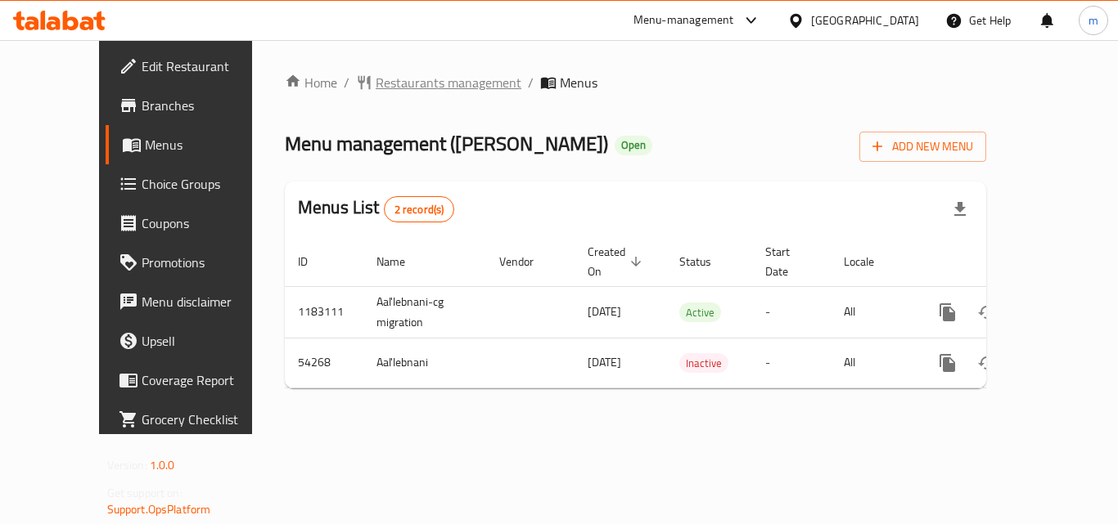
click at [386, 86] on span "Restaurants management" at bounding box center [449, 83] width 146 height 20
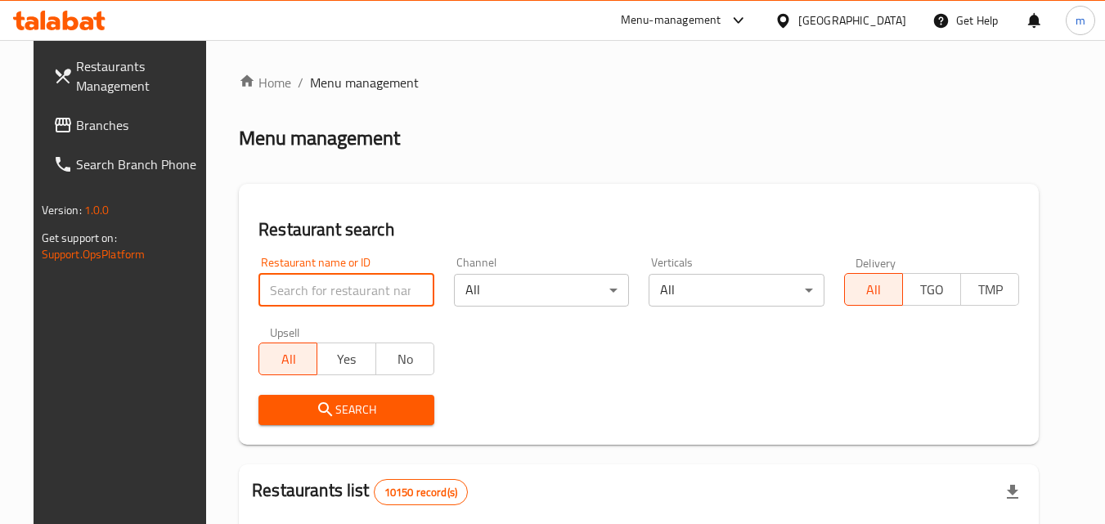
click at [358, 284] on input "search" at bounding box center [347, 290] width 176 height 33
paste input "26790"
type input "26790"
click button "Search" at bounding box center [347, 410] width 176 height 30
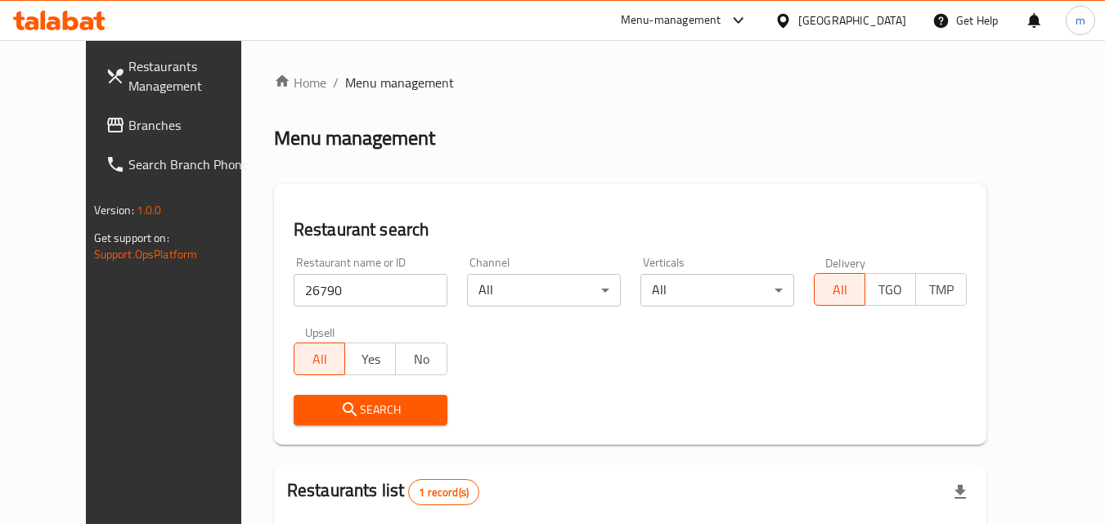
click at [345, 405] on div at bounding box center [552, 262] width 1105 height 524
click at [345, 405] on div "Home / Menu management Menu management Restaurant search Restaurant name or ID …" at bounding box center [630, 365] width 713 height 584
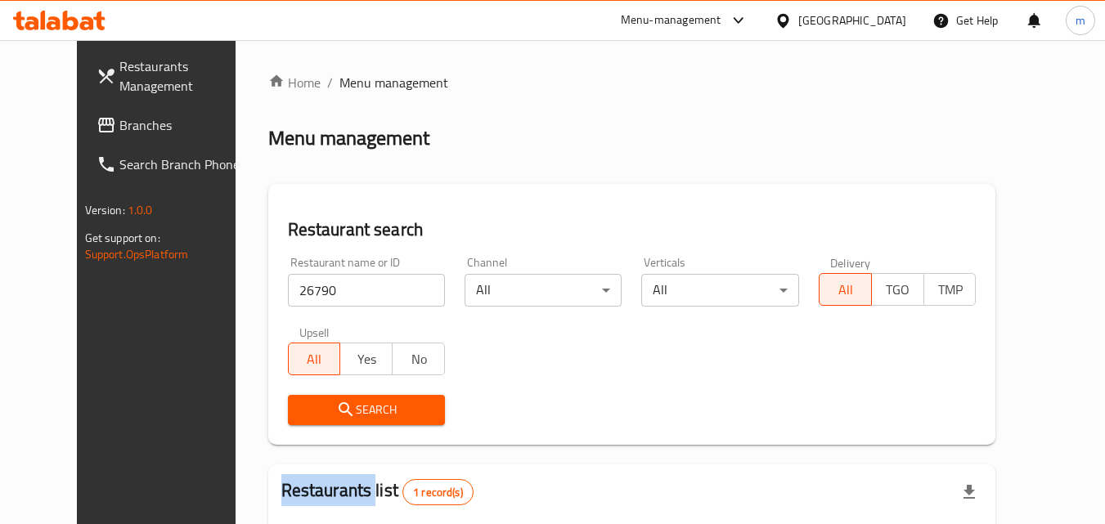
click at [345, 405] on span "Search" at bounding box center [366, 410] width 131 height 20
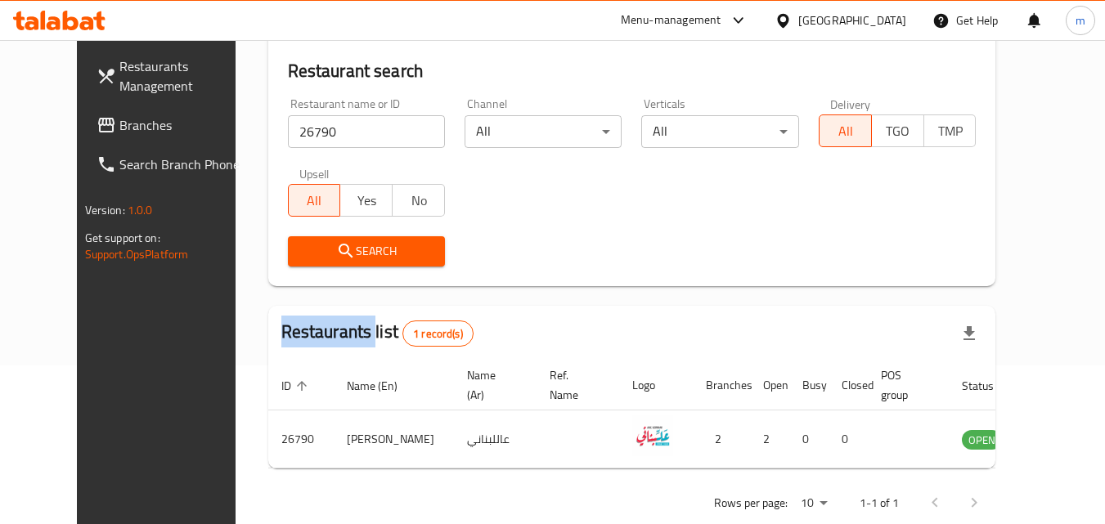
scroll to position [191, 0]
